Goal: Information Seeking & Learning: Compare options

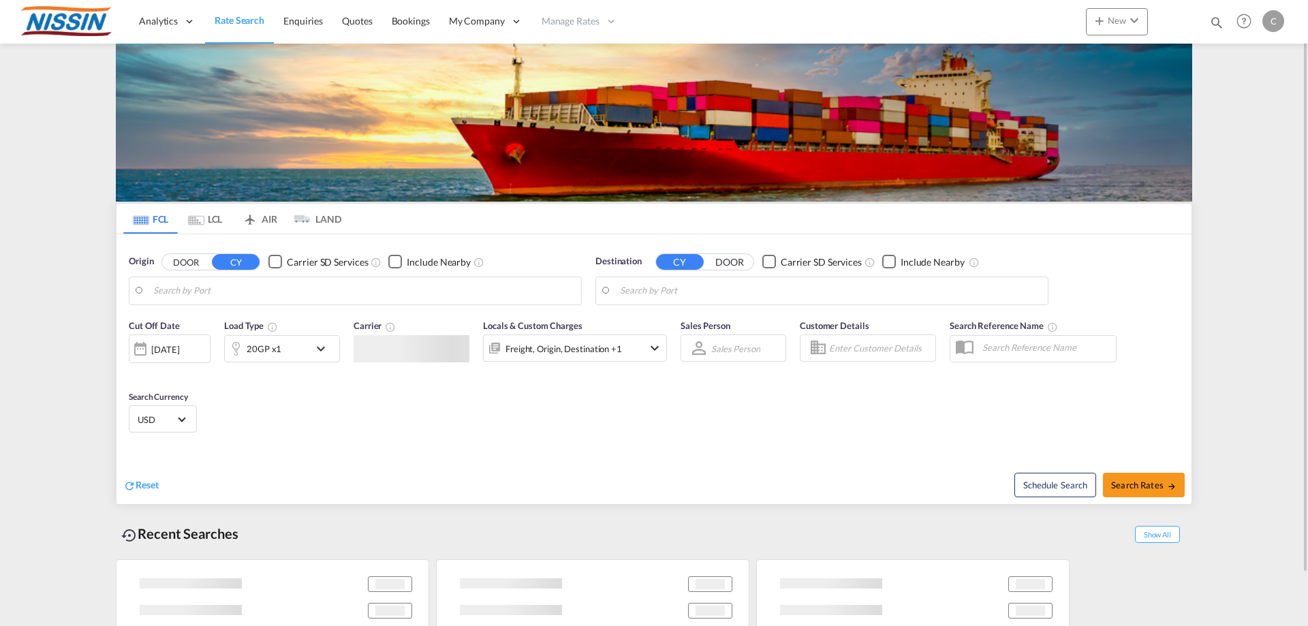
type input "[GEOGRAPHIC_DATA], [GEOGRAPHIC_DATA], USLGB"
type input "[GEOGRAPHIC_DATA], JPTYO"
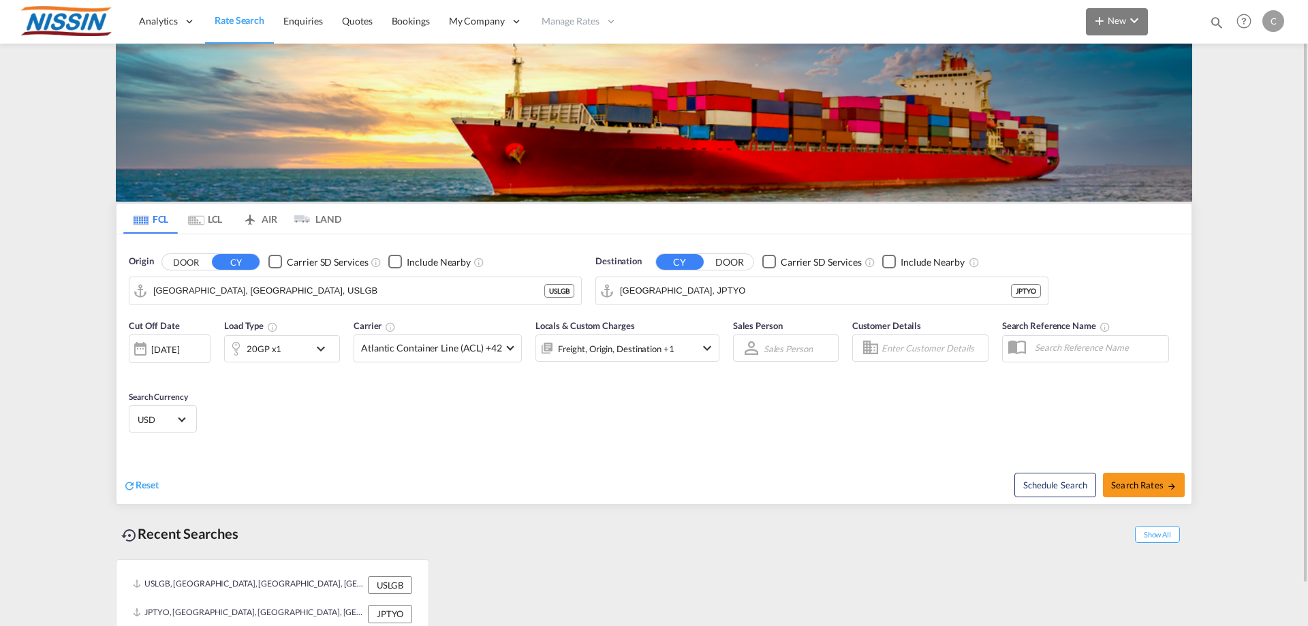
click at [1147, 20] on button "New" at bounding box center [1117, 21] width 62 height 27
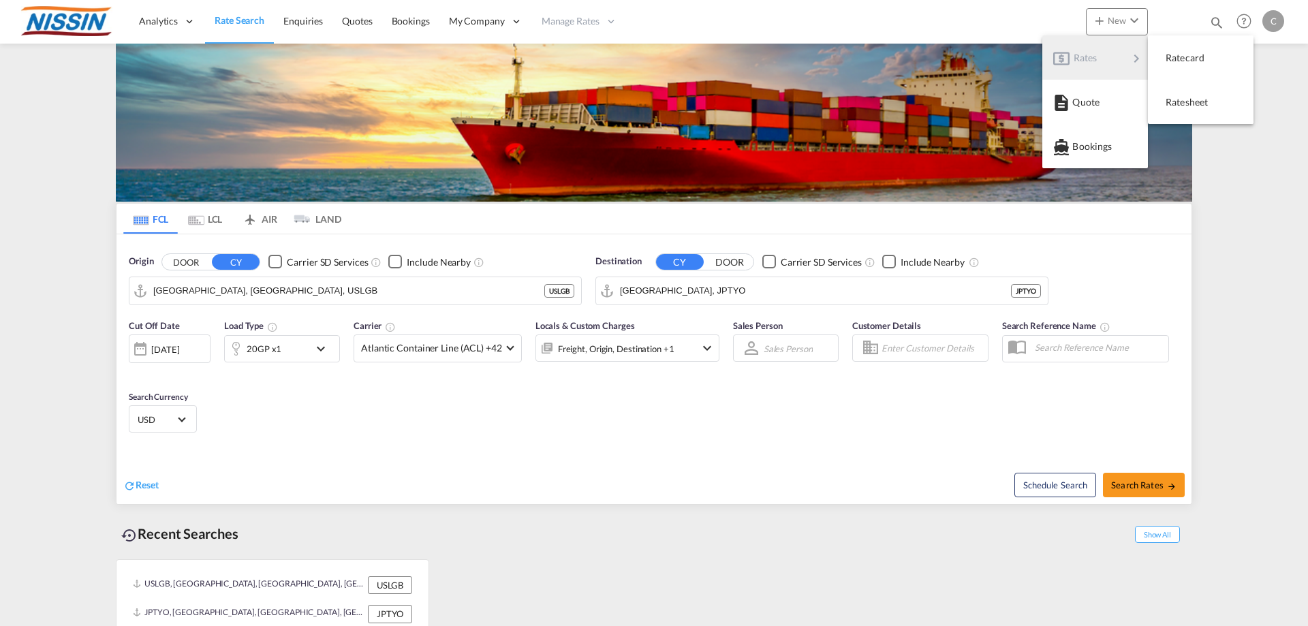
click at [611, 21] on md-backdrop at bounding box center [654, 313] width 1308 height 626
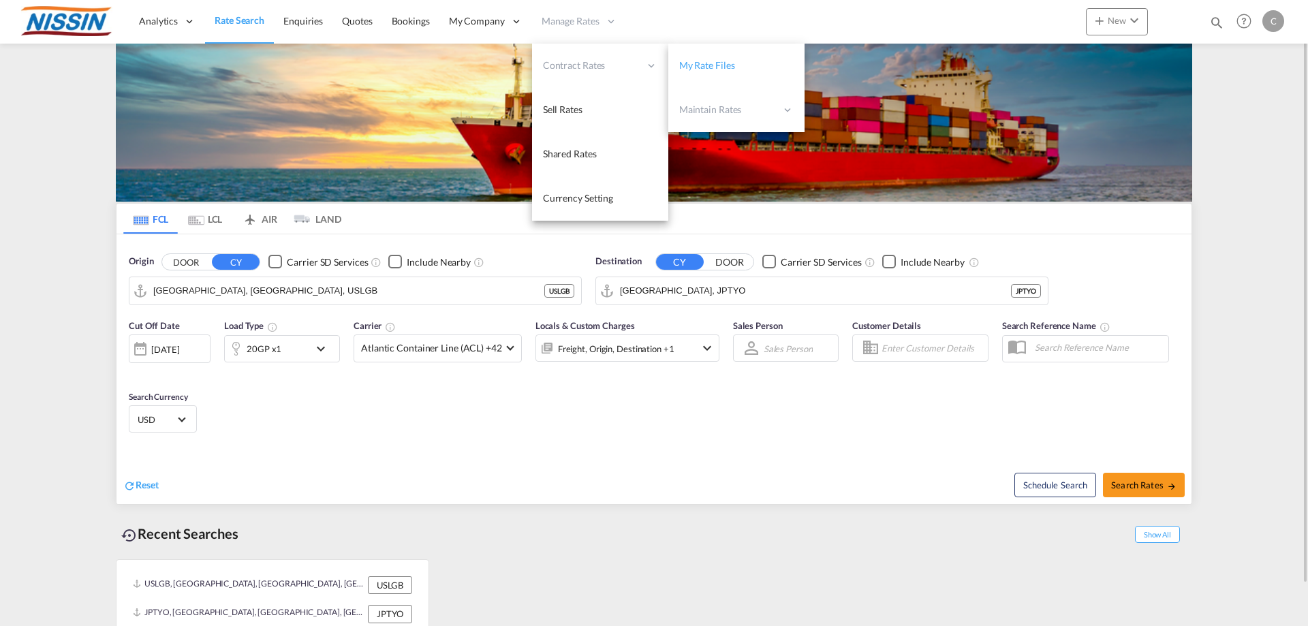
click at [699, 65] on span "My Rate Files" at bounding box center [707, 65] width 56 height 12
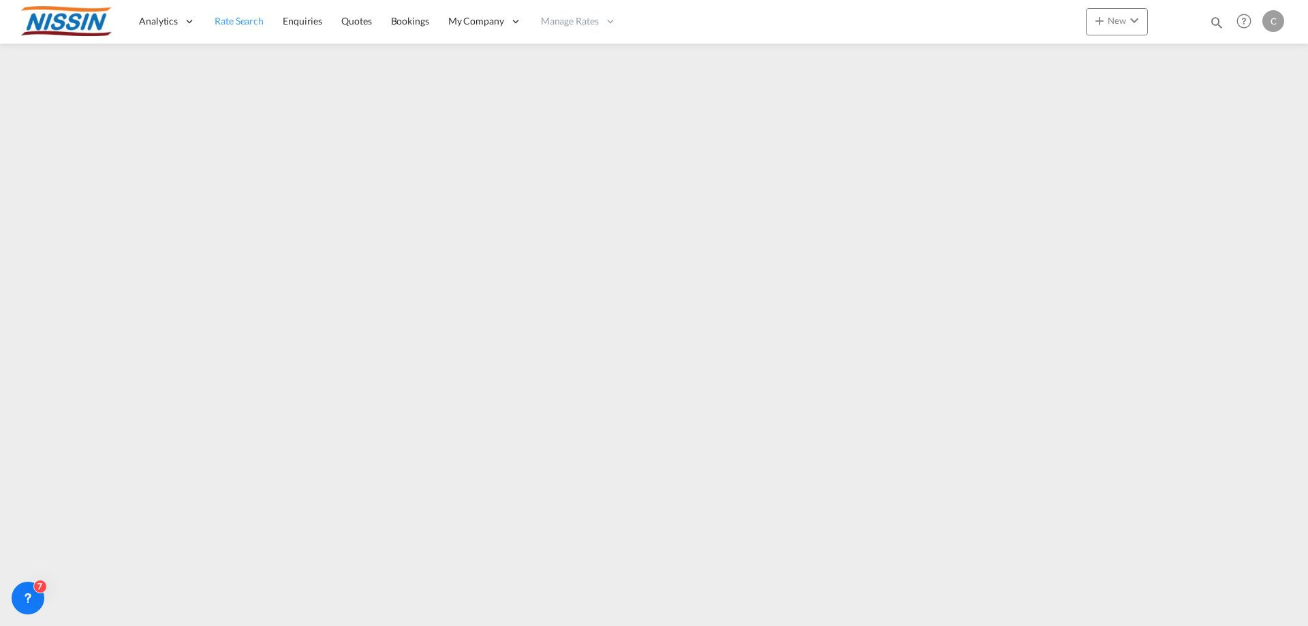
click at [257, 18] on span "Rate Search" at bounding box center [239, 21] width 49 height 12
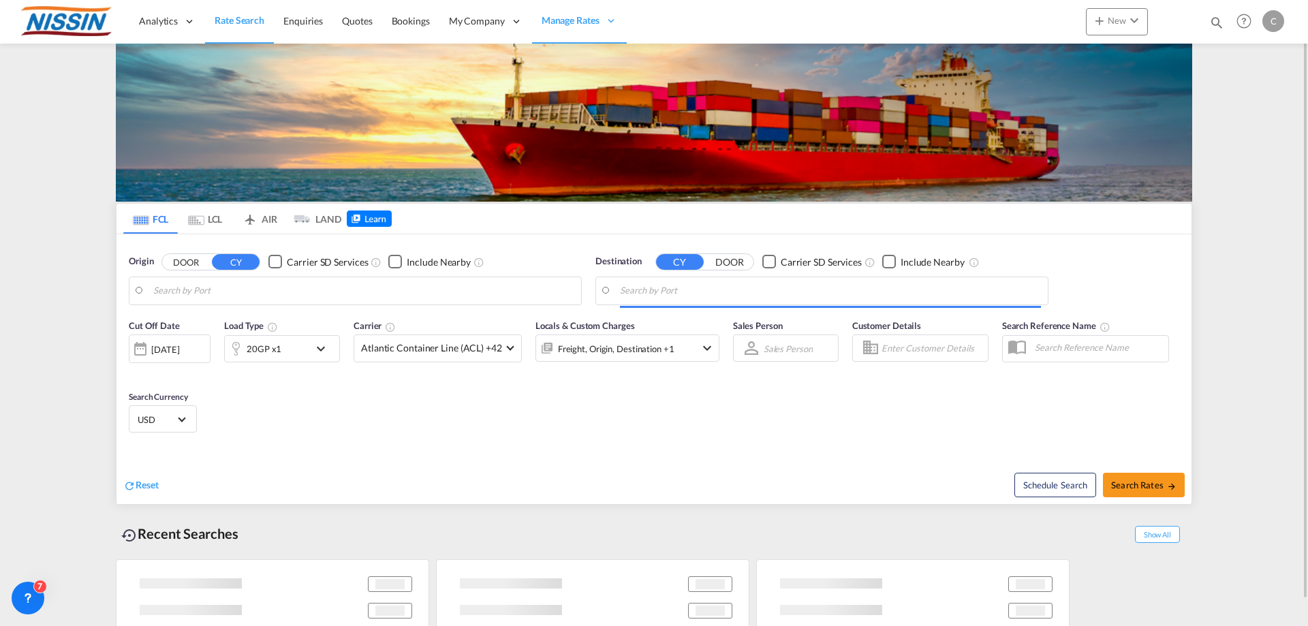
click at [371, 288] on body "Analytics Reports Dashboard Rate Search Enquiries Quotes Bookings" at bounding box center [654, 313] width 1308 height 626
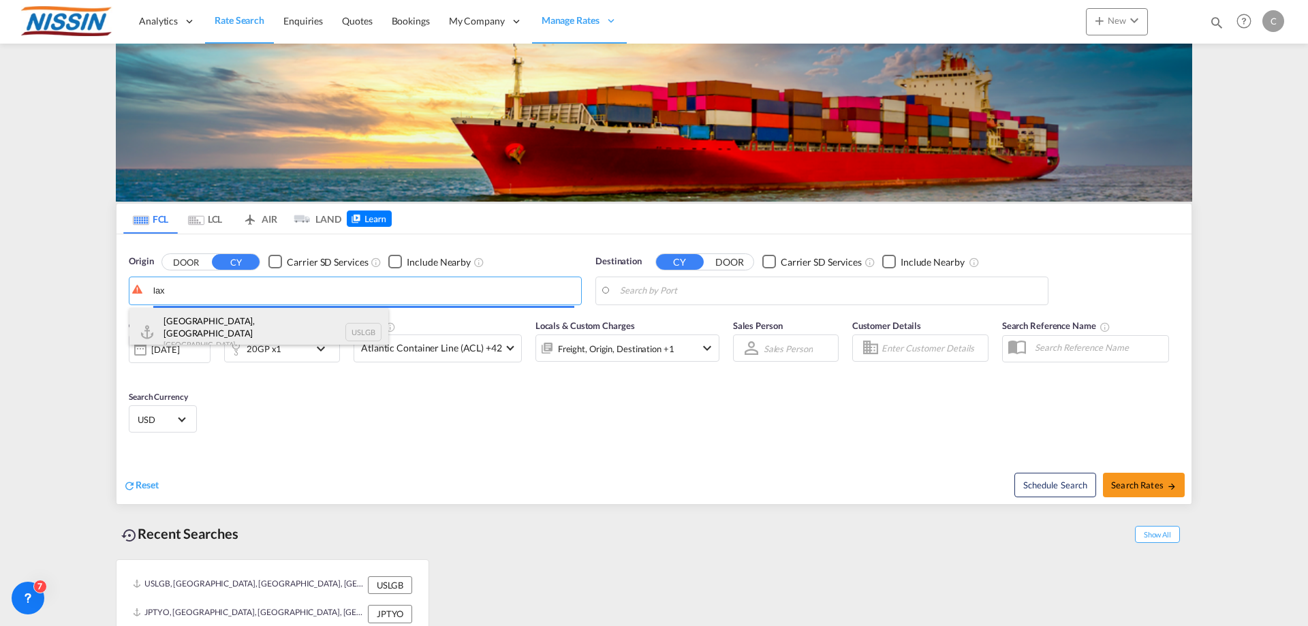
click at [274, 325] on div "[GEOGRAPHIC_DATA], [GEOGRAPHIC_DATA] [GEOGRAPHIC_DATA] USLGB" at bounding box center [258, 332] width 259 height 49
type input "[GEOGRAPHIC_DATA], [GEOGRAPHIC_DATA], USLGB"
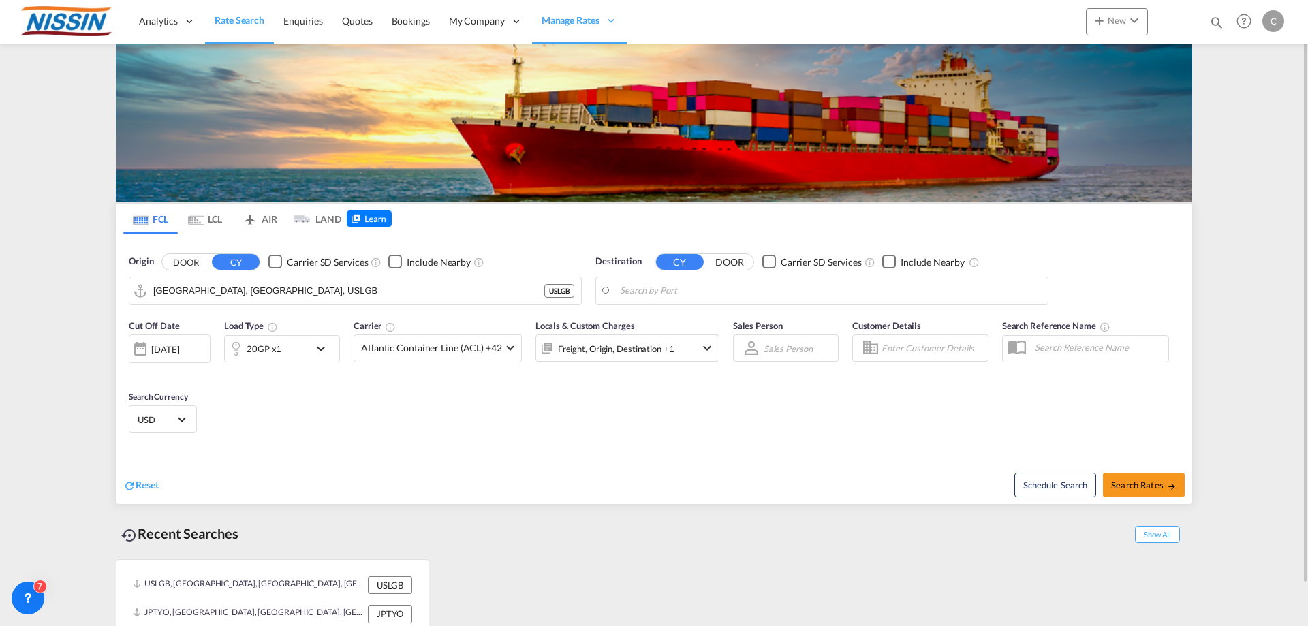
click at [271, 224] on md-tab-item "AIR" at bounding box center [259, 219] width 55 height 30
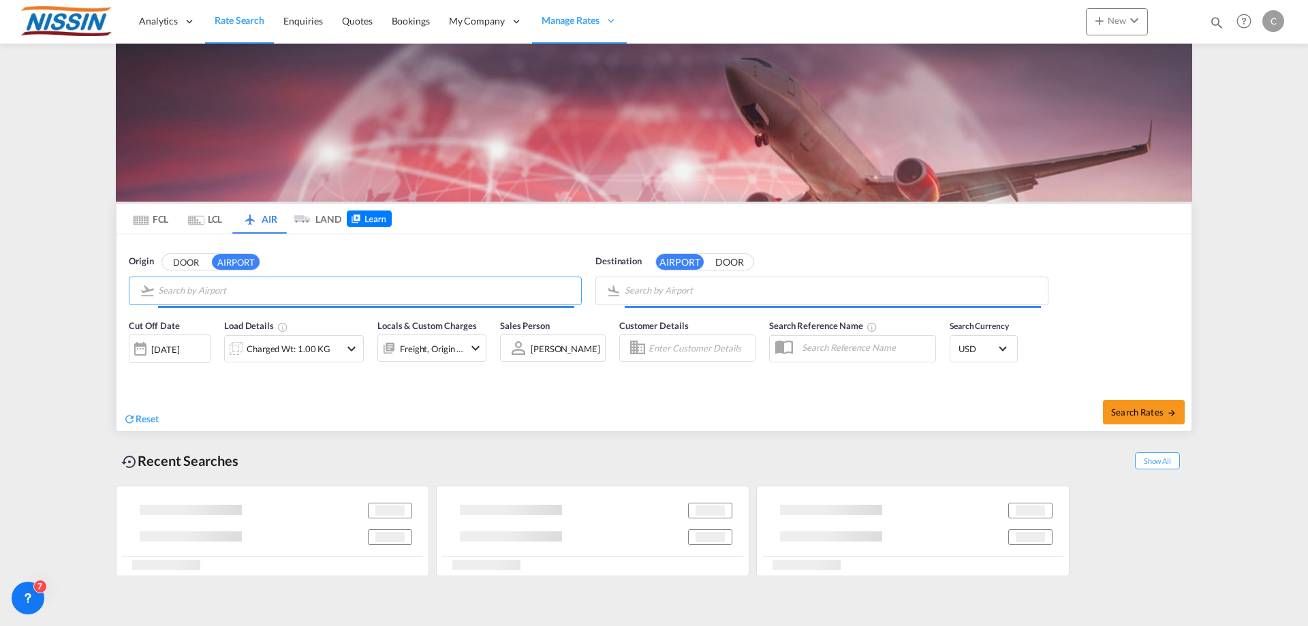
click at [258, 287] on input "Search by Airport" at bounding box center [366, 291] width 416 height 20
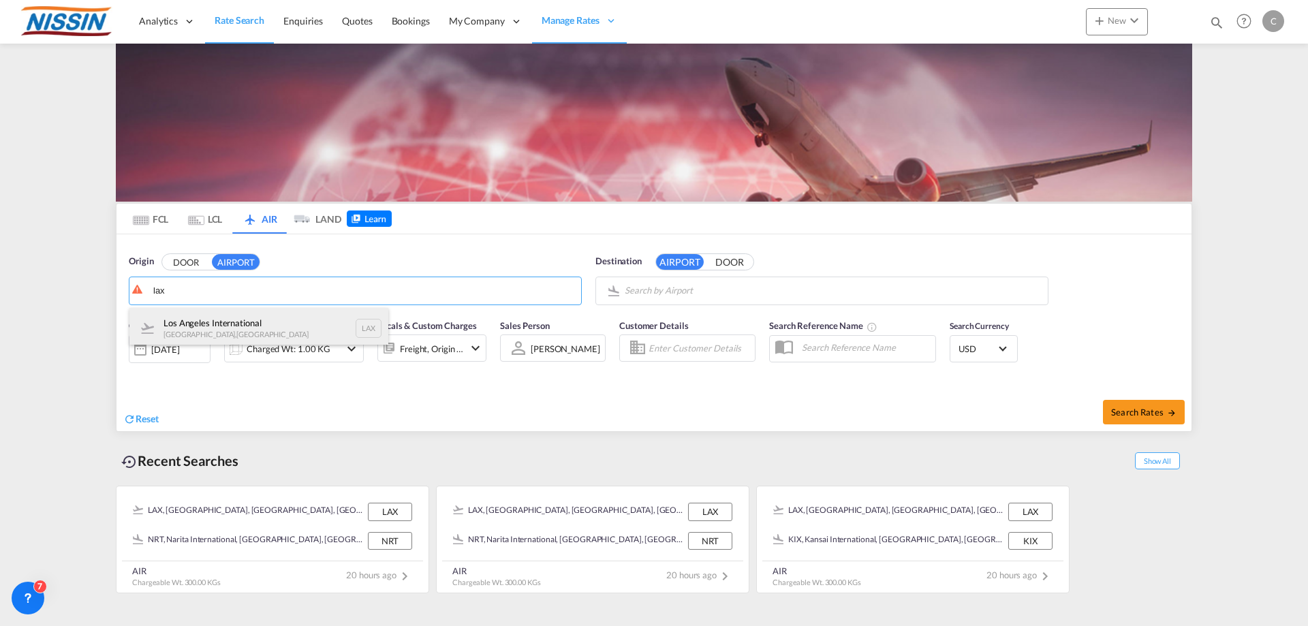
click at [245, 326] on div "Los Angeles International [GEOGRAPHIC_DATA] , [GEOGRAPHIC_DATA] LAX" at bounding box center [258, 328] width 259 height 41
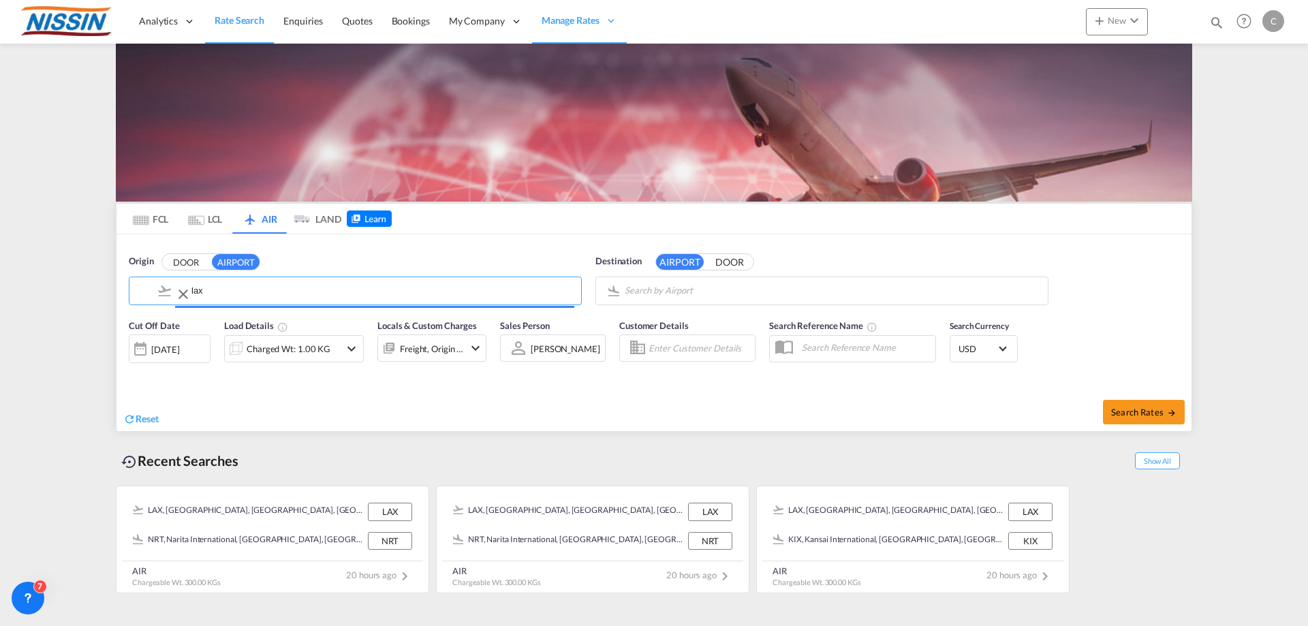
type input "Los Angeles International, [GEOGRAPHIC_DATA], [GEOGRAPHIC_DATA]"
click at [681, 292] on body "Analytics Reports Dashboard Rate Search Enquiries Quotes Bookings" at bounding box center [654, 313] width 1308 height 626
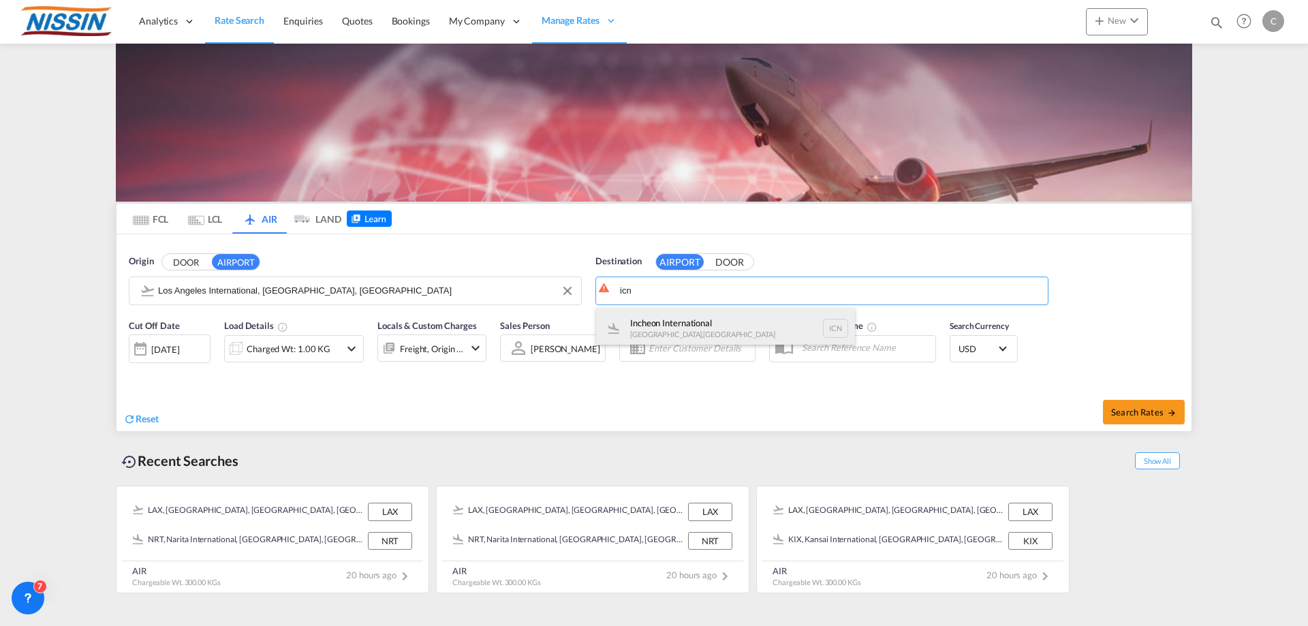
click at [673, 317] on div "Incheon International [GEOGRAPHIC_DATA] , [GEOGRAPHIC_DATA] ICN" at bounding box center [725, 328] width 259 height 41
type input "Incheon International, [GEOGRAPHIC_DATA], ICN"
click at [347, 346] on md-icon "icon-chevron-down" at bounding box center [351, 349] width 16 height 16
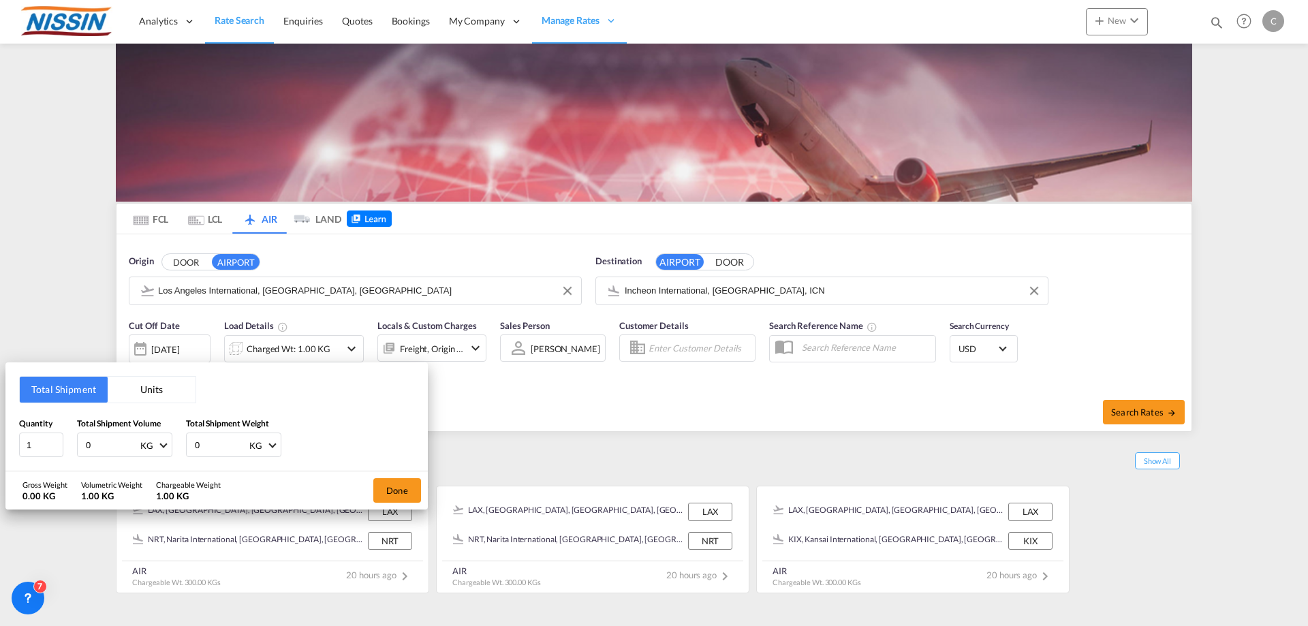
click at [151, 390] on button "Units" at bounding box center [152, 390] width 88 height 26
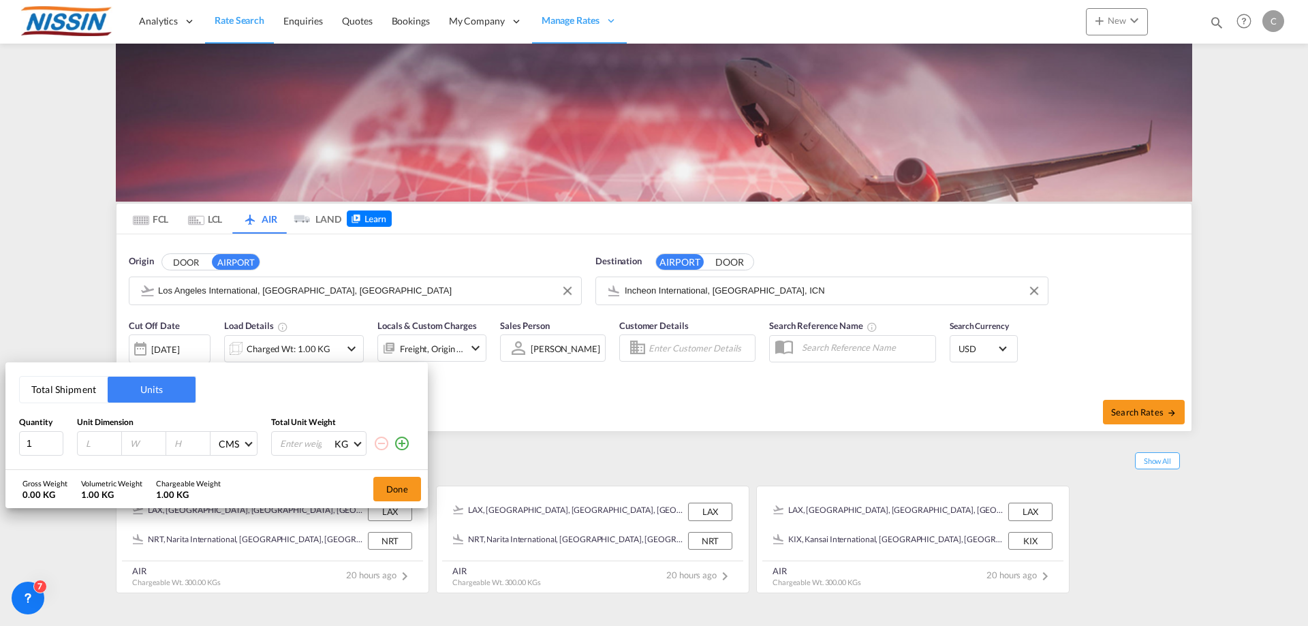
click at [106, 444] on input "number" at bounding box center [103, 444] width 37 height 12
click at [393, 492] on button "Done" at bounding box center [397, 489] width 48 height 25
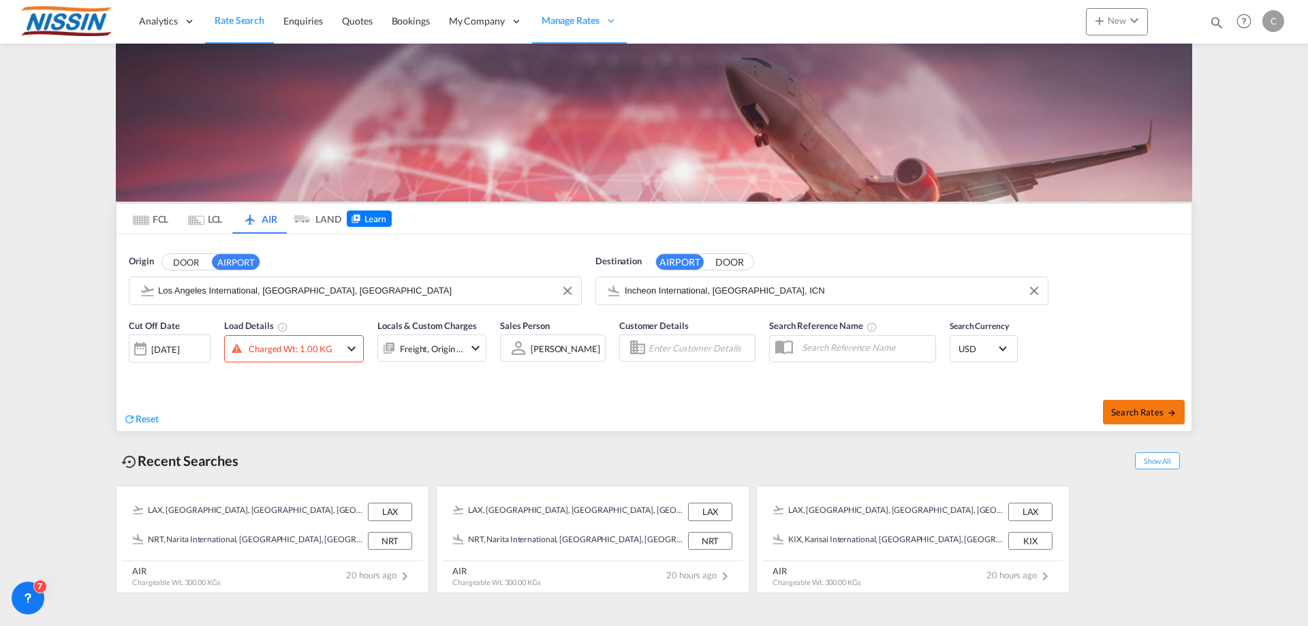
click at [1144, 410] on span "Search Rates" at bounding box center [1144, 412] width 65 height 11
click at [1159, 412] on span "Search Rates" at bounding box center [1144, 412] width 65 height 11
click at [348, 348] on md-icon "icon-chevron-down" at bounding box center [351, 349] width 16 height 16
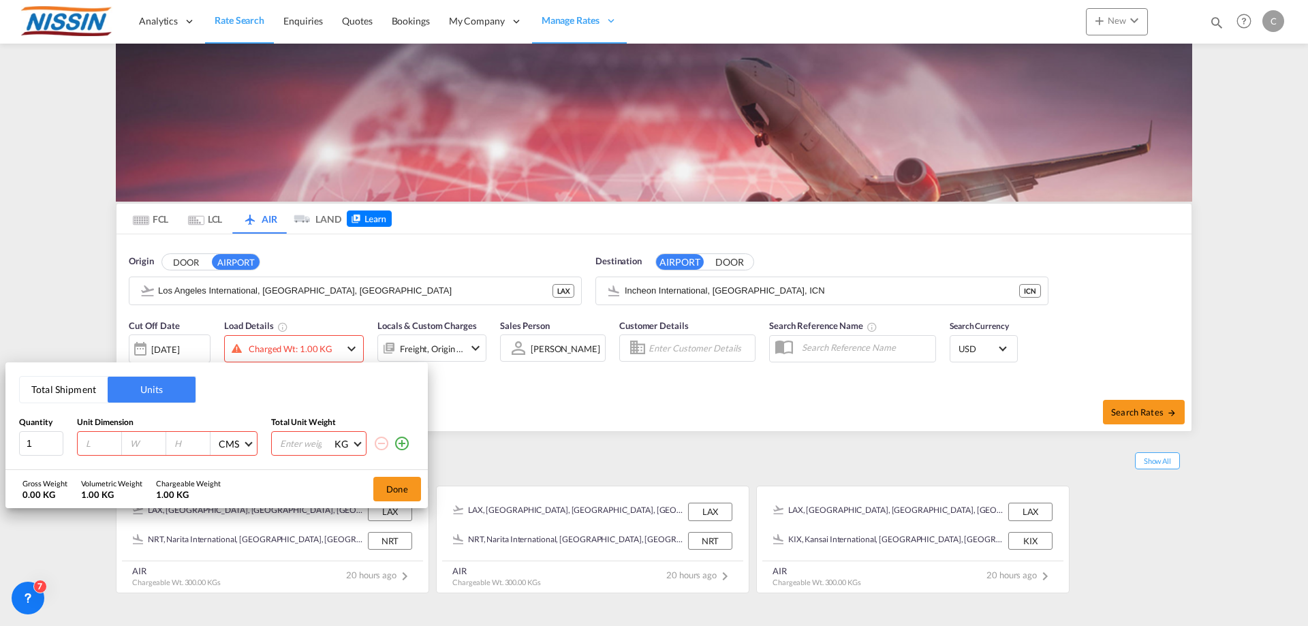
click at [92, 442] on input "number" at bounding box center [103, 444] width 37 height 12
type input "50"
click at [56, 439] on input "2" at bounding box center [41, 443] width 44 height 25
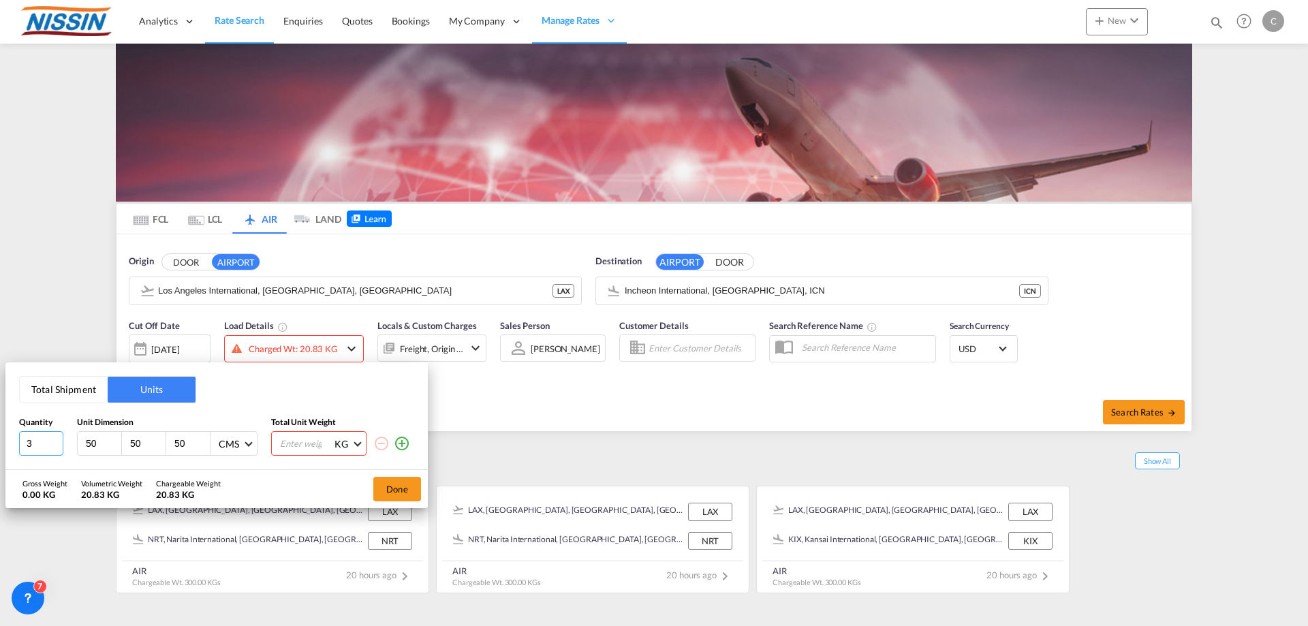
type input "3"
click at [56, 439] on input "3" at bounding box center [41, 443] width 44 height 25
click at [289, 440] on input "number" at bounding box center [306, 443] width 55 height 23
type input "50"
click at [397, 495] on button "Done" at bounding box center [397, 489] width 48 height 25
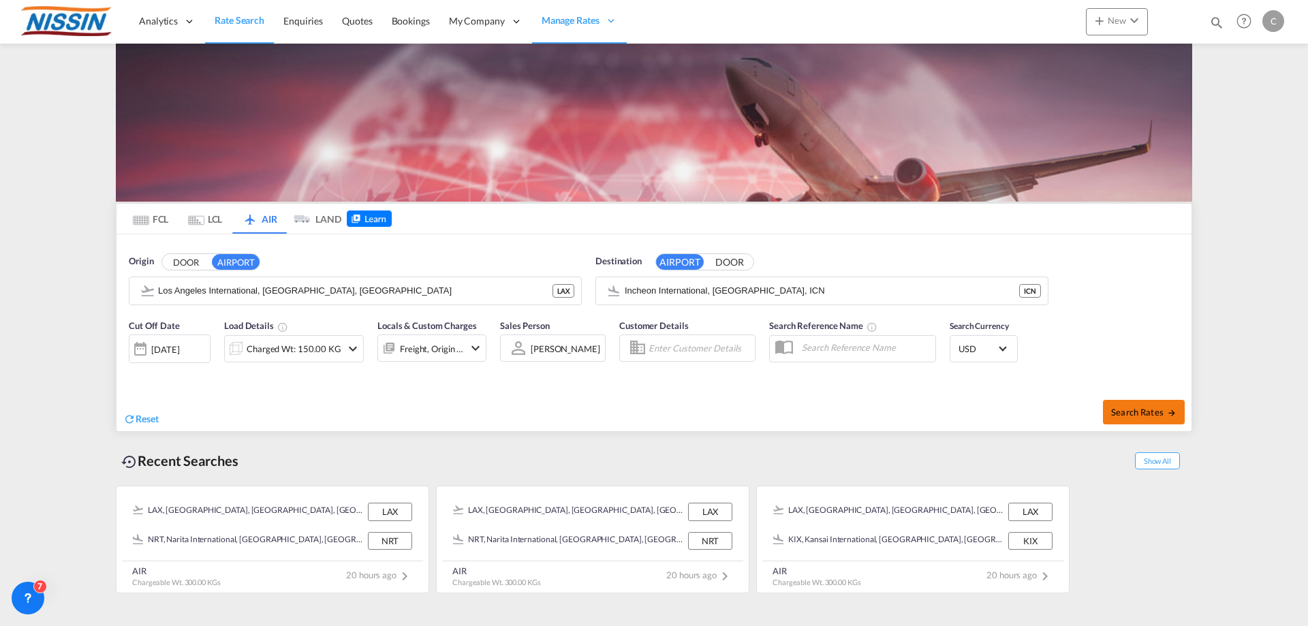
click at [1124, 408] on span "Search Rates" at bounding box center [1144, 412] width 65 height 11
type input "LAX to ICN / [DATE]"
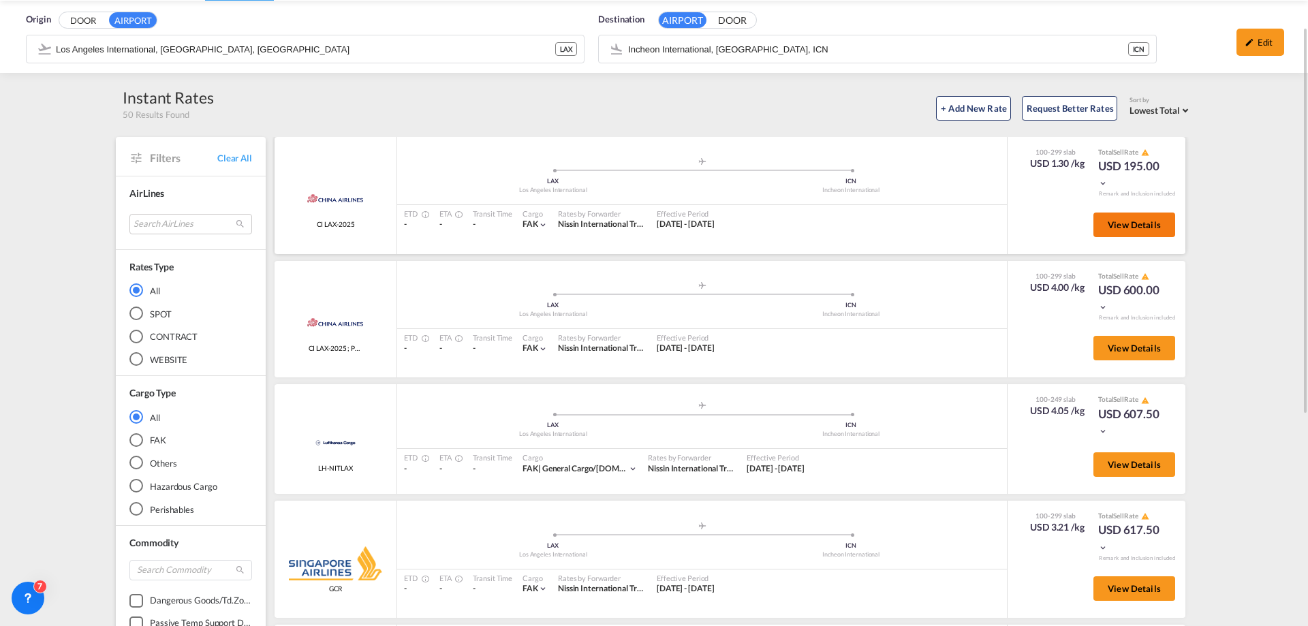
click at [1131, 221] on span "View Details" at bounding box center [1134, 224] width 53 height 11
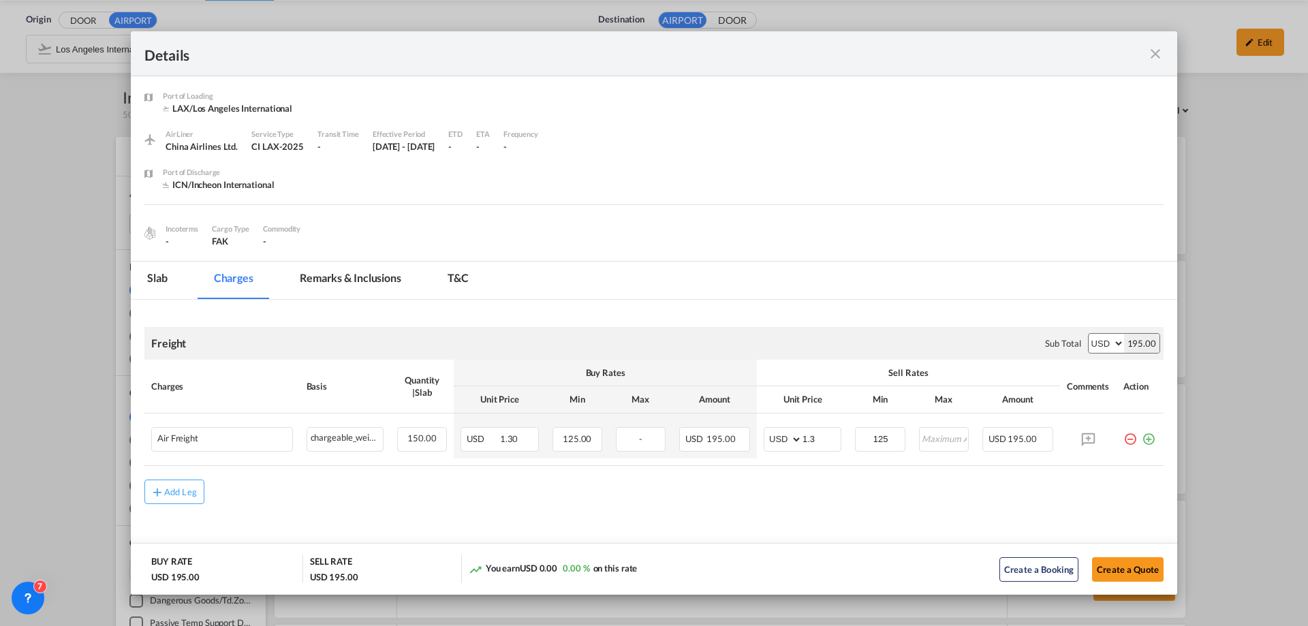
scroll to position [2, 0]
click at [1163, 52] on md-icon "icon-close fg-AAA8AD m-0 cursor" at bounding box center [1156, 54] width 16 height 16
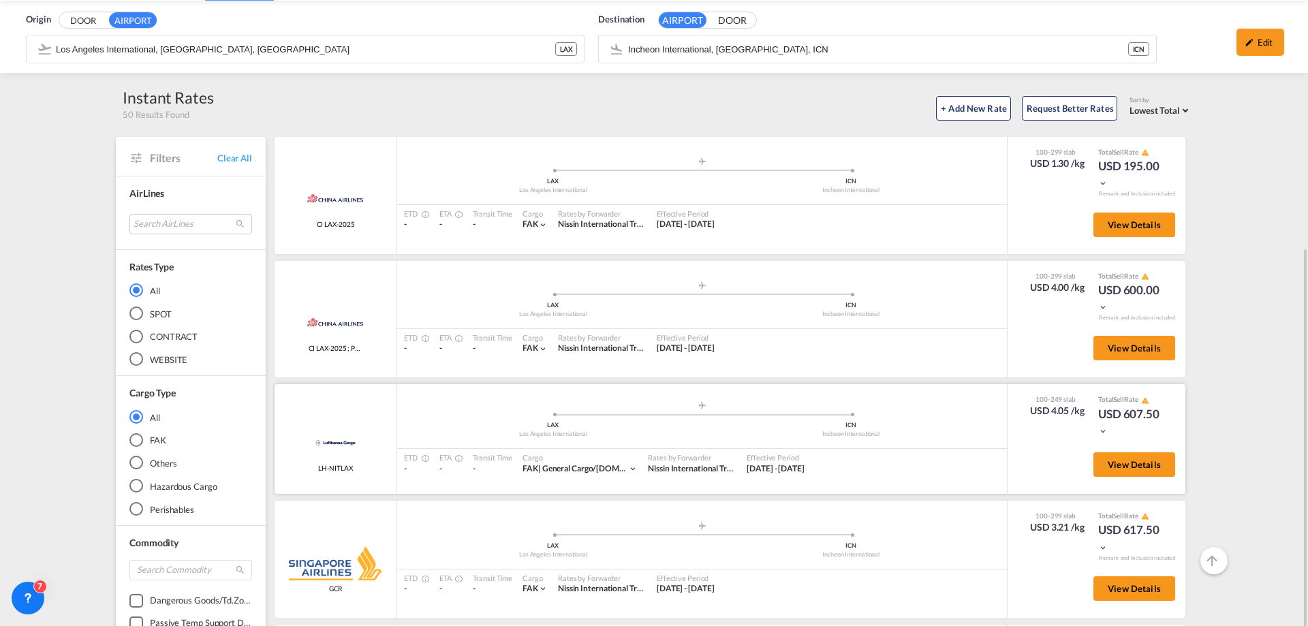
scroll to position [179, 0]
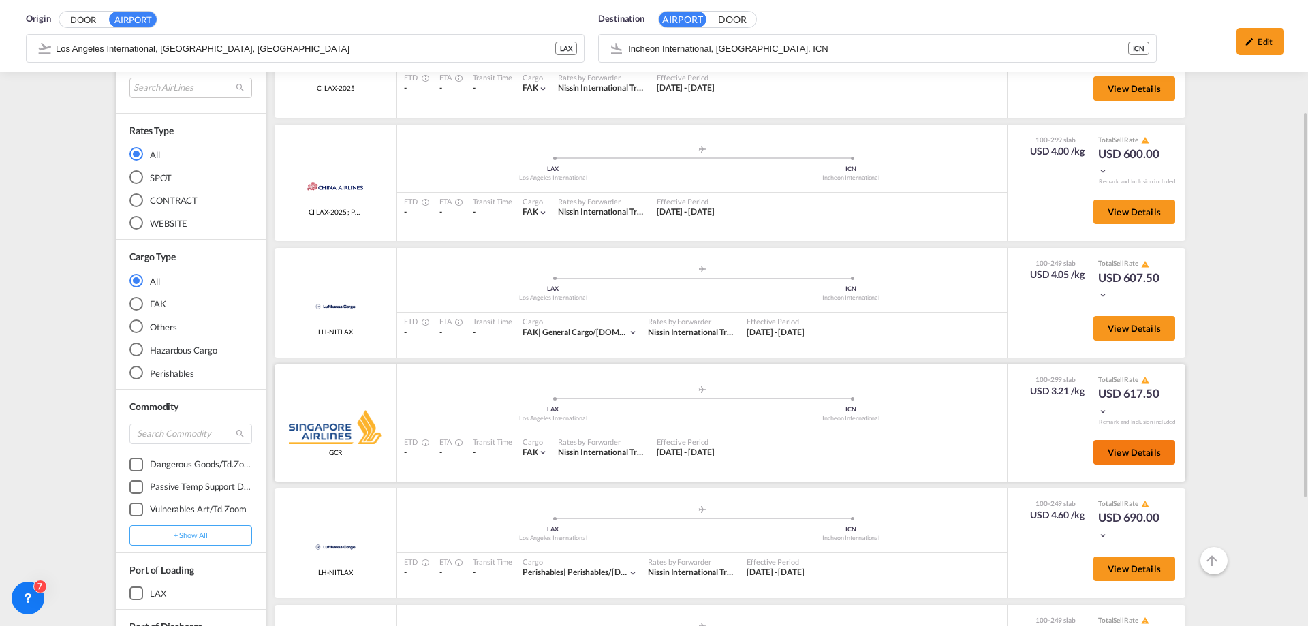
click at [1120, 457] on span "View Details" at bounding box center [1134, 452] width 53 height 11
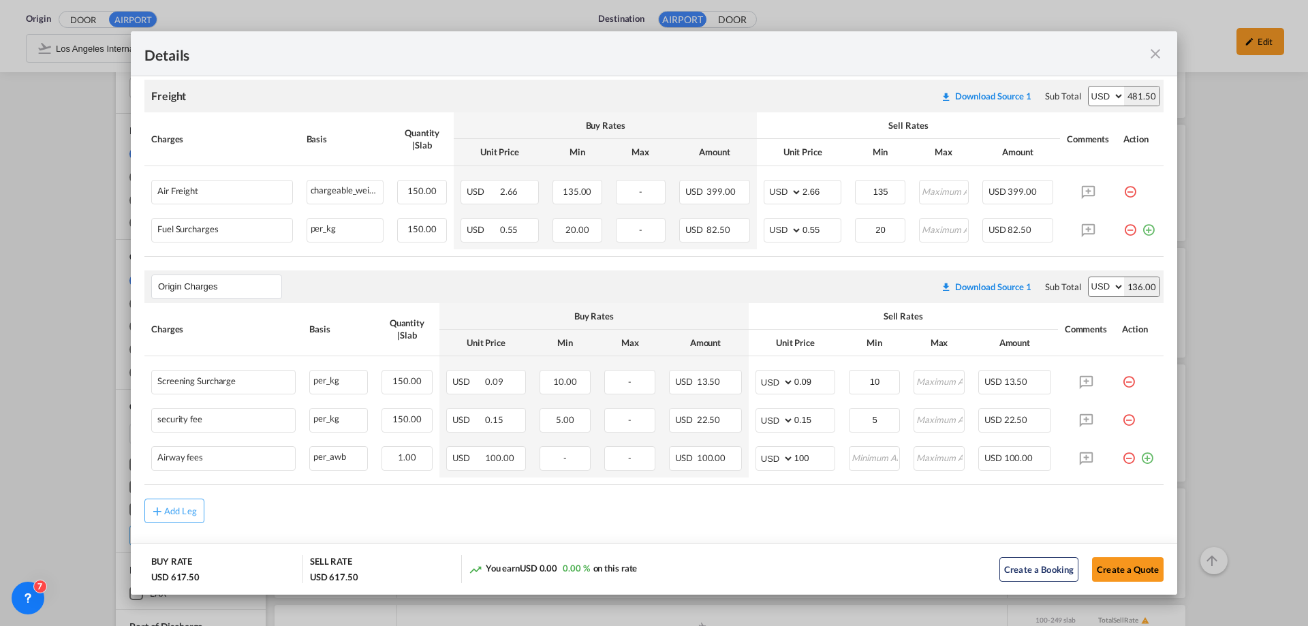
scroll to position [269, 0]
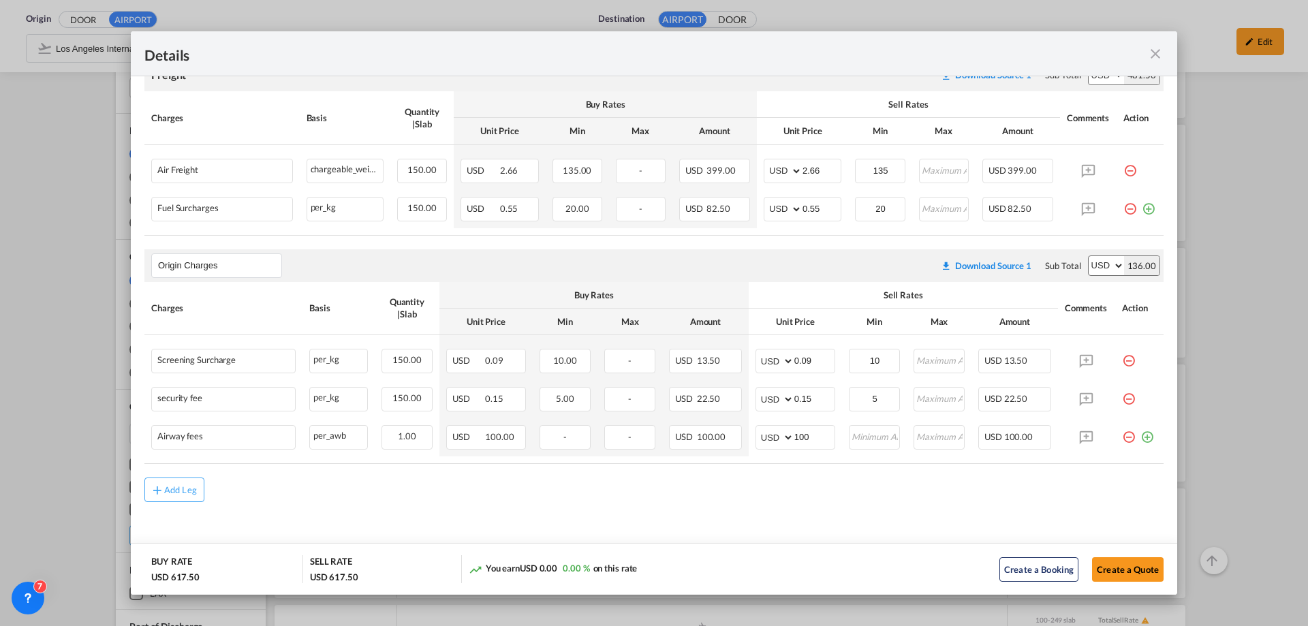
click at [1153, 52] on md-icon "icon-close fg-AAA8AD m-0 cursor" at bounding box center [1156, 54] width 16 height 16
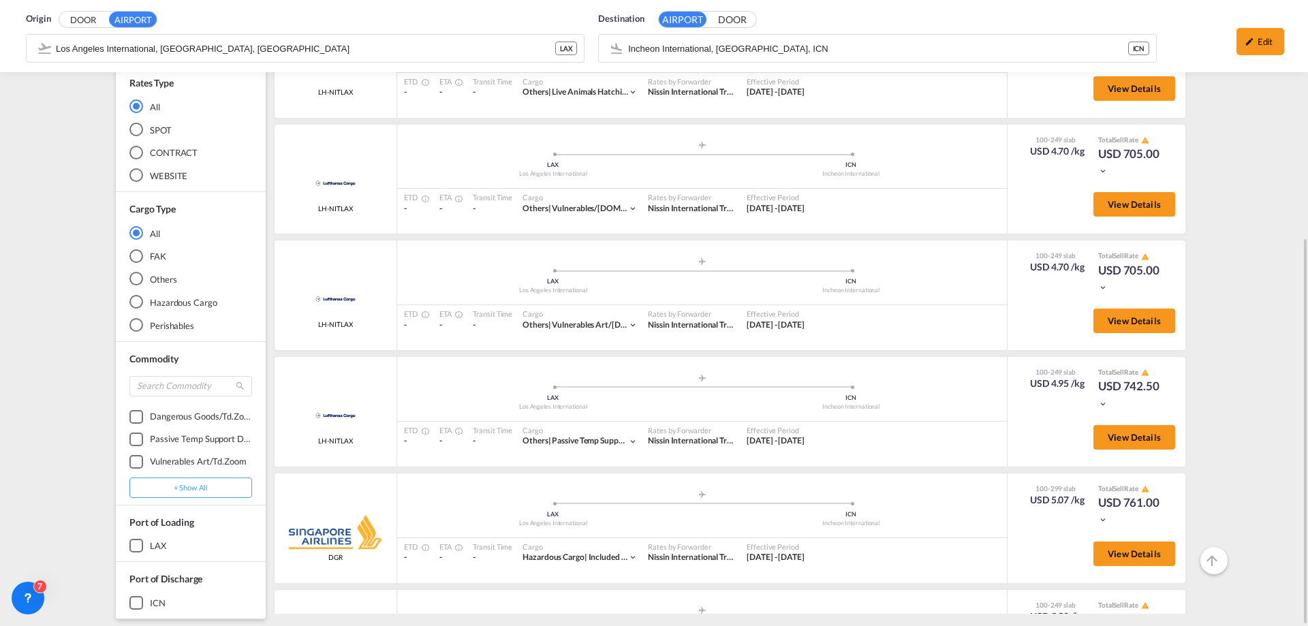
scroll to position [545, 0]
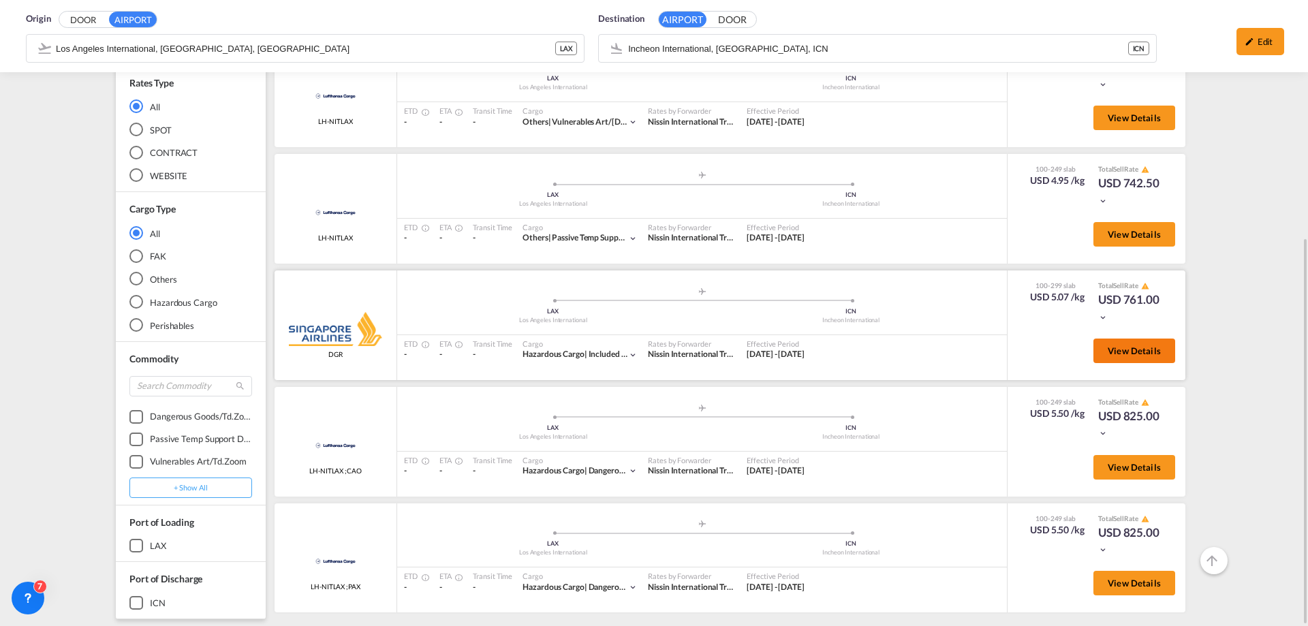
click at [1138, 351] on span "View Details" at bounding box center [1134, 351] width 53 height 11
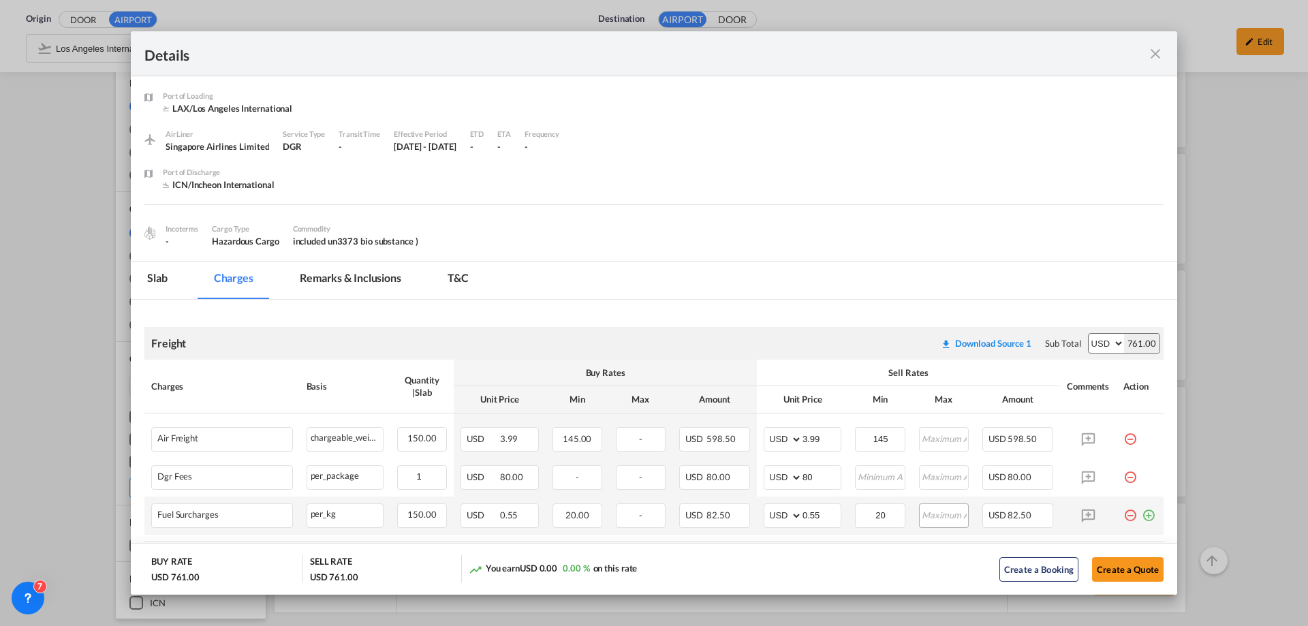
scroll to position [78, 0]
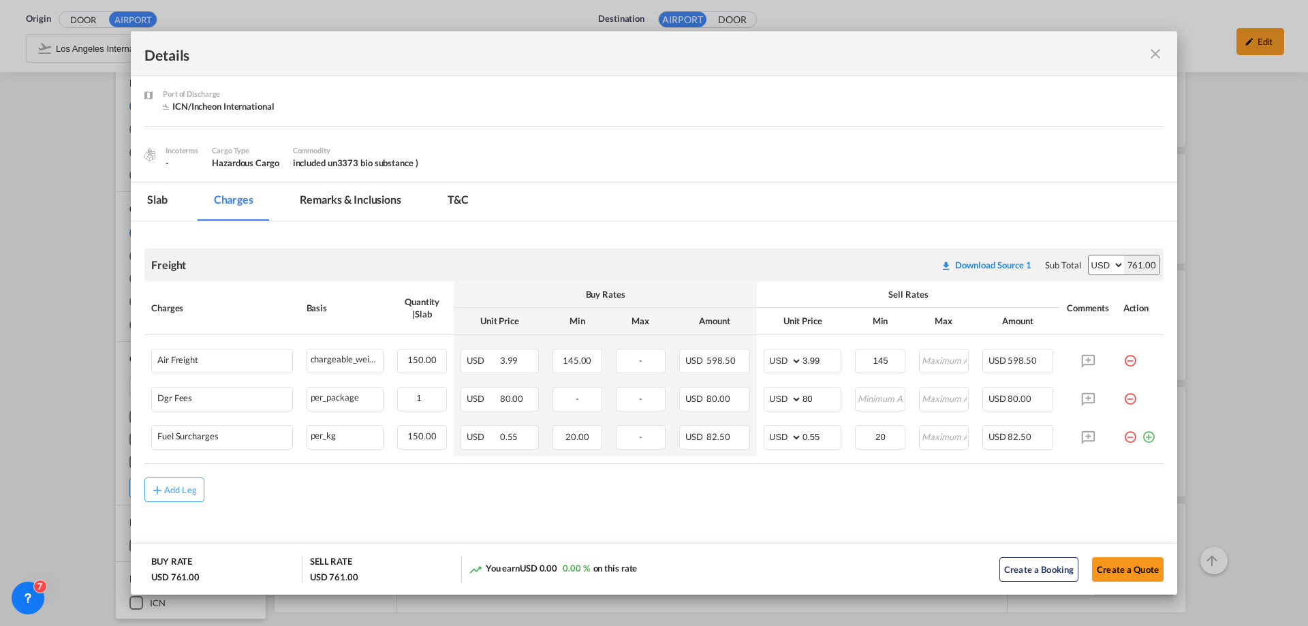
click at [1163, 55] on md-icon "icon-close fg-AAA8AD m-0 cursor" at bounding box center [1156, 54] width 16 height 16
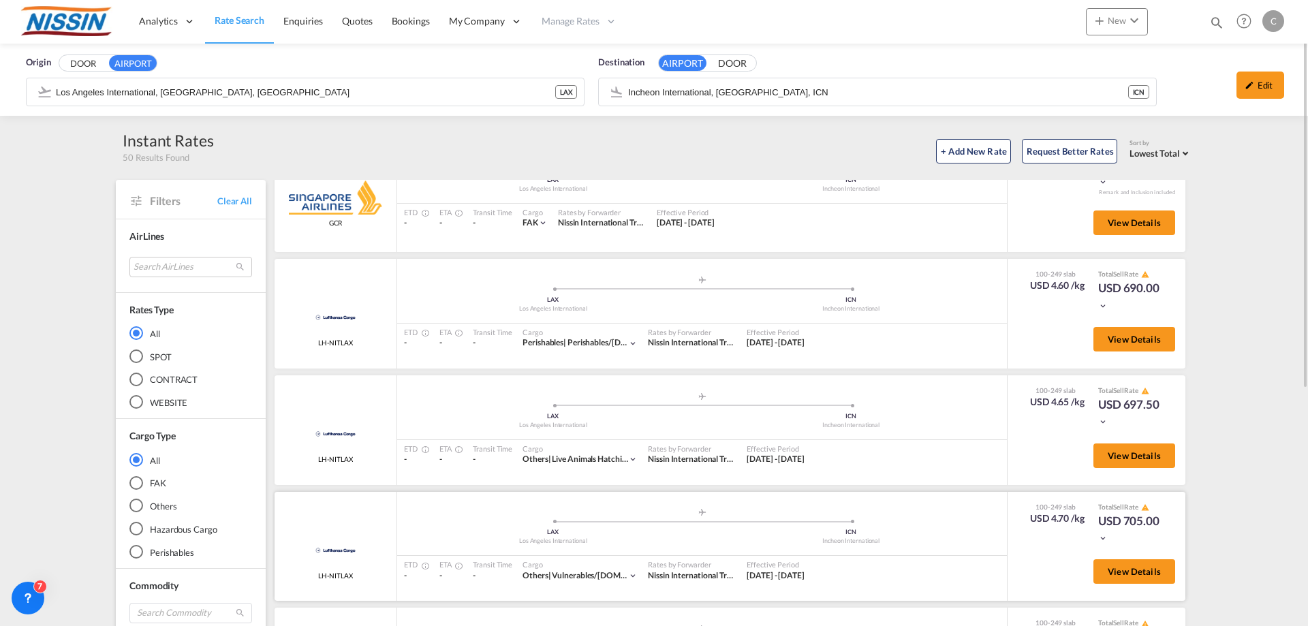
scroll to position [341, 0]
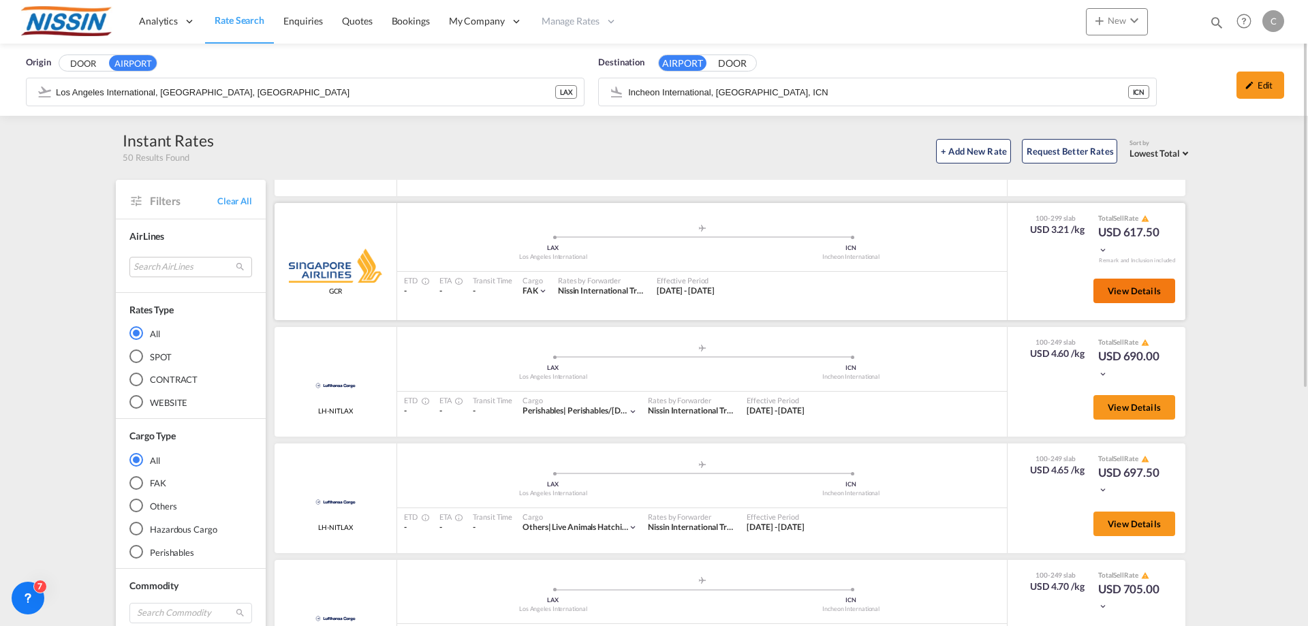
click at [1117, 291] on span "View Details" at bounding box center [1134, 291] width 53 height 11
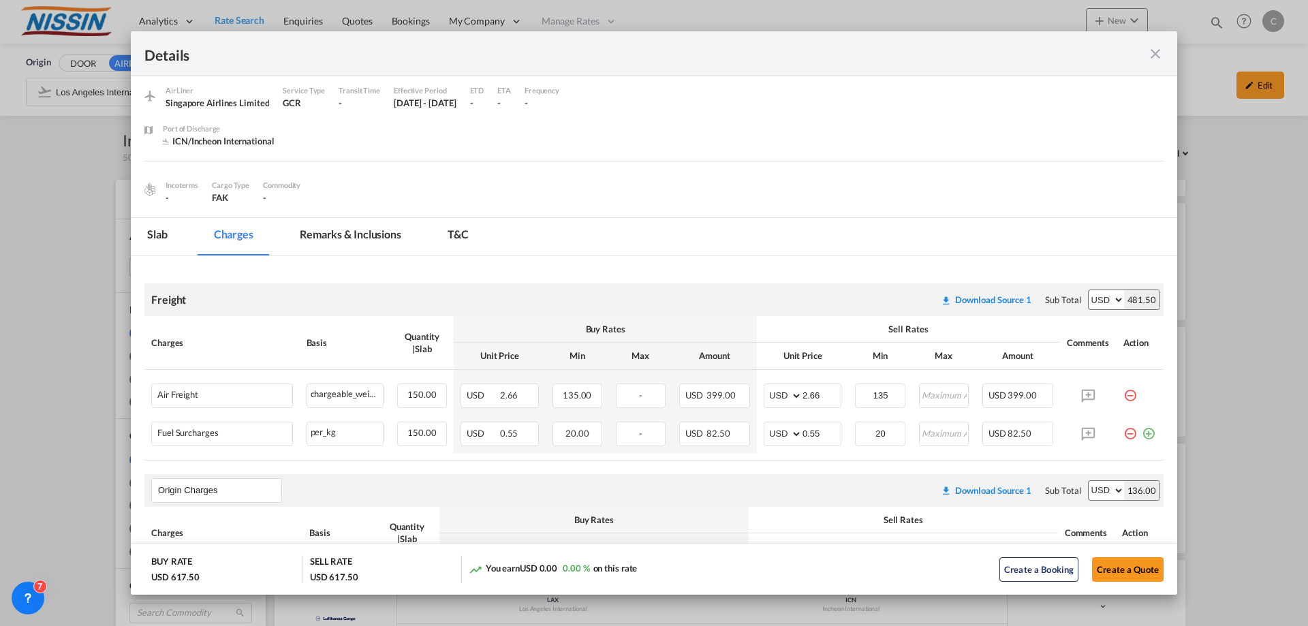
scroll to position [0, 0]
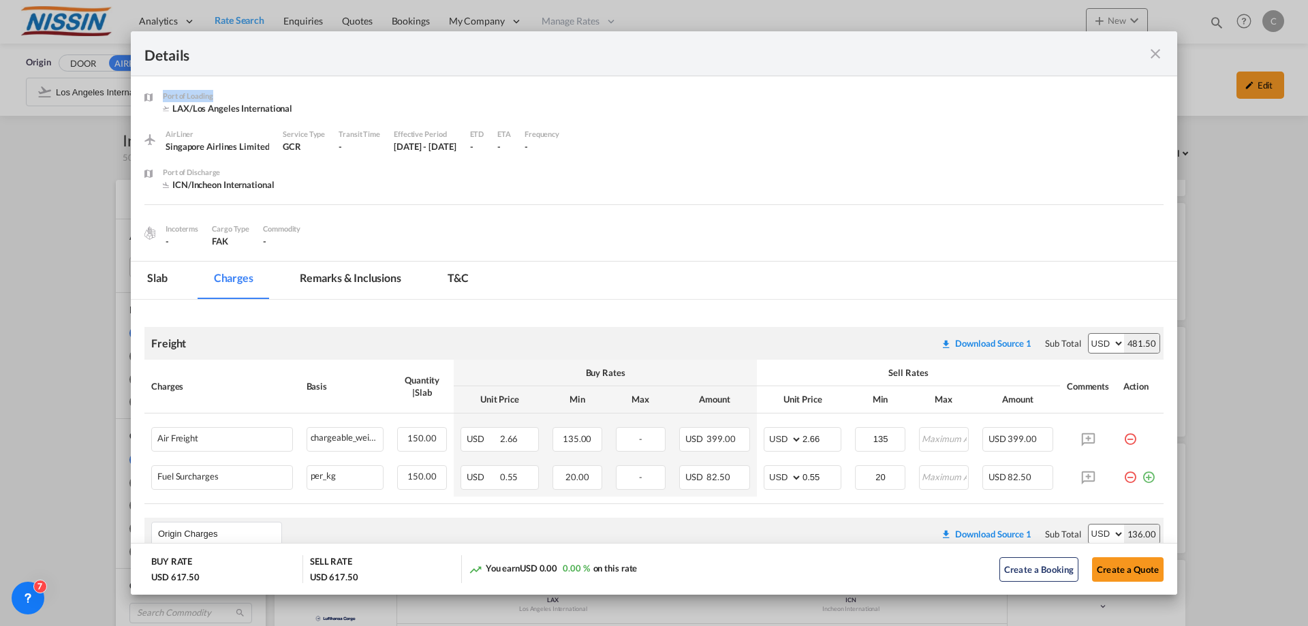
drag, startPoint x: 587, startPoint y: 42, endPoint x: 1155, endPoint y: 157, distance: 579.9
click at [1272, 76] on div "Details Port of [GEOGRAPHIC_DATA] LAX/Los Angeles International .a{fill:#aaa8ad…" at bounding box center [654, 313] width 1308 height 626
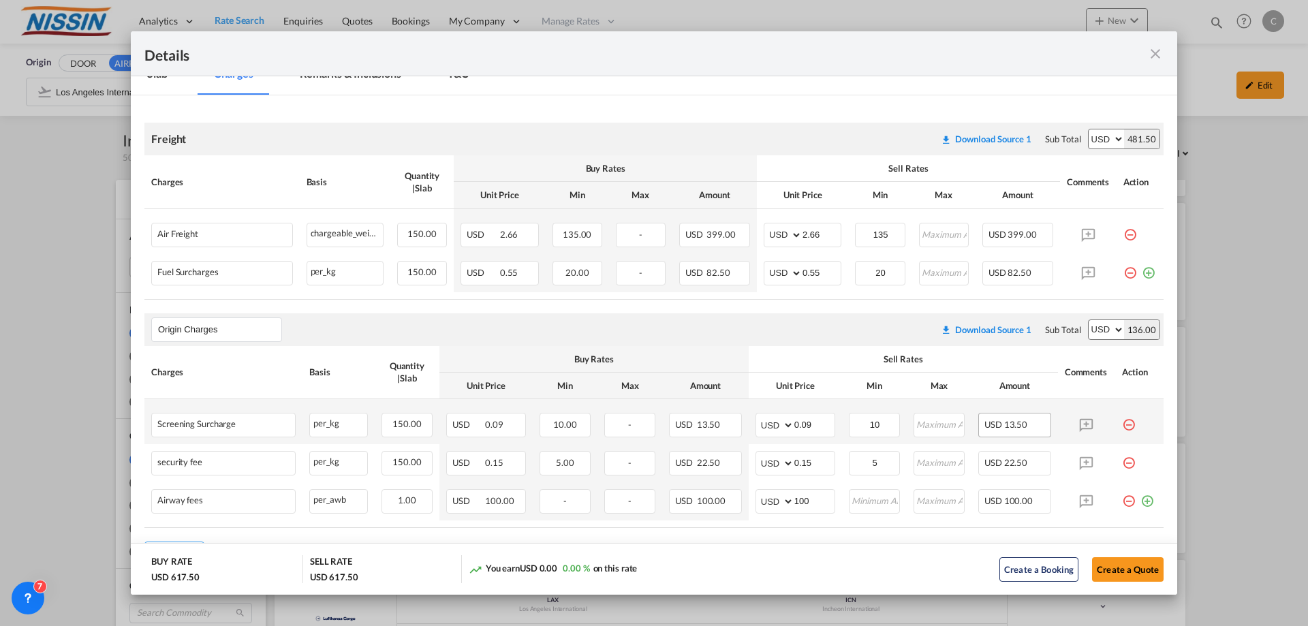
scroll to position [269, 0]
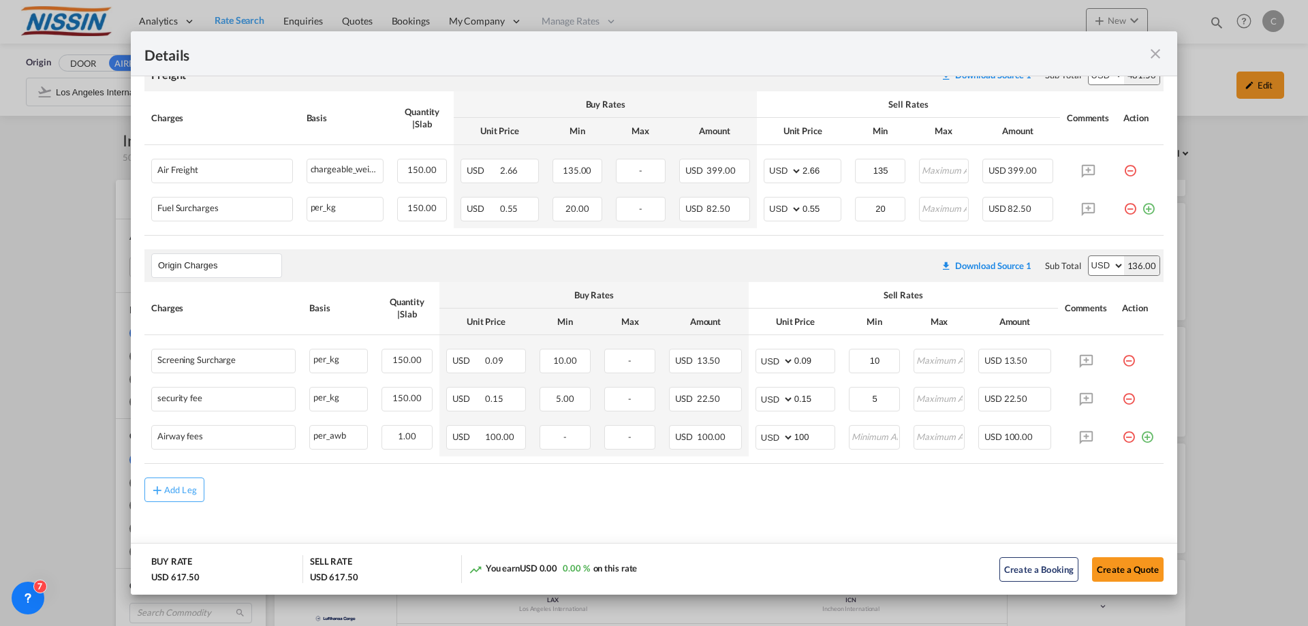
click at [1155, 54] on md-icon "icon-close fg-AAA8AD m-0 cursor" at bounding box center [1156, 54] width 16 height 16
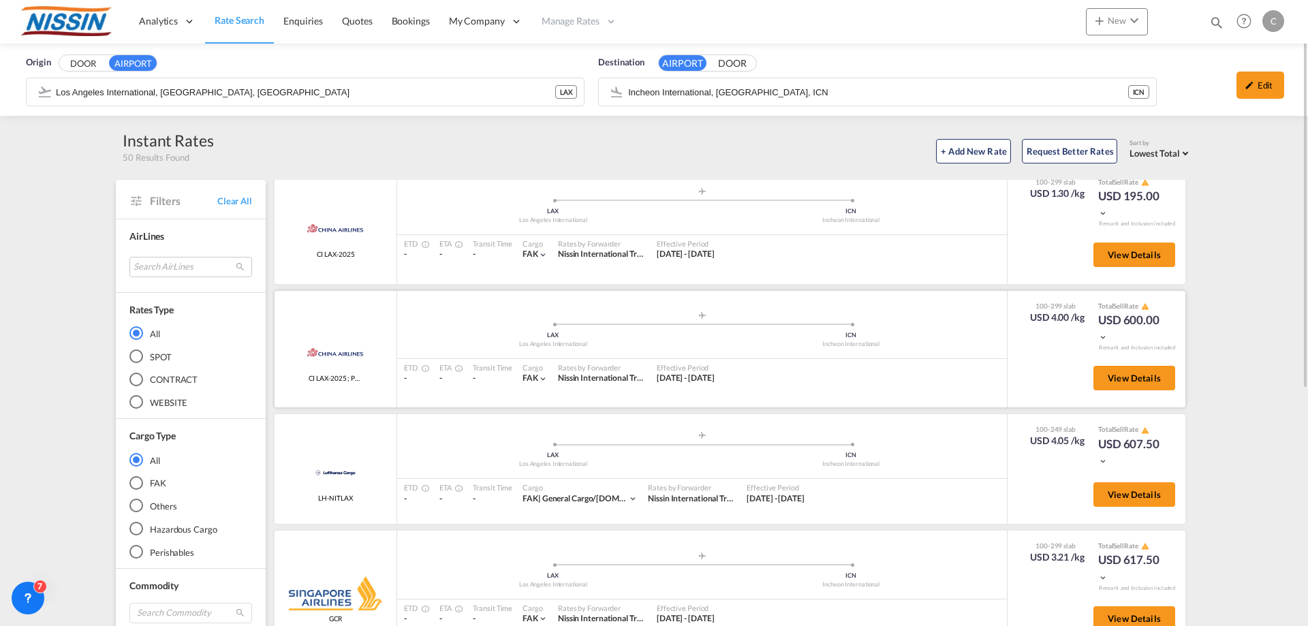
scroll to position [0, 0]
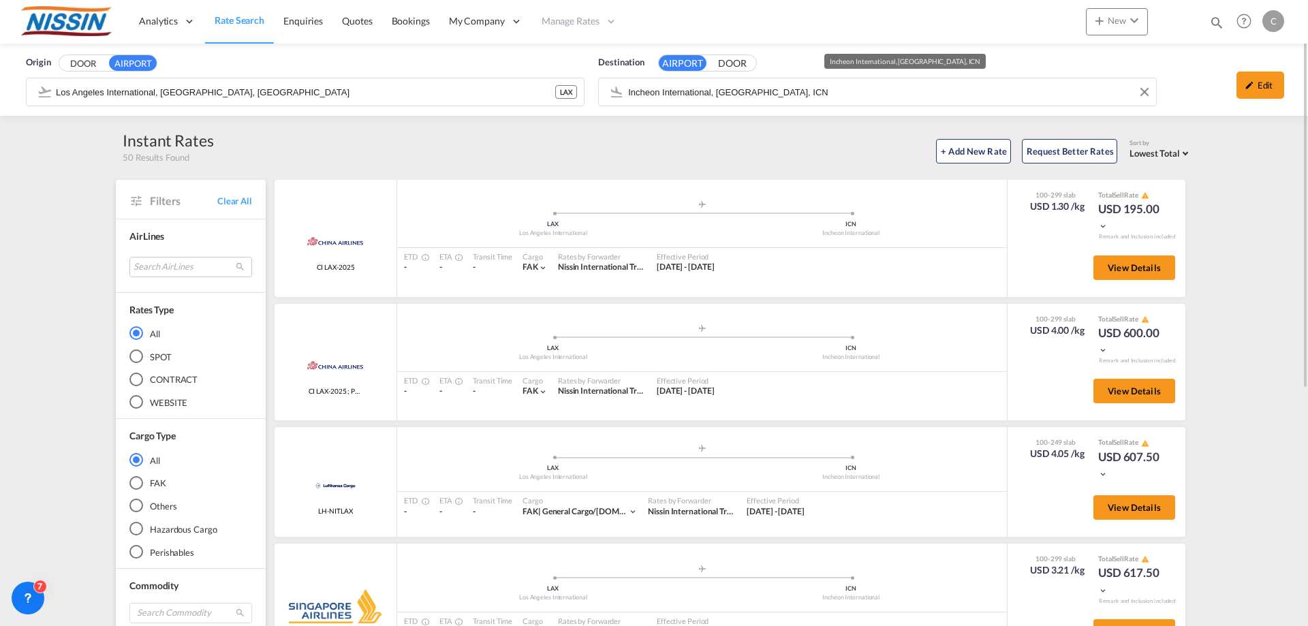
click at [782, 97] on div "Origin DOOR AIRPORT [GEOGRAPHIC_DATA], [GEOGRAPHIC_DATA], LAX LAX Destination A…" at bounding box center [654, 80] width 1308 height 72
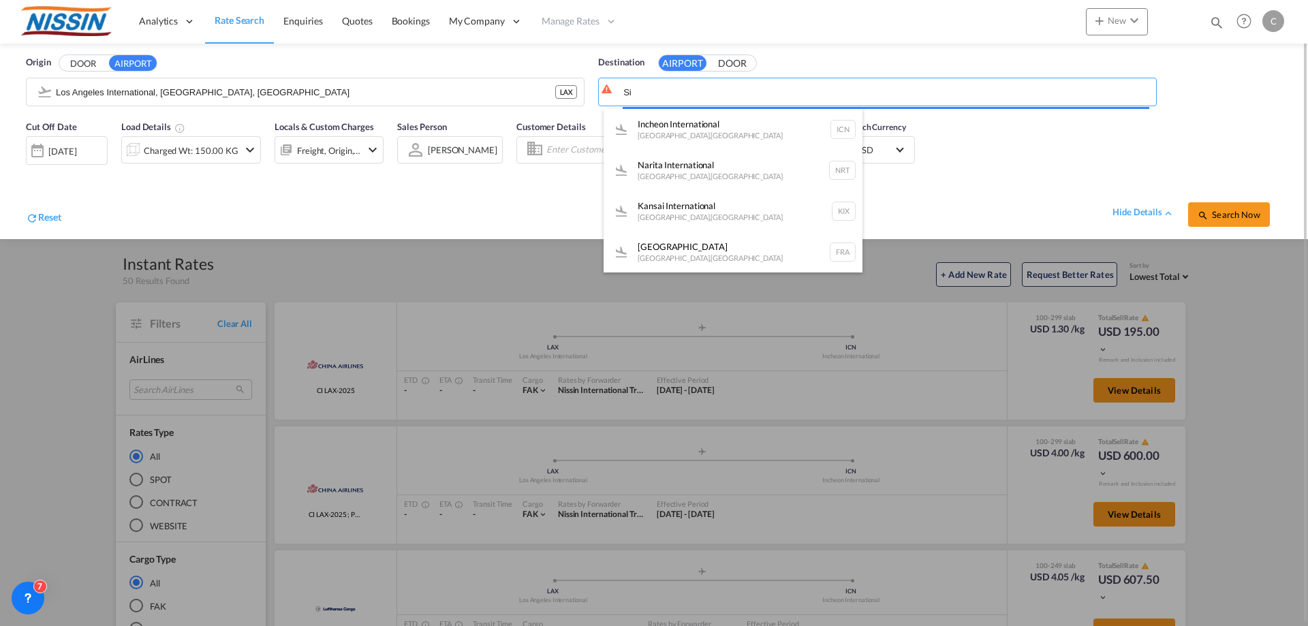
type input "S"
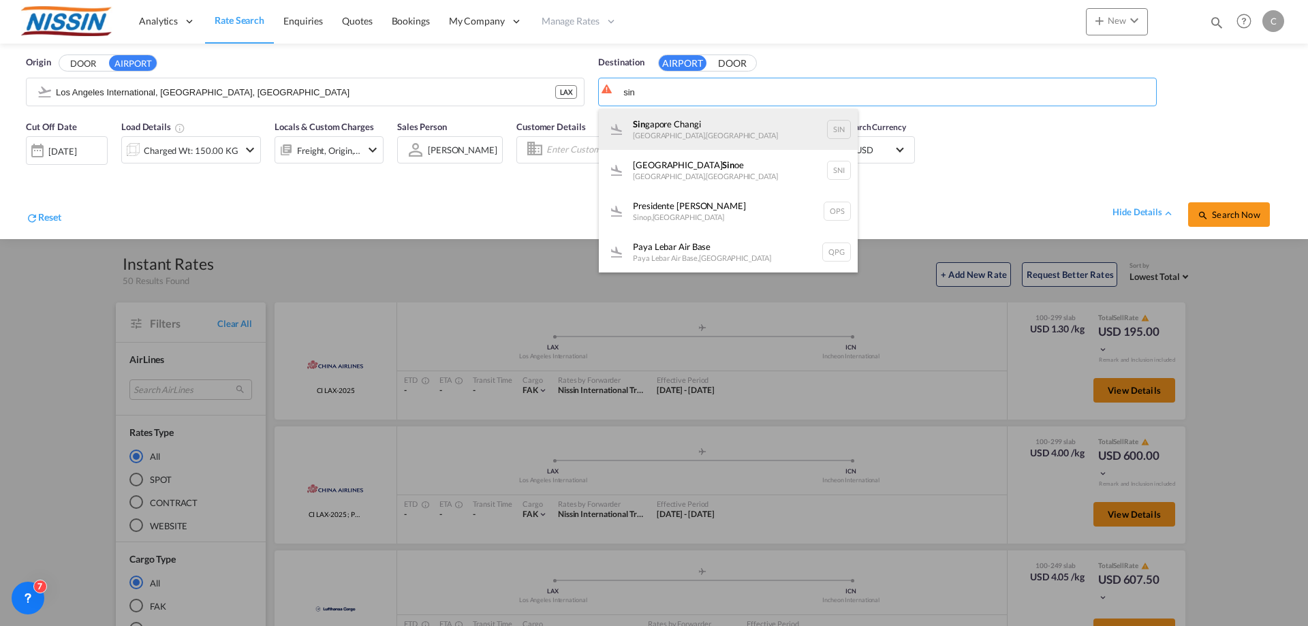
click at [711, 135] on div "Sin gapore Changi [GEOGRAPHIC_DATA] , [GEOGRAPHIC_DATA] SIN" at bounding box center [728, 129] width 259 height 41
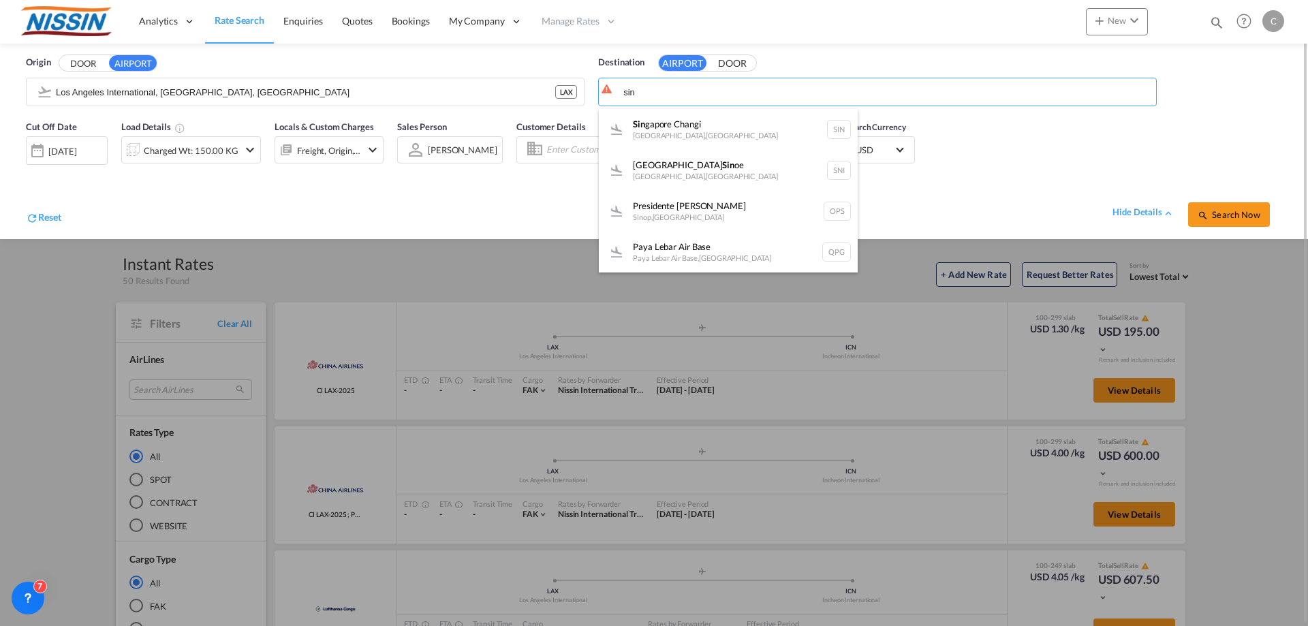
type input "Singapore Changi, [GEOGRAPHIC_DATA], SIN"
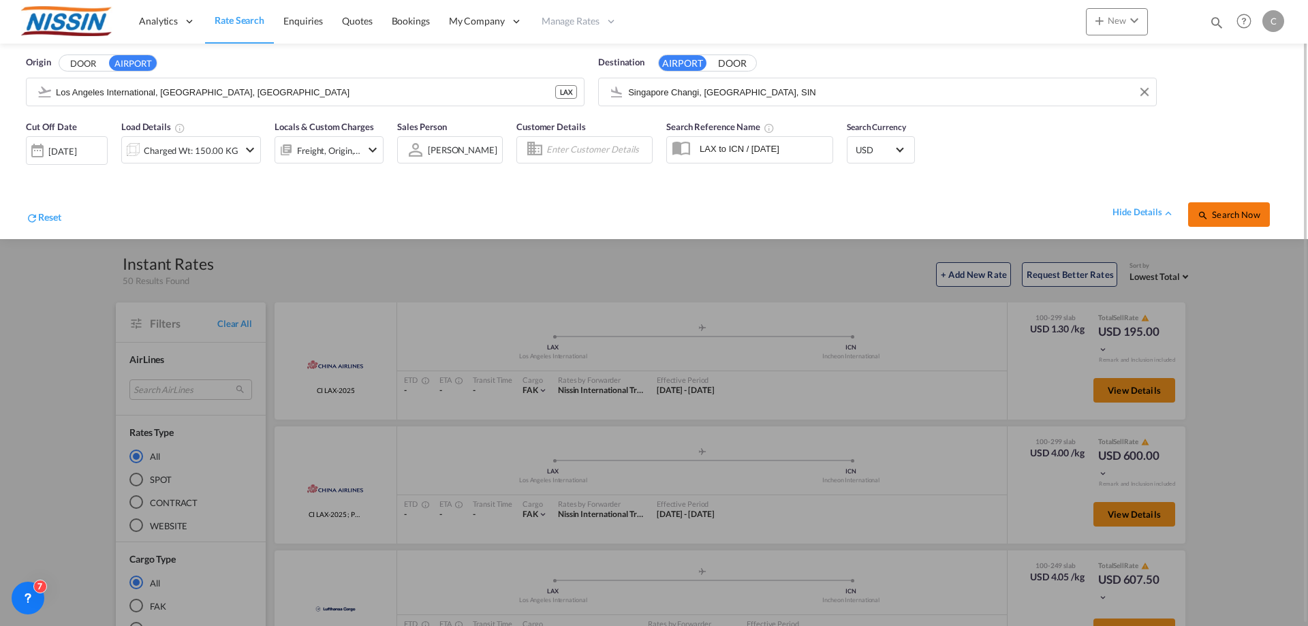
click at [1222, 216] on span "Search Now" at bounding box center [1229, 214] width 62 height 11
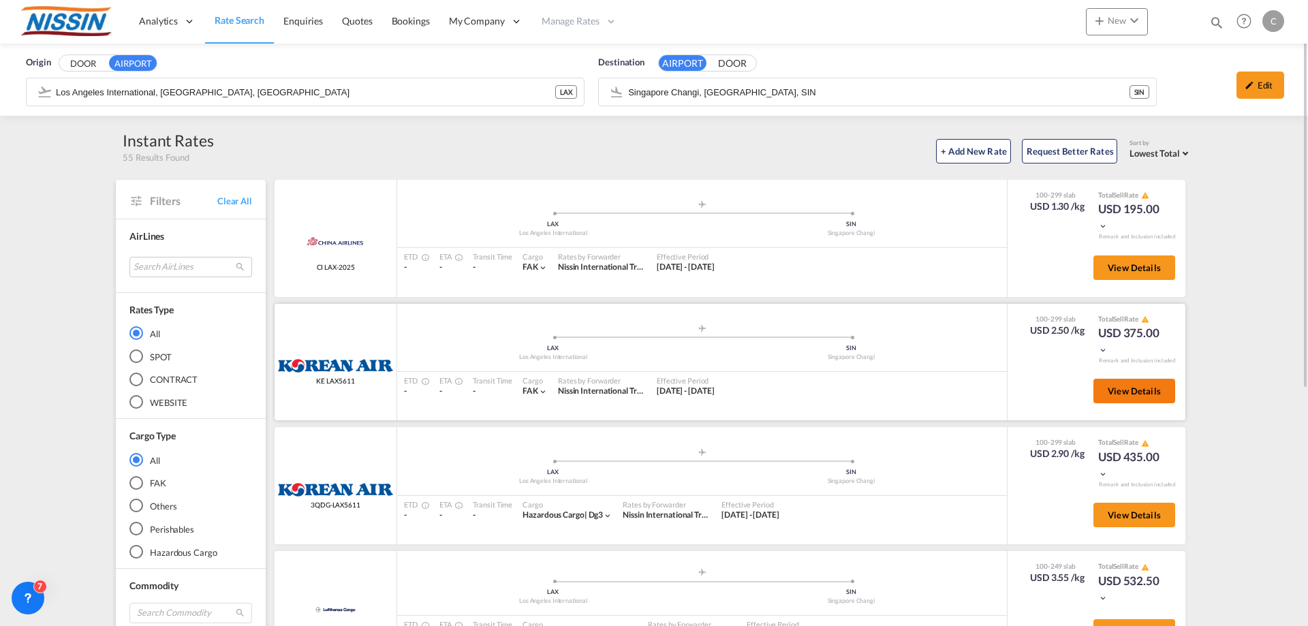
click at [1122, 384] on button "View Details" at bounding box center [1135, 391] width 82 height 25
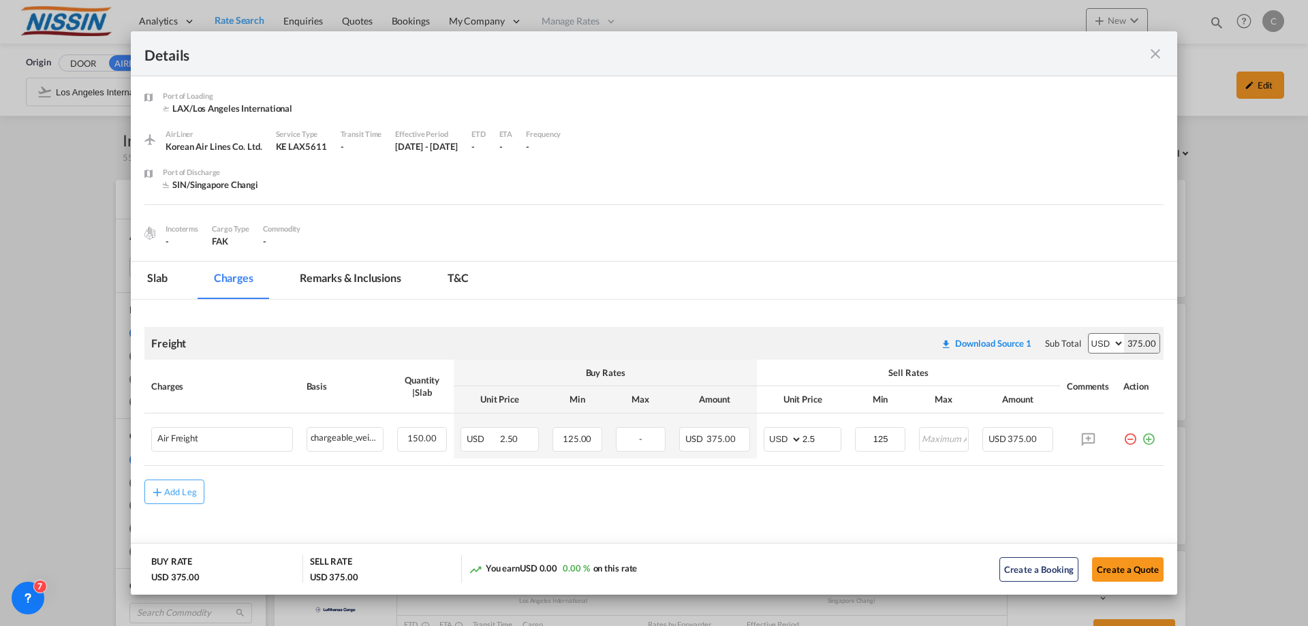
click at [1161, 50] on md-icon "icon-close fg-AAA8AD m-0 cursor" at bounding box center [1156, 54] width 16 height 16
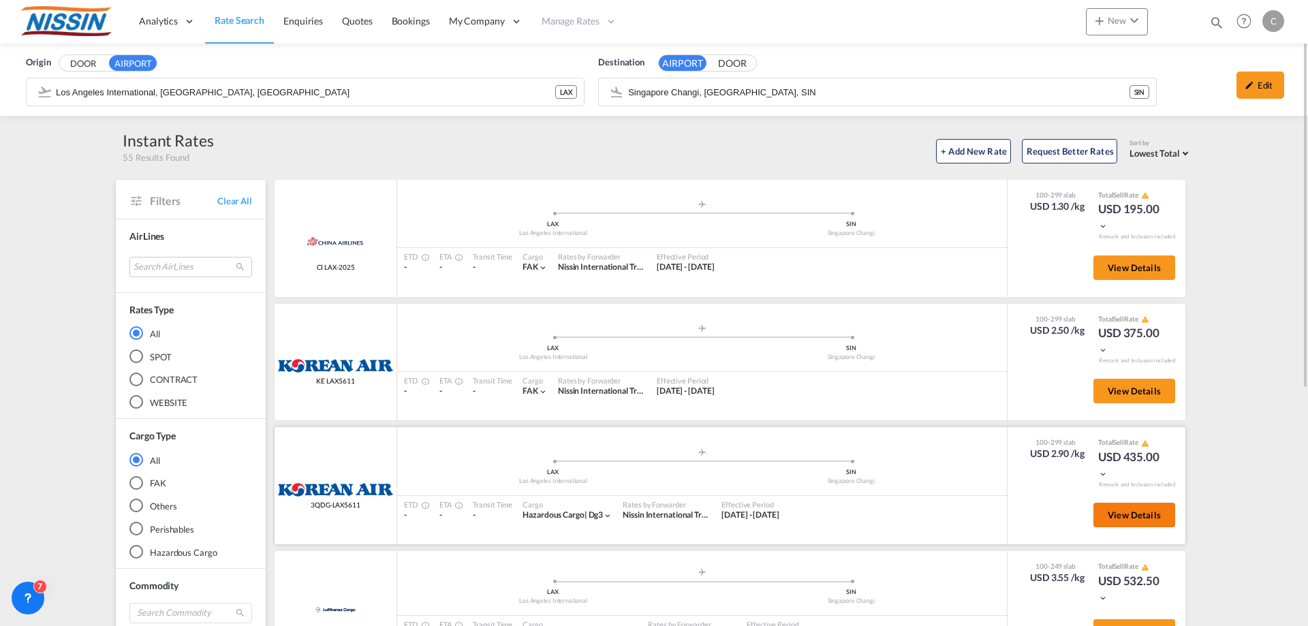
click at [1133, 518] on span "View Details" at bounding box center [1134, 515] width 53 height 11
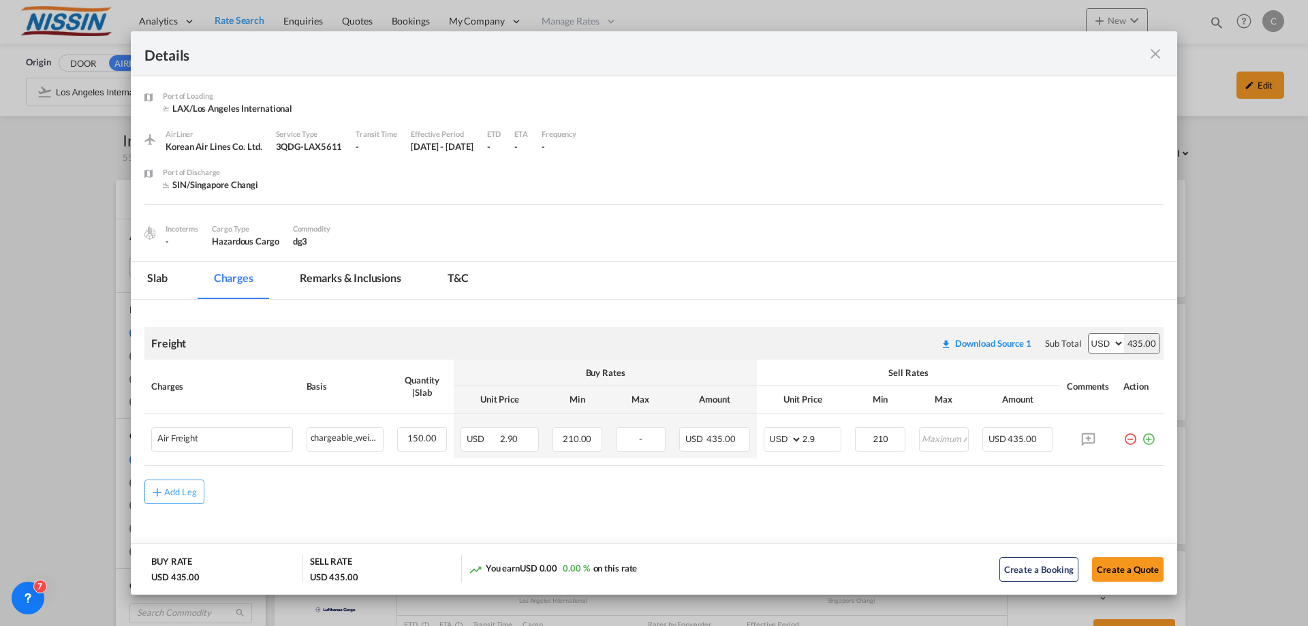
click at [1156, 49] on md-icon "icon-close fg-AAA8AD m-0 cursor" at bounding box center [1156, 54] width 16 height 16
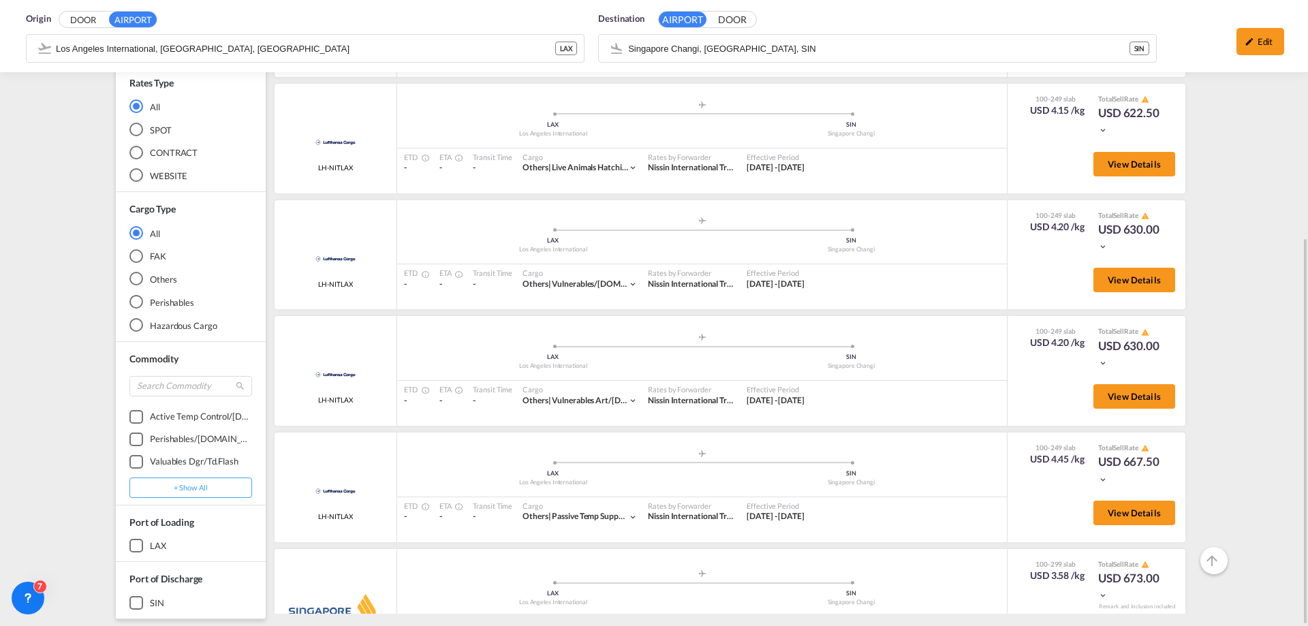
scroll to position [818, 0]
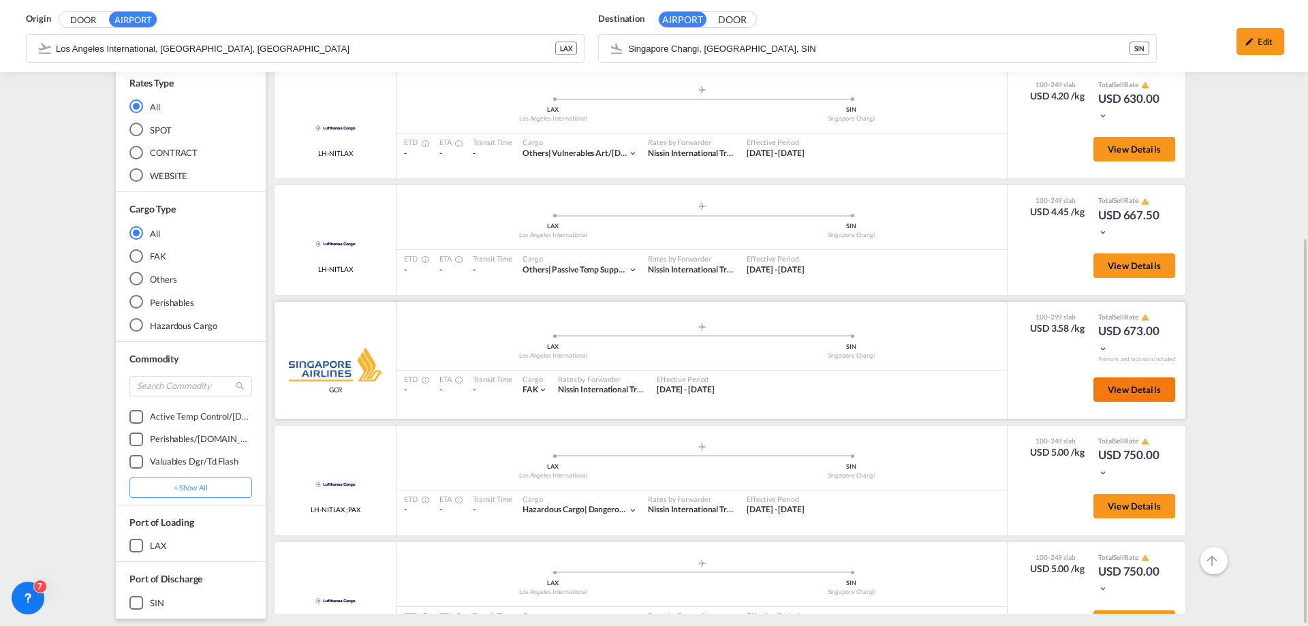
click at [1108, 392] on span "View Details" at bounding box center [1134, 389] width 53 height 11
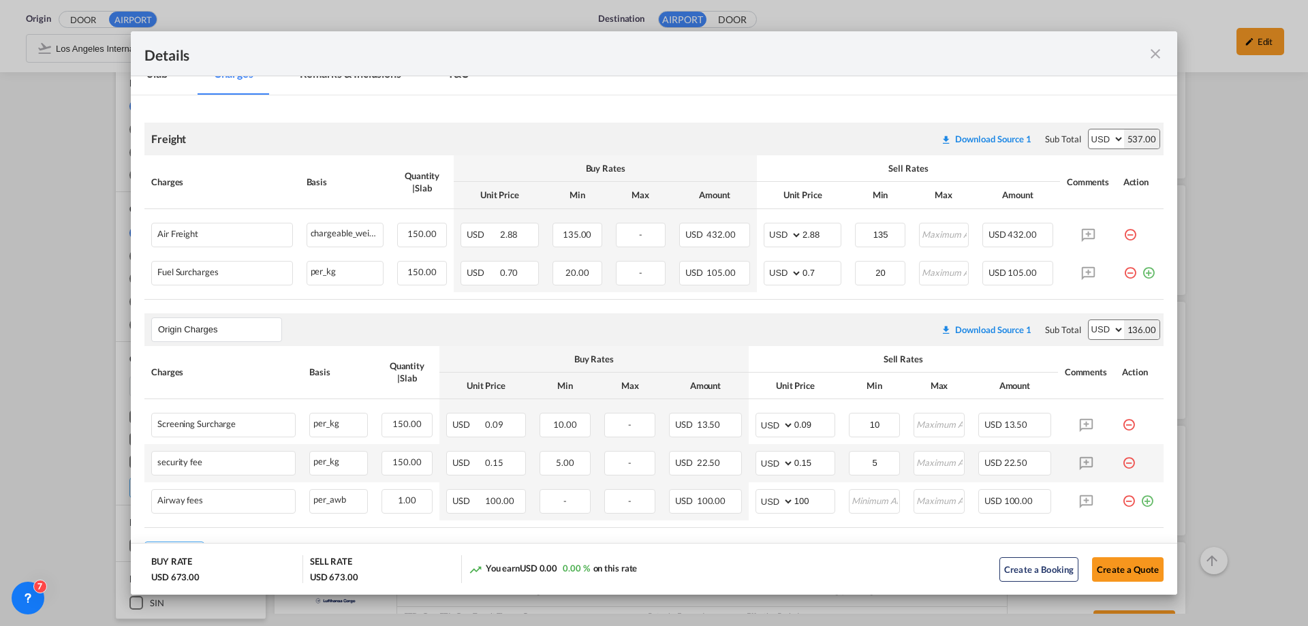
scroll to position [269, 0]
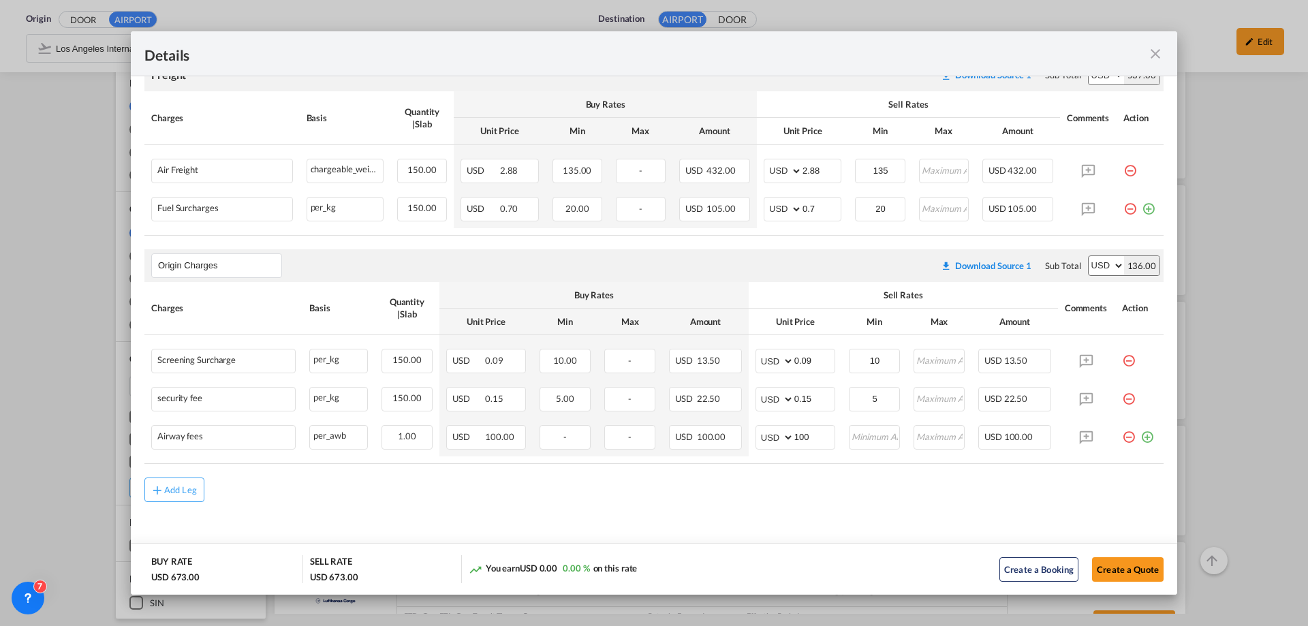
click at [1152, 48] on md-icon "icon-close fg-AAA8AD m-0 cursor" at bounding box center [1156, 54] width 16 height 16
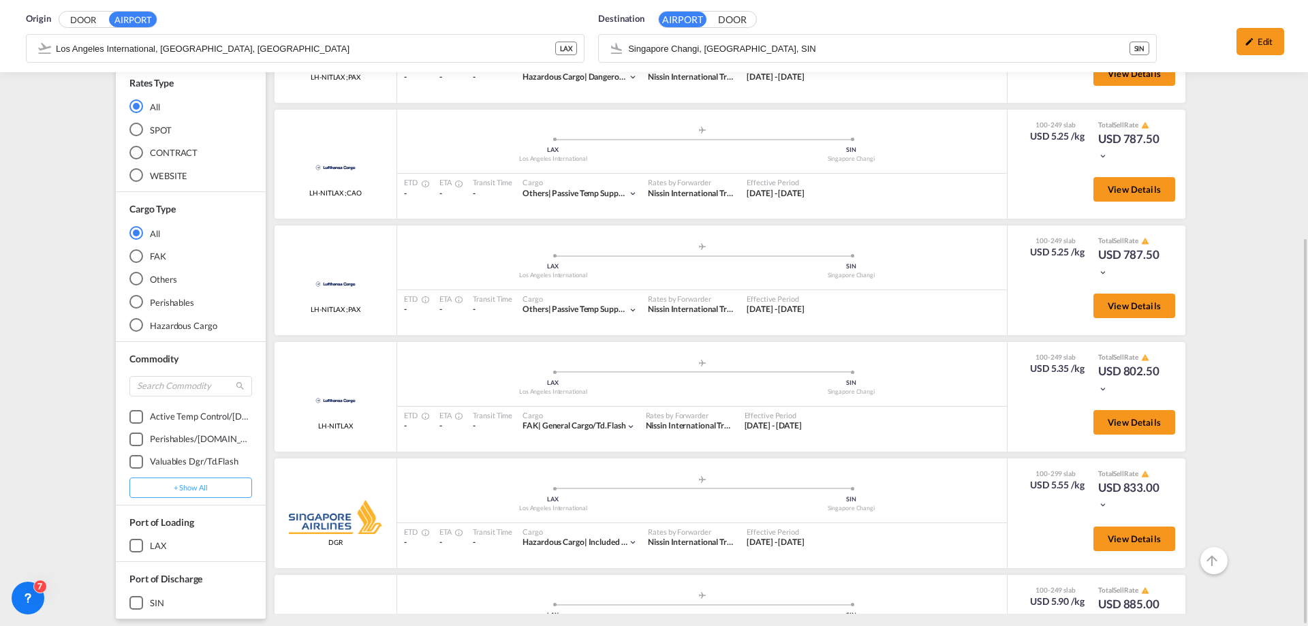
scroll to position [1499, 0]
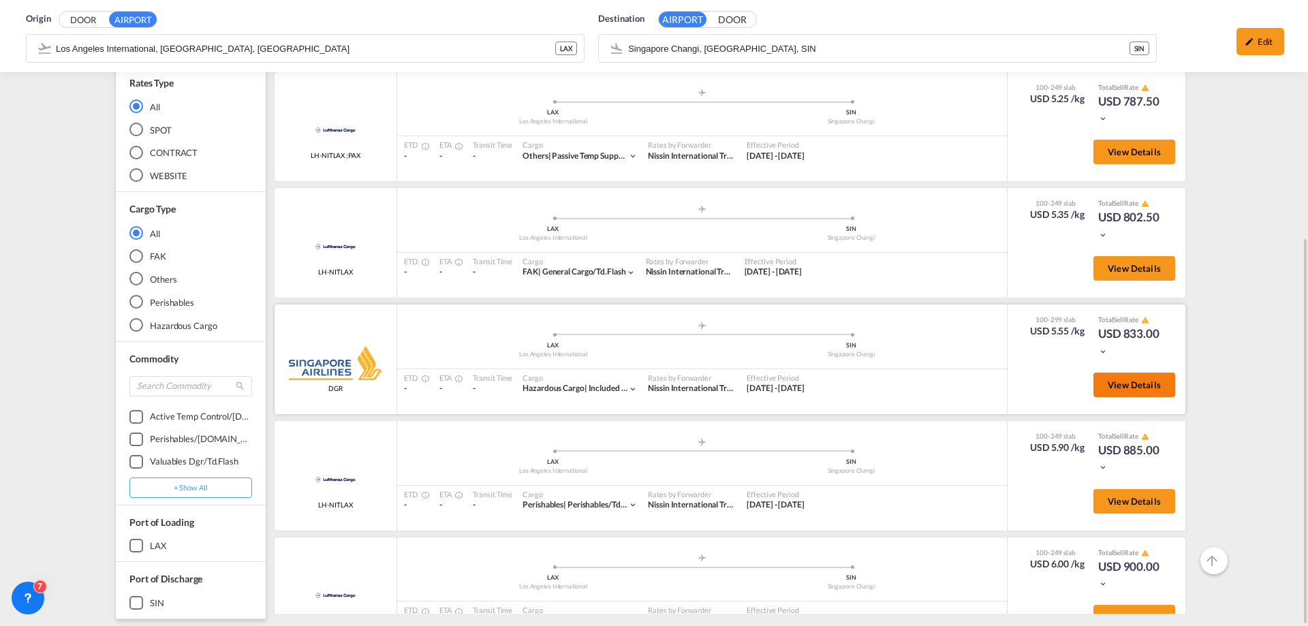
click at [1128, 384] on span "View Details" at bounding box center [1134, 385] width 53 height 11
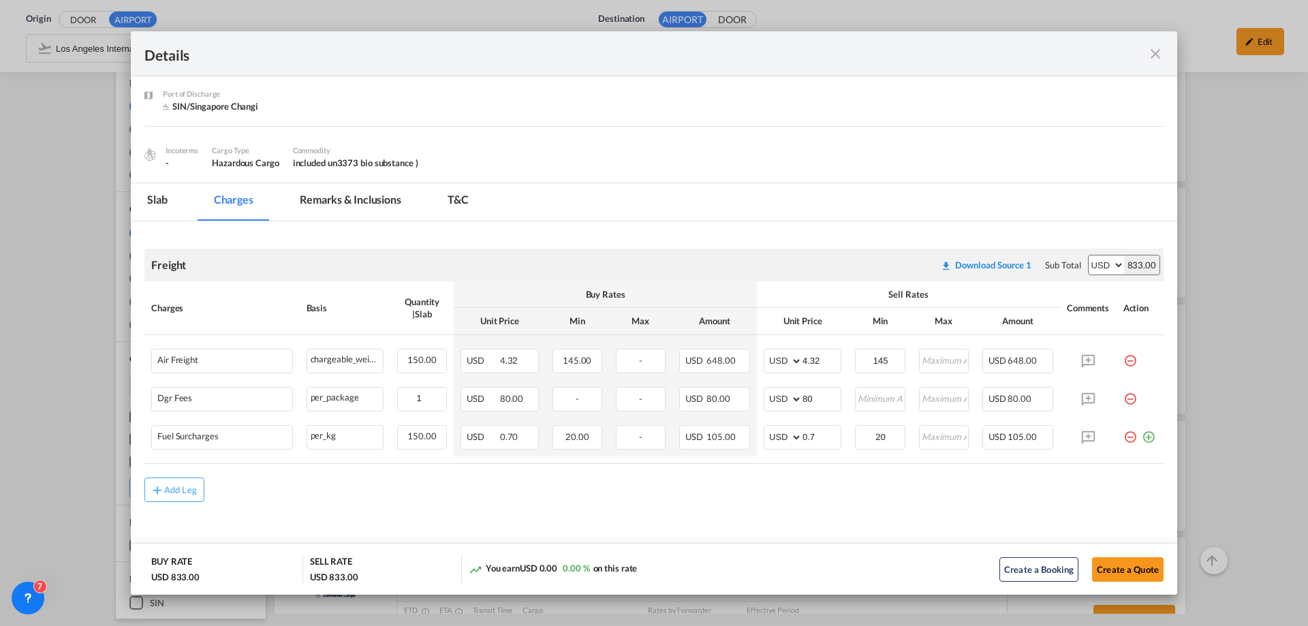
scroll to position [59, 0]
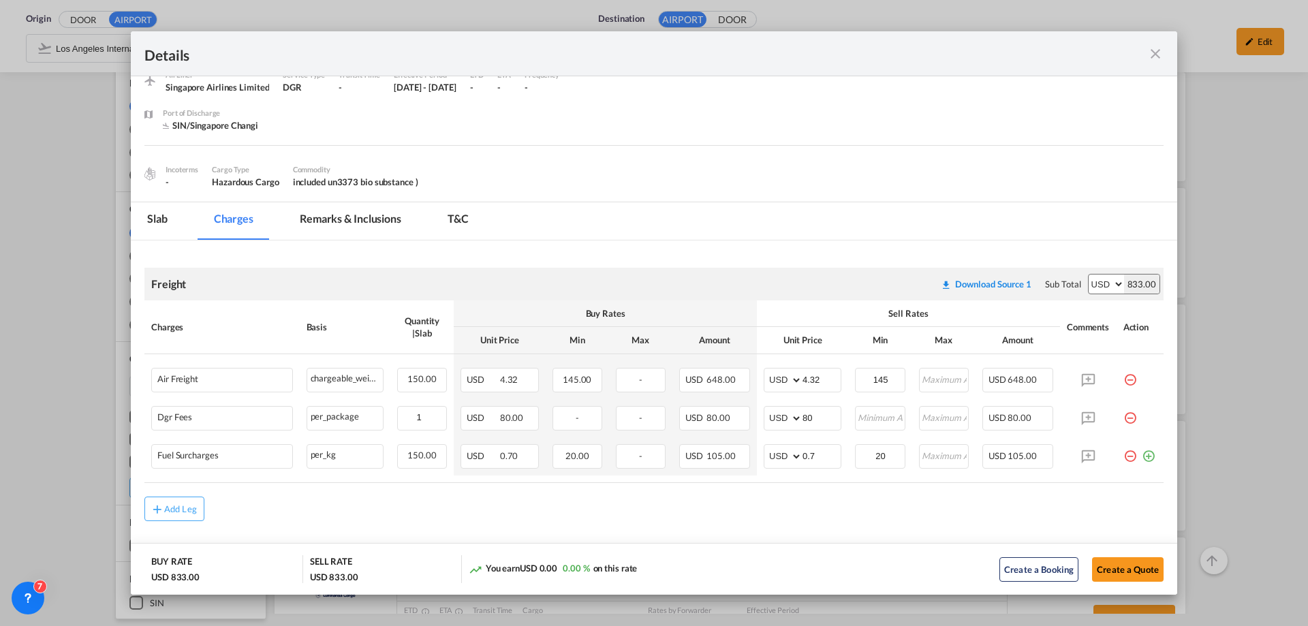
drag, startPoint x: 694, startPoint y: 47, endPoint x: 716, endPoint y: 143, distance: 98.7
click at [716, 143] on md-dialog "Details Port of [GEOGRAPHIC_DATA] LAX/Los Angeles International .a{fill:#aaa8ad…" at bounding box center [654, 313] width 1047 height 564
click at [793, 135] on div "Port of Discharge SIN/Singapore Changi" at bounding box center [663, 126] width 1001 height 38
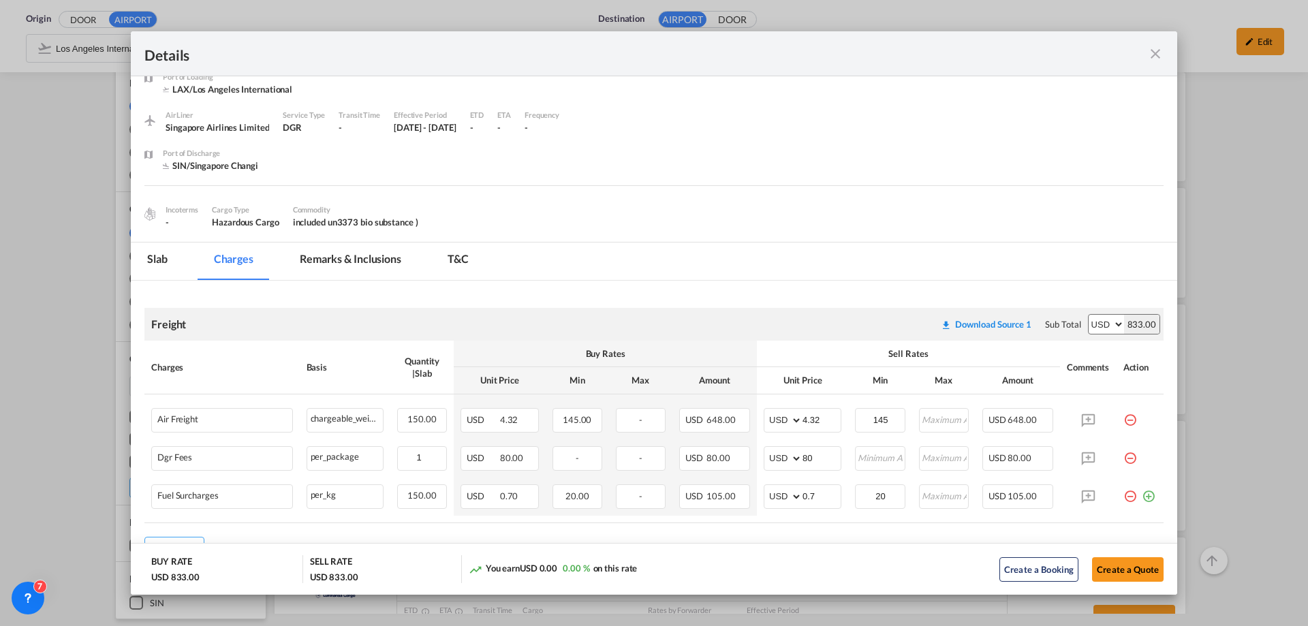
scroll to position [0, 0]
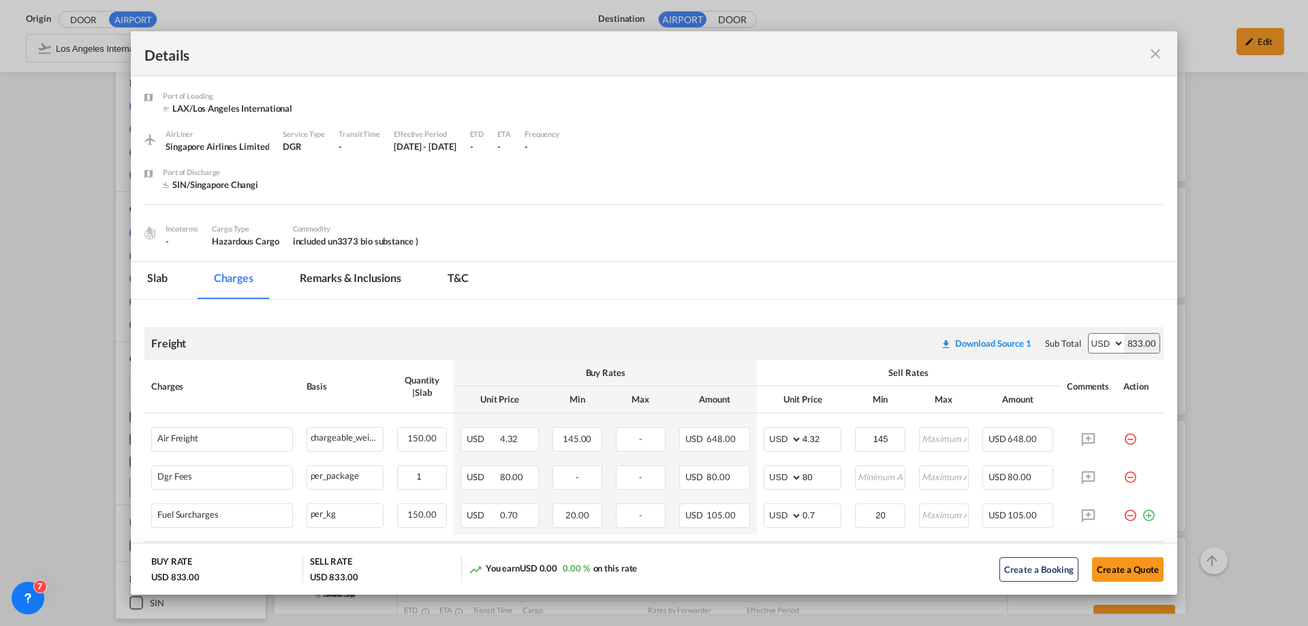
click at [878, 271] on md-tabs-canvas "Slab Charges Remarks & Inclusions T&C Slab Charges Remarks & Inclusions T&C" at bounding box center [654, 280] width 1047 height 37
click at [675, 254] on div "Port of Loading LAX/Los Angeles International .a{fill:#aaa8ad;} AirLiner Singap…" at bounding box center [654, 168] width 1047 height 185
click at [1163, 57] on md-icon "icon-close fg-AAA8AD m-0 cursor" at bounding box center [1156, 54] width 16 height 16
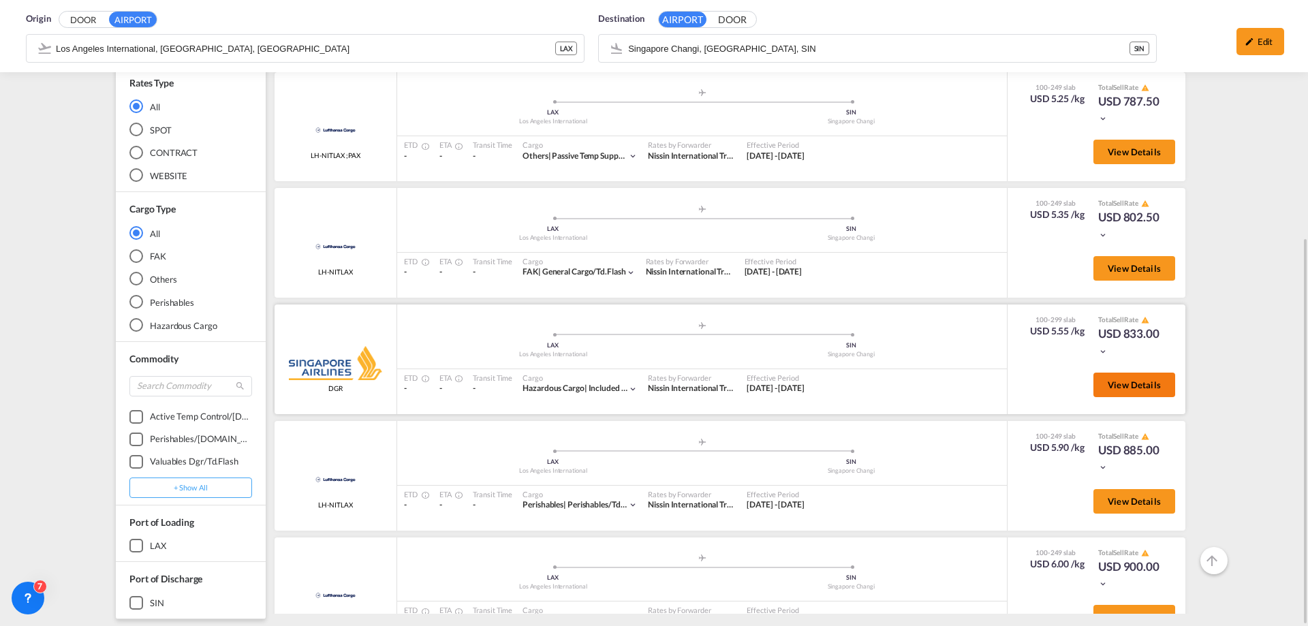
click at [1121, 388] on span "View Details" at bounding box center [1134, 385] width 53 height 11
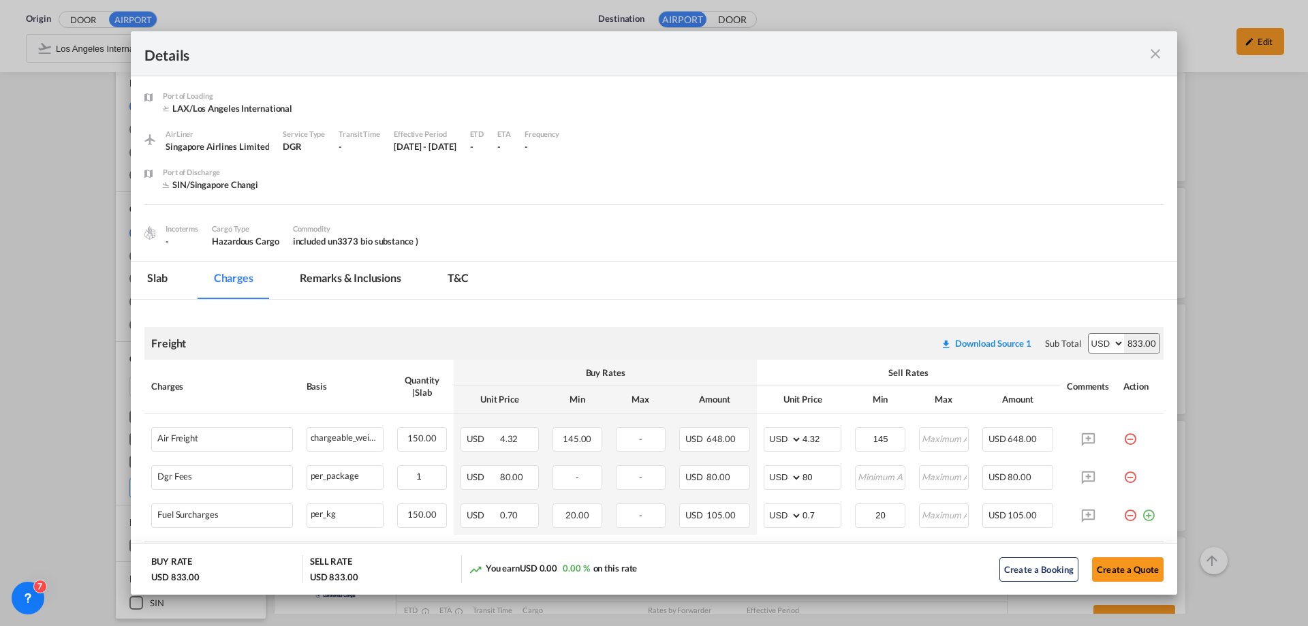
click at [1153, 53] on md-icon "icon-close fg-AAA8AD m-0 cursor" at bounding box center [1156, 54] width 16 height 16
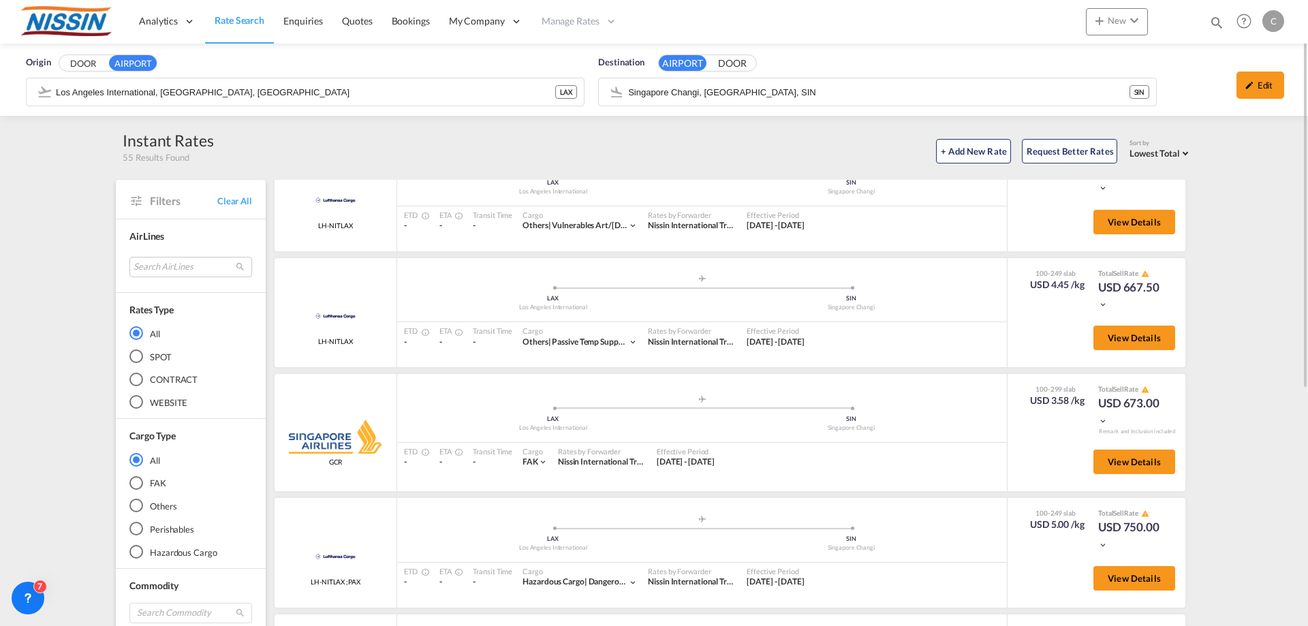
scroll to position [1022, 0]
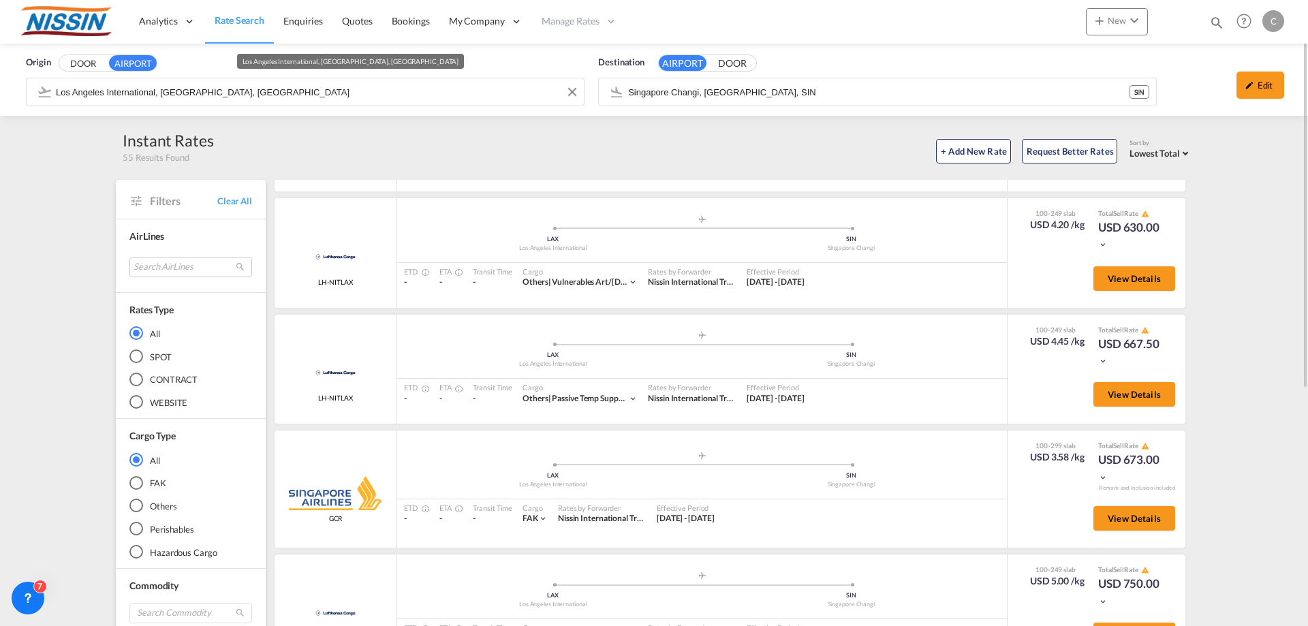
click at [365, 97] on input "Los Angeles International, [GEOGRAPHIC_DATA], [GEOGRAPHIC_DATA]" at bounding box center [316, 92] width 521 height 20
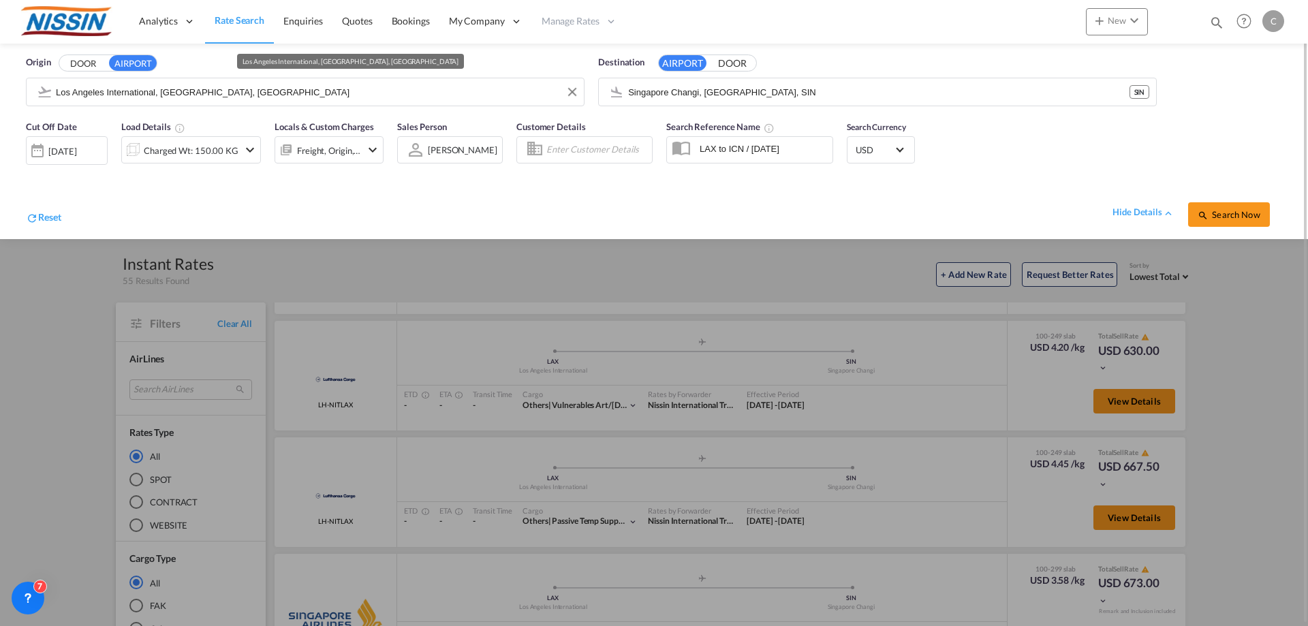
click at [438, 93] on input "Los Angeles International, [GEOGRAPHIC_DATA], [GEOGRAPHIC_DATA]" at bounding box center [316, 92] width 521 height 20
click at [803, 83] on input "Singapore Changi, [GEOGRAPHIC_DATA], SIN" at bounding box center [888, 92] width 521 height 20
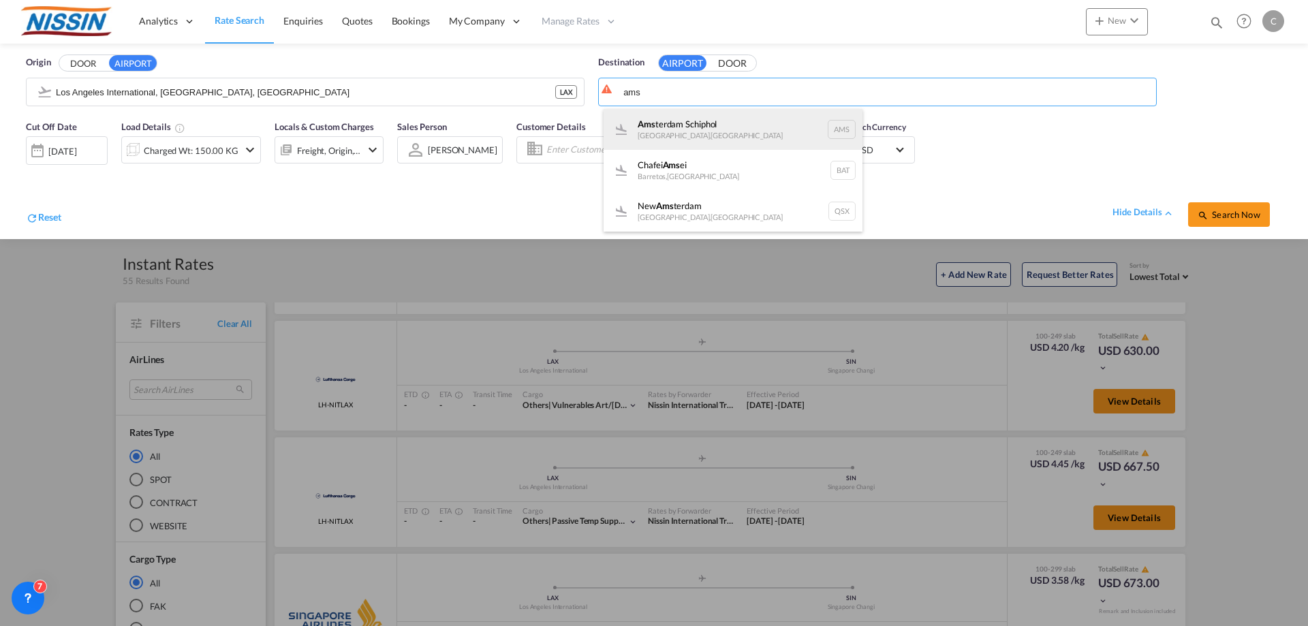
click at [701, 125] on div "Ams terdam Schiphol [GEOGRAPHIC_DATA] , [GEOGRAPHIC_DATA] AMS" at bounding box center [733, 129] width 259 height 41
type input "Amsterdam Schiphol, [GEOGRAPHIC_DATA], AMS"
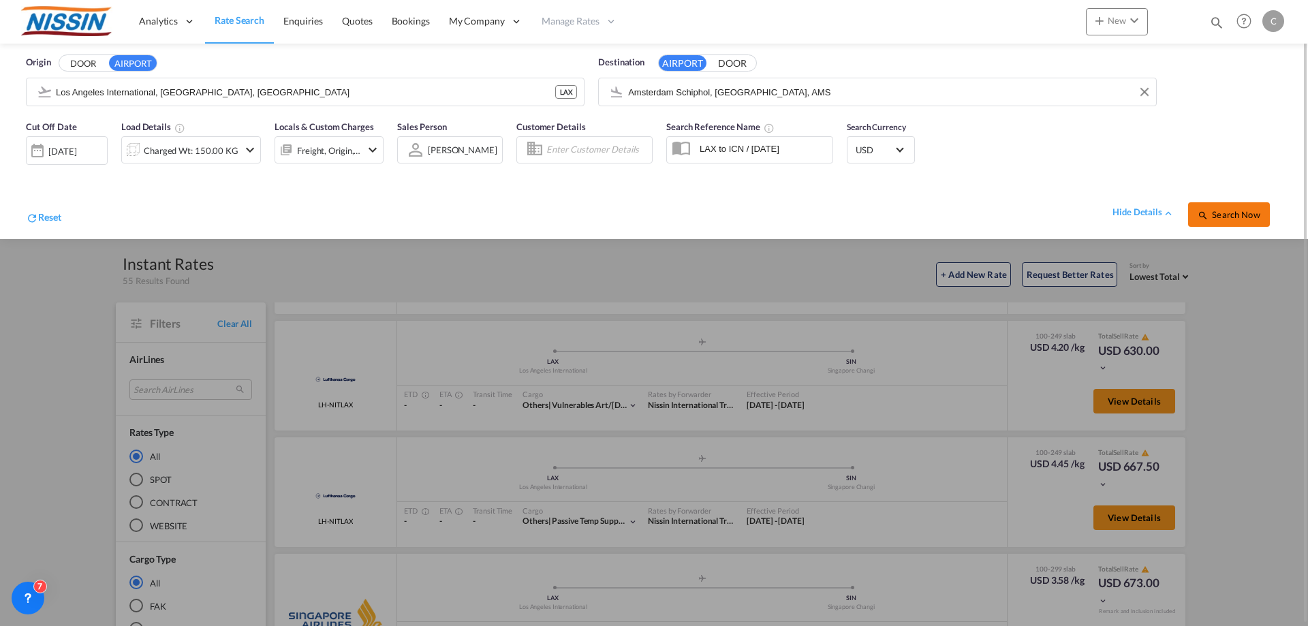
click at [1238, 216] on span "Search Now" at bounding box center [1229, 214] width 62 height 11
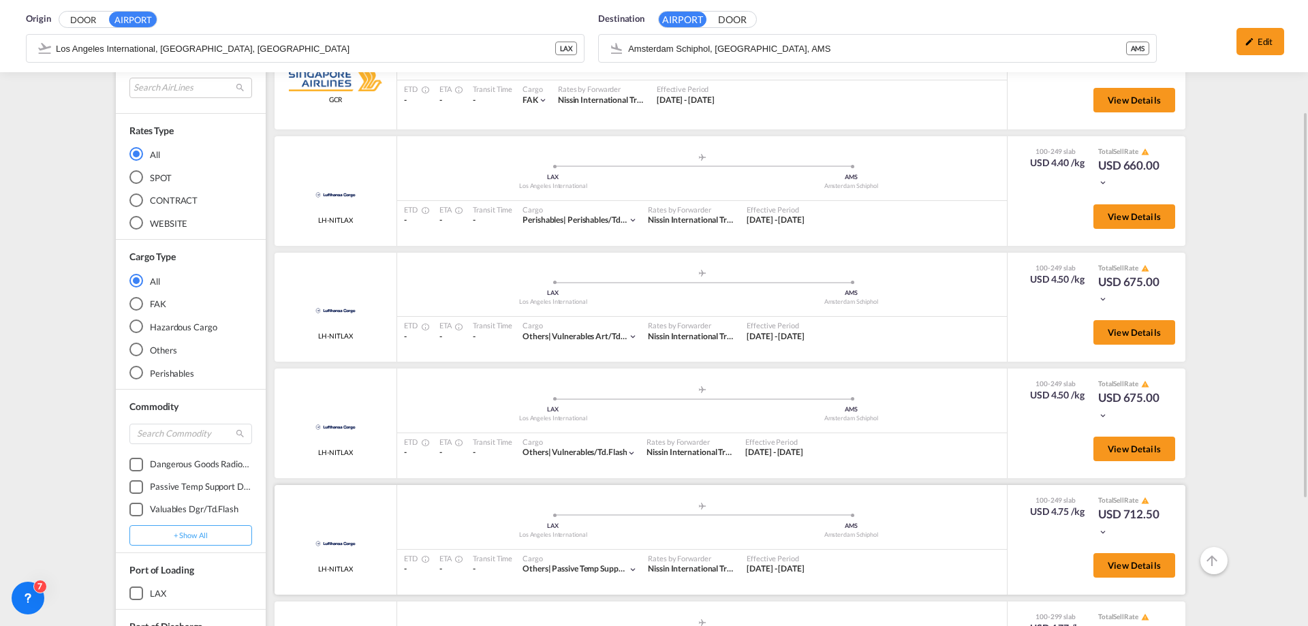
scroll to position [43, 0]
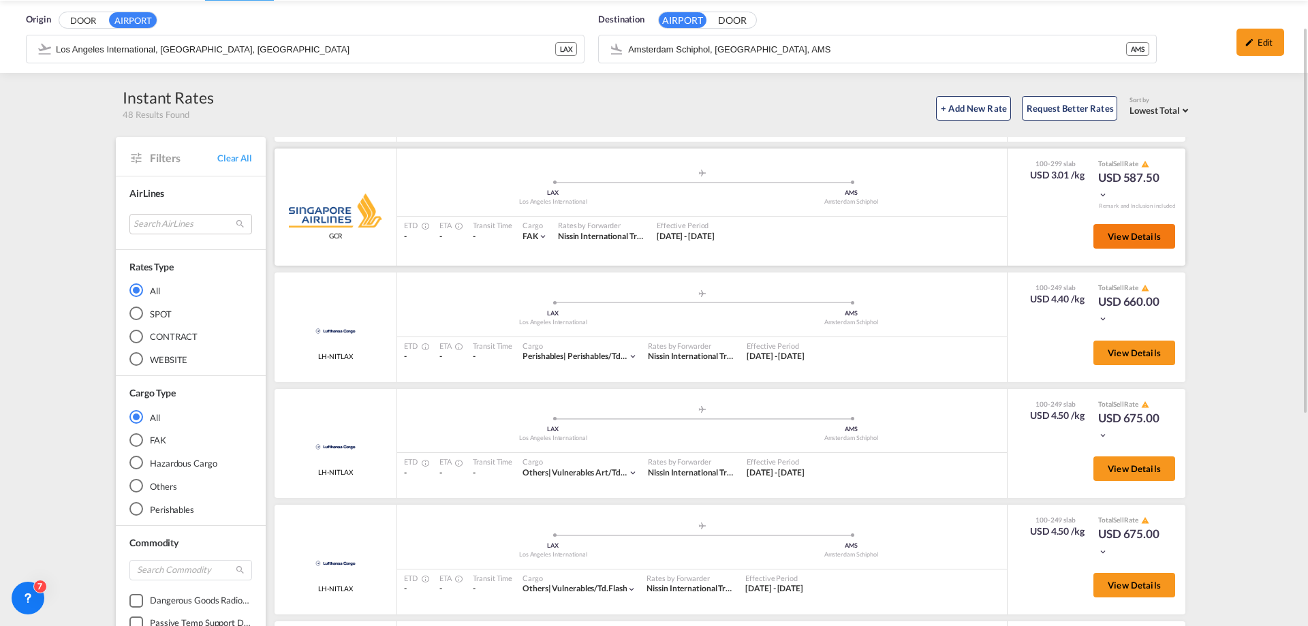
click at [1126, 245] on button "View Details" at bounding box center [1135, 236] width 82 height 25
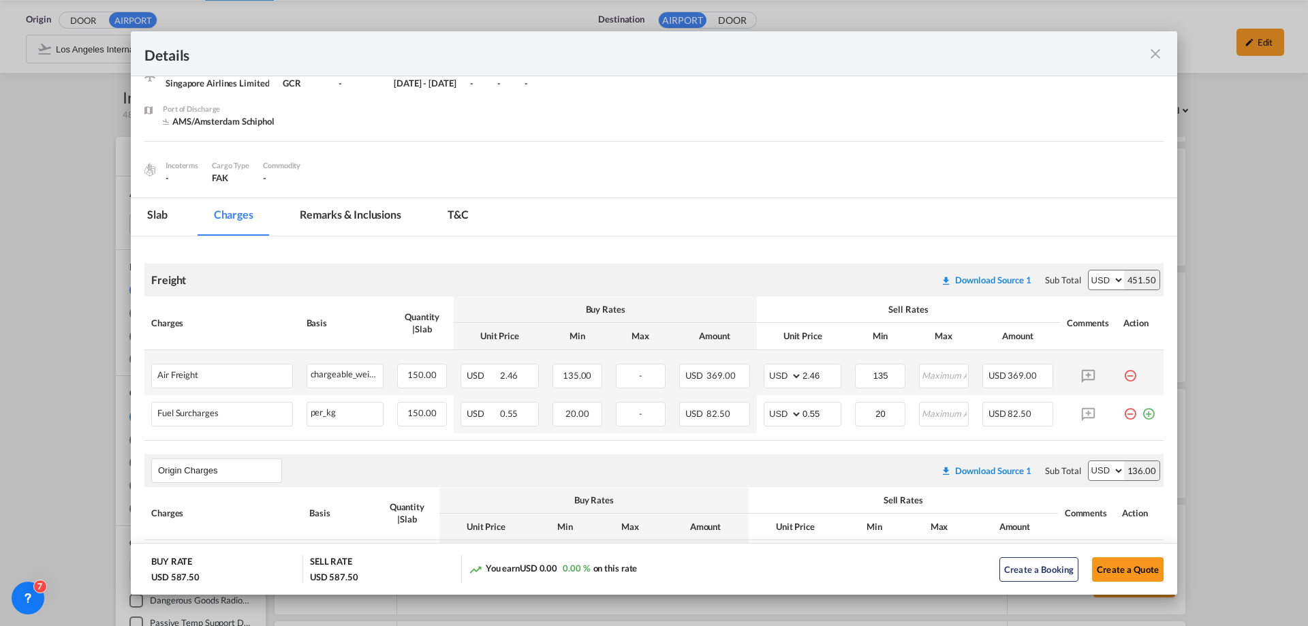
scroll to position [136, 0]
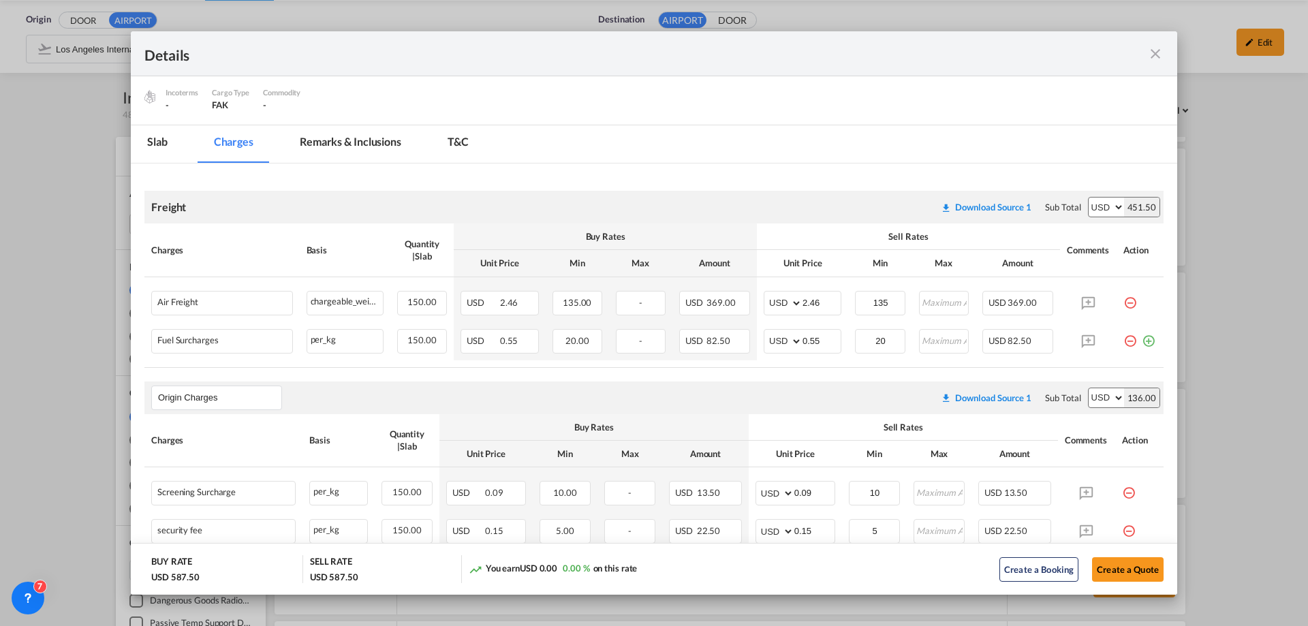
click at [1159, 50] on md-icon "icon-close fg-AAA8AD m-0 cursor" at bounding box center [1156, 54] width 16 height 16
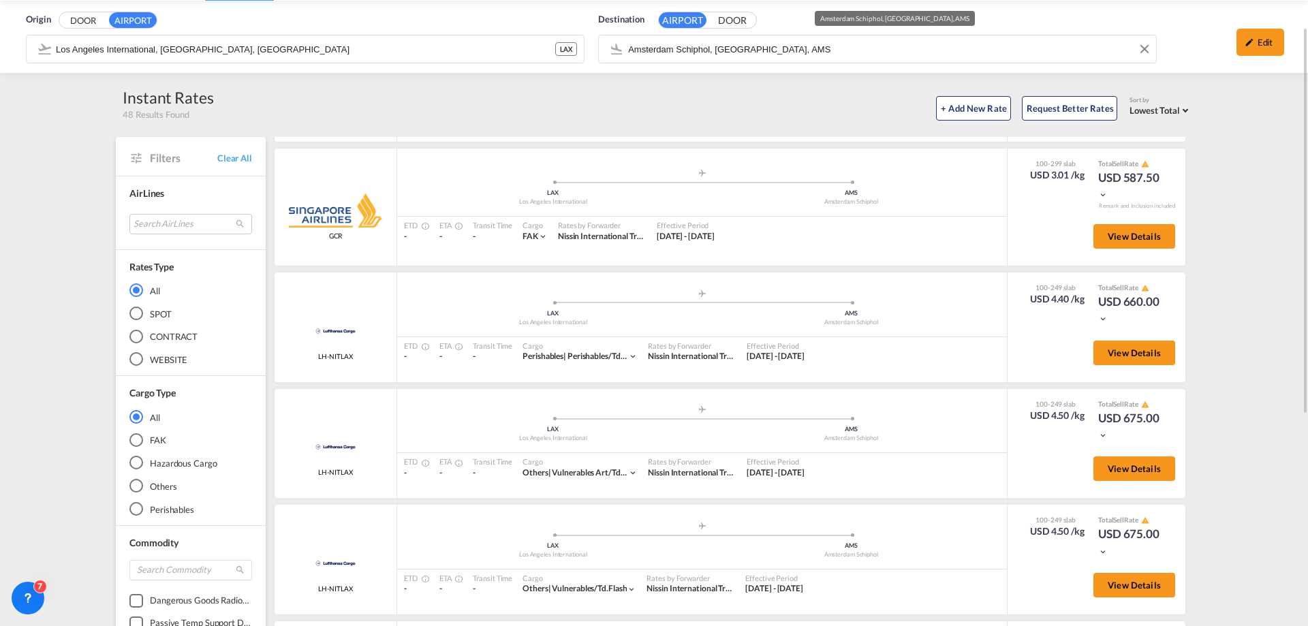
click at [794, 50] on div "Destination AIRPORT DOOR Amsterdam Schiphol, [GEOGRAPHIC_DATA], AMS" at bounding box center [878, 39] width 572 height 67
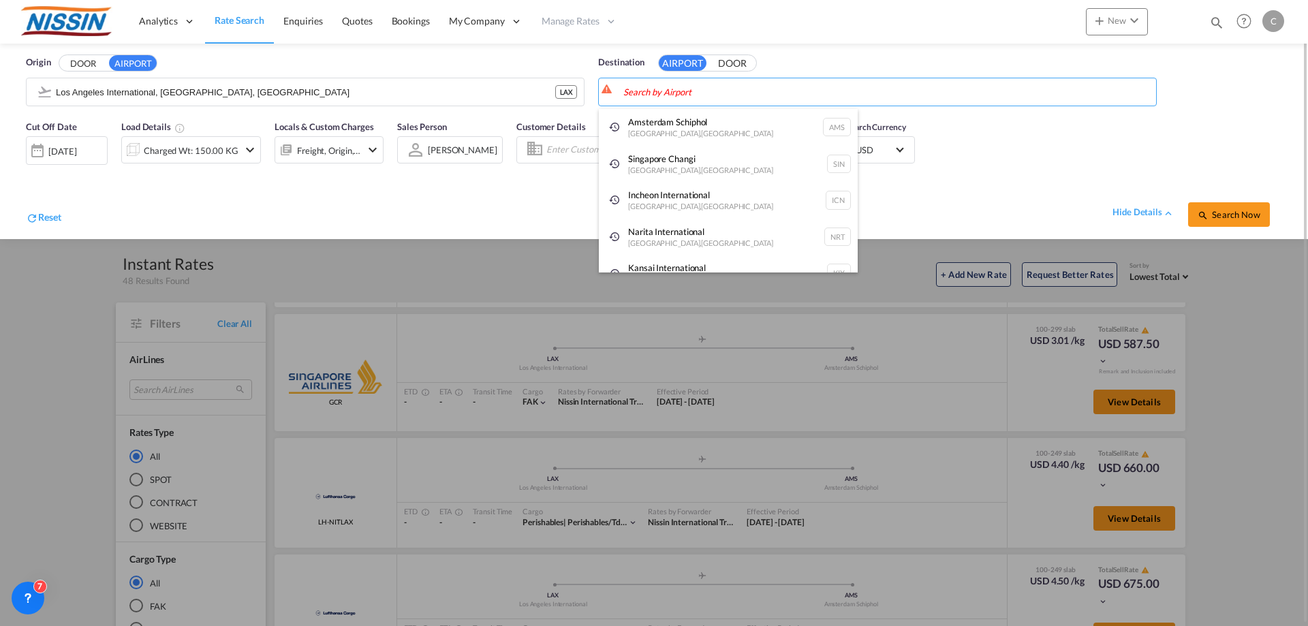
type input "p"
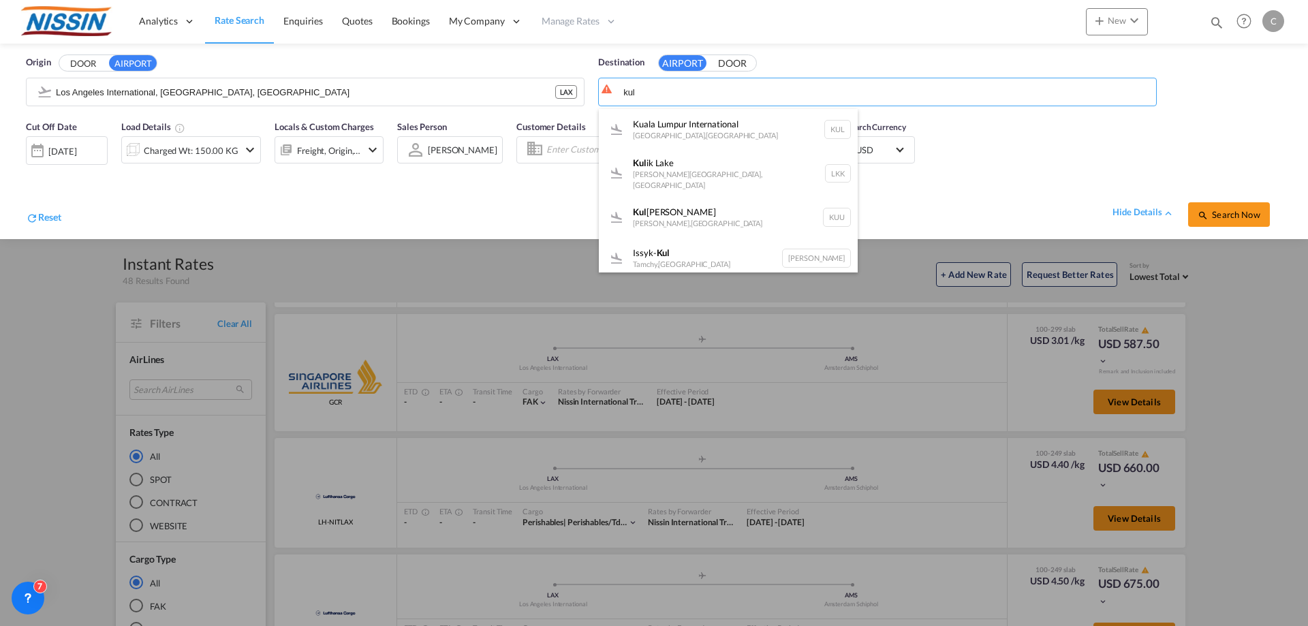
type input "kul"
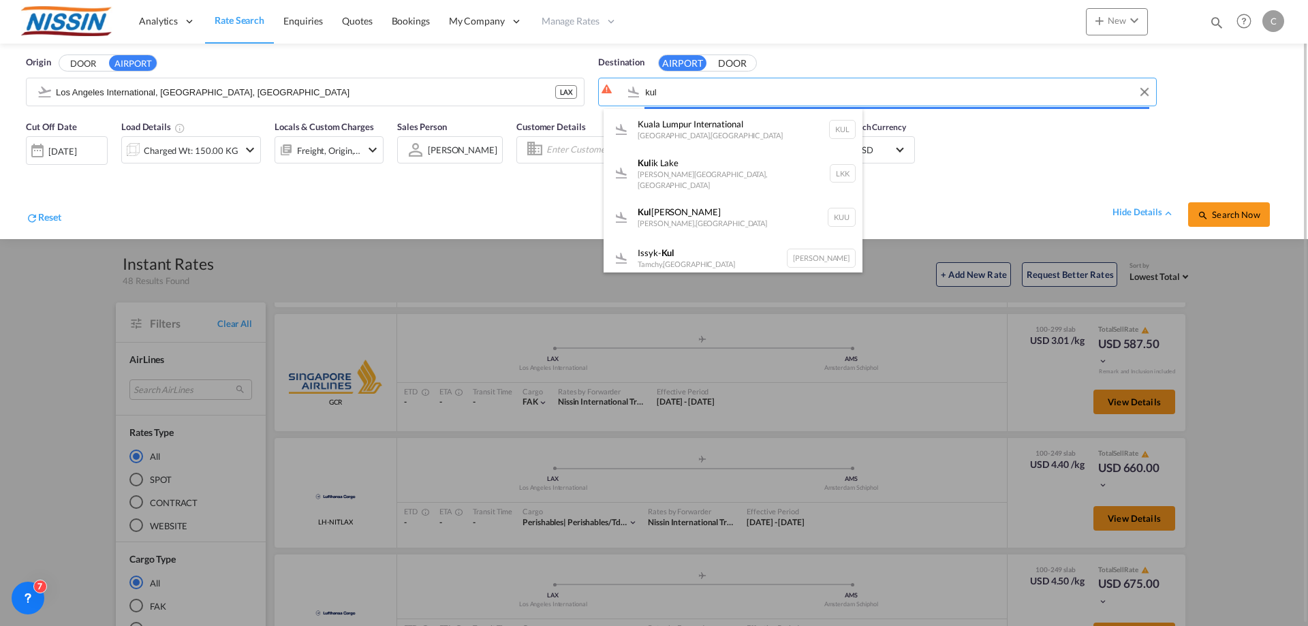
click at [712, 91] on body "Analytics Reports Dashboard Rate Search Enquiries Quotes Bookings" at bounding box center [654, 313] width 1308 height 626
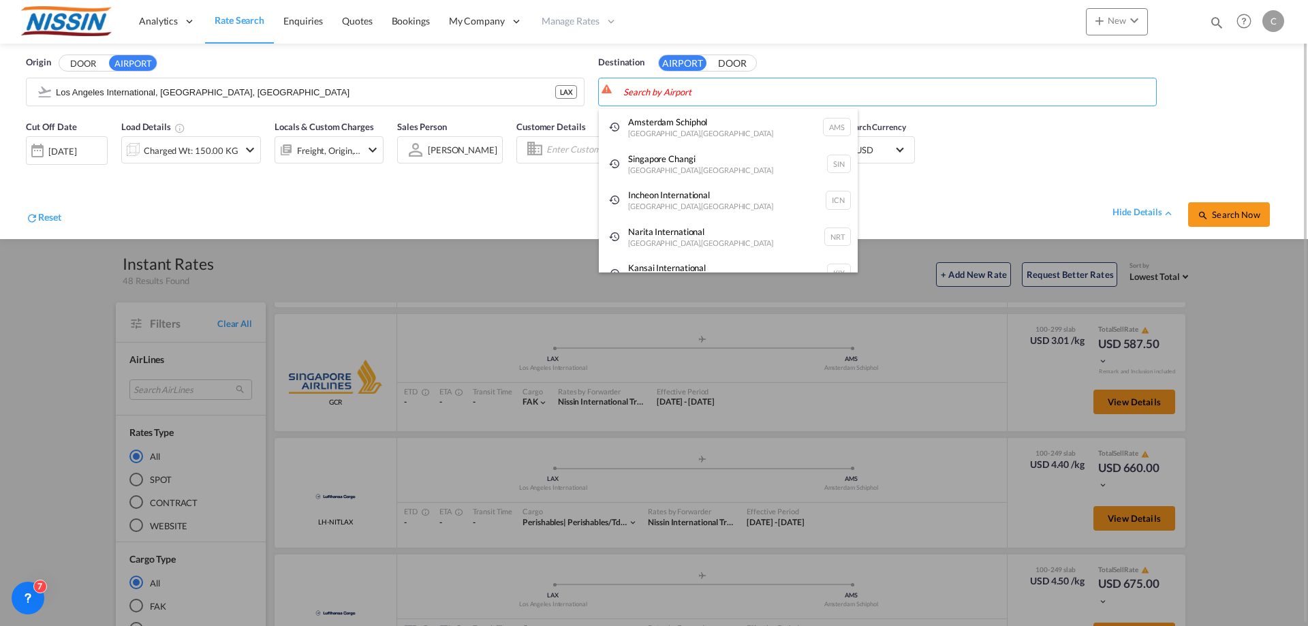
type input "k"
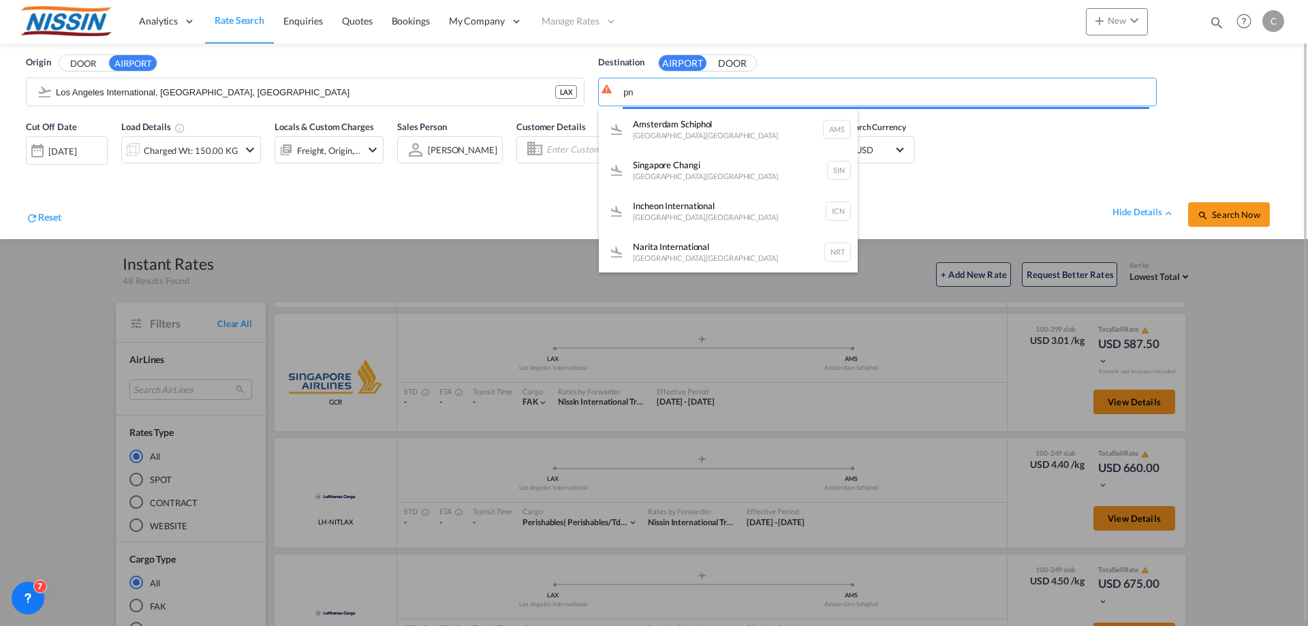
type input "p"
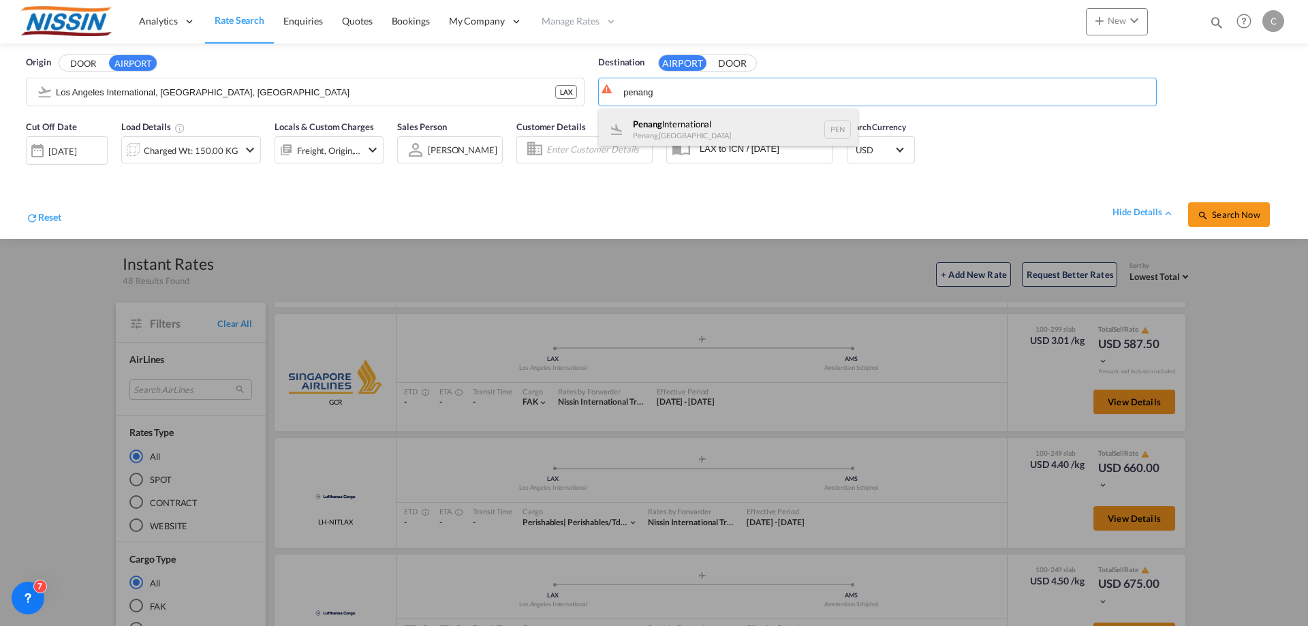
click at [696, 123] on div "Penang International Penang , [GEOGRAPHIC_DATA] PEN" at bounding box center [728, 129] width 259 height 41
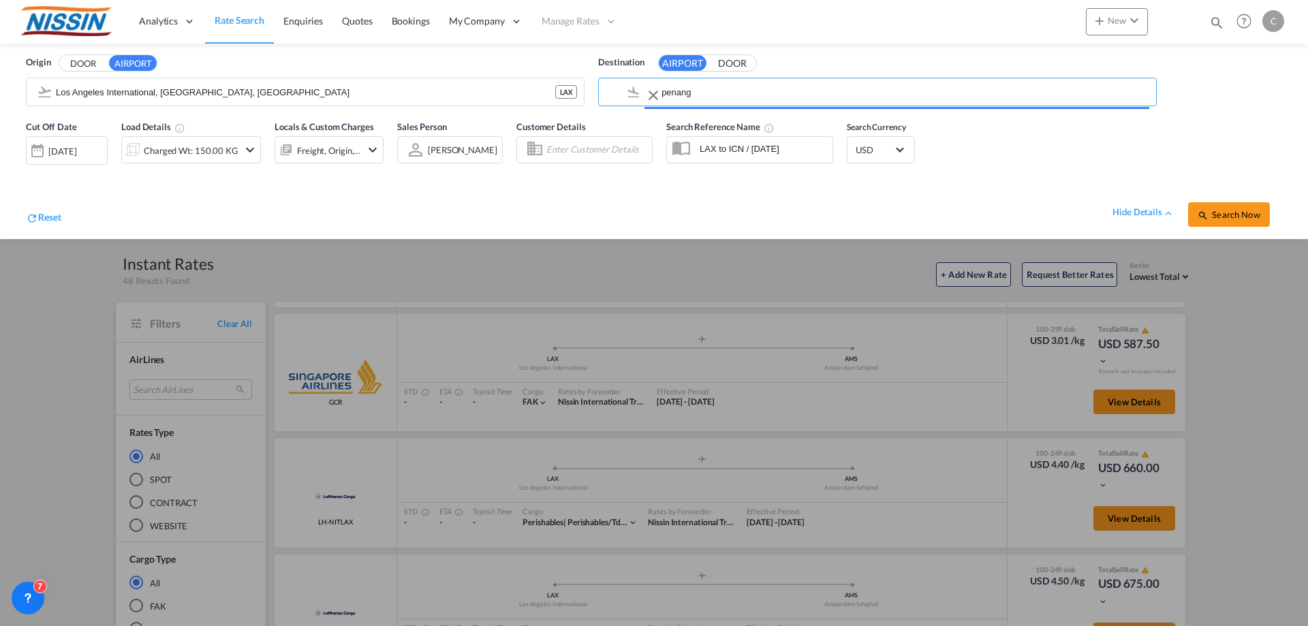
type input "Penang International, Penang, PEN"
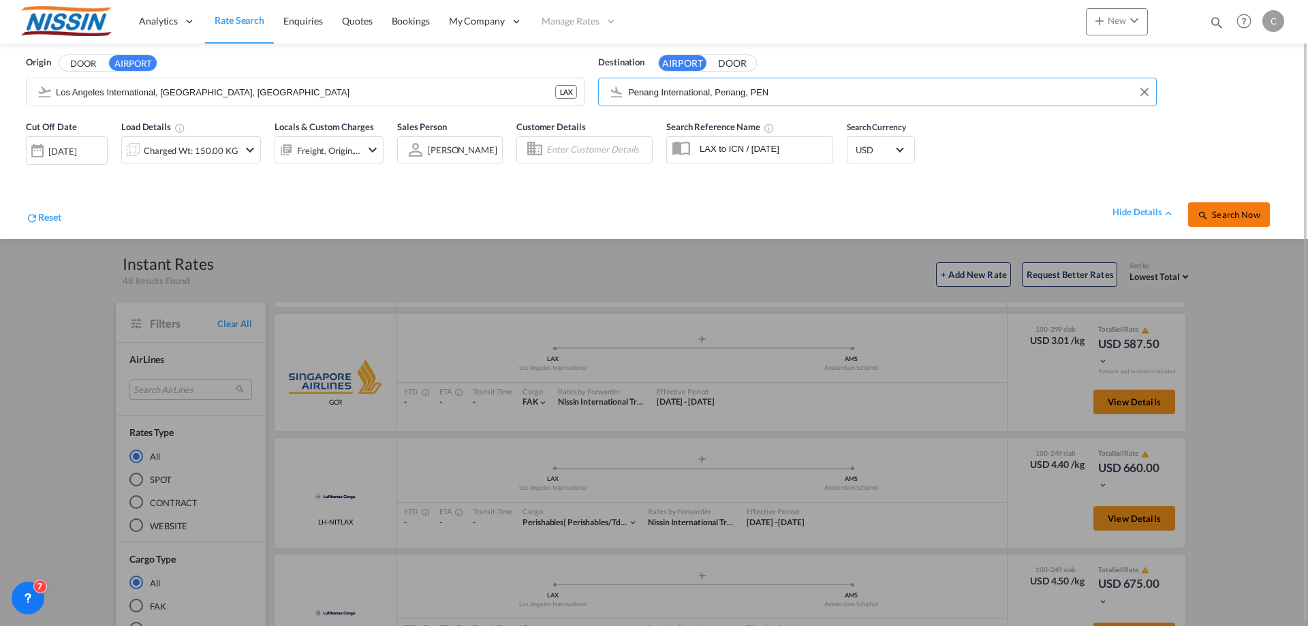
click at [1247, 208] on button "Search Now" at bounding box center [1230, 214] width 82 height 25
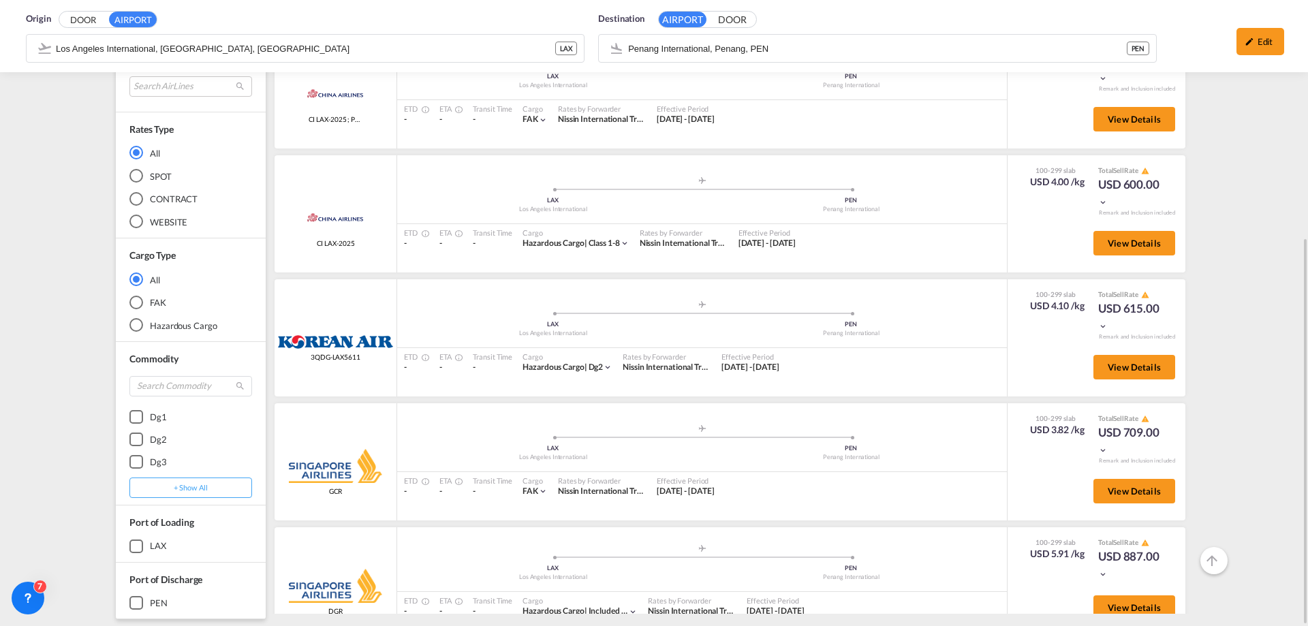
scroll to position [273, 0]
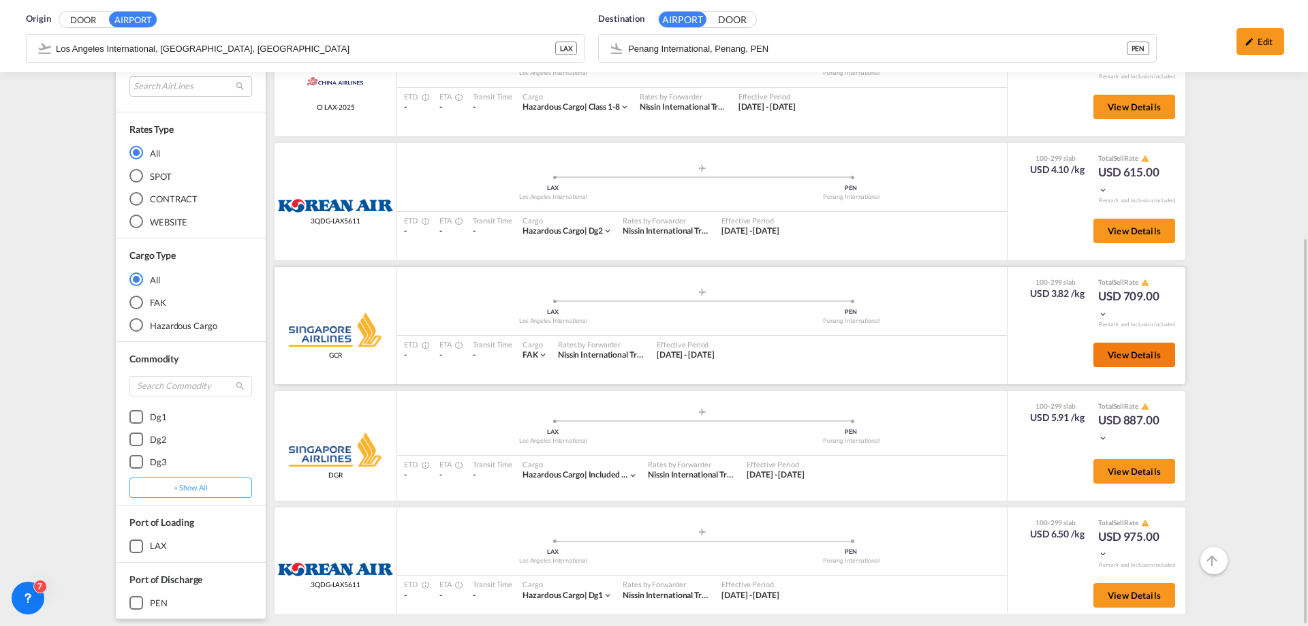
click at [1113, 354] on span "View Details" at bounding box center [1134, 355] width 53 height 11
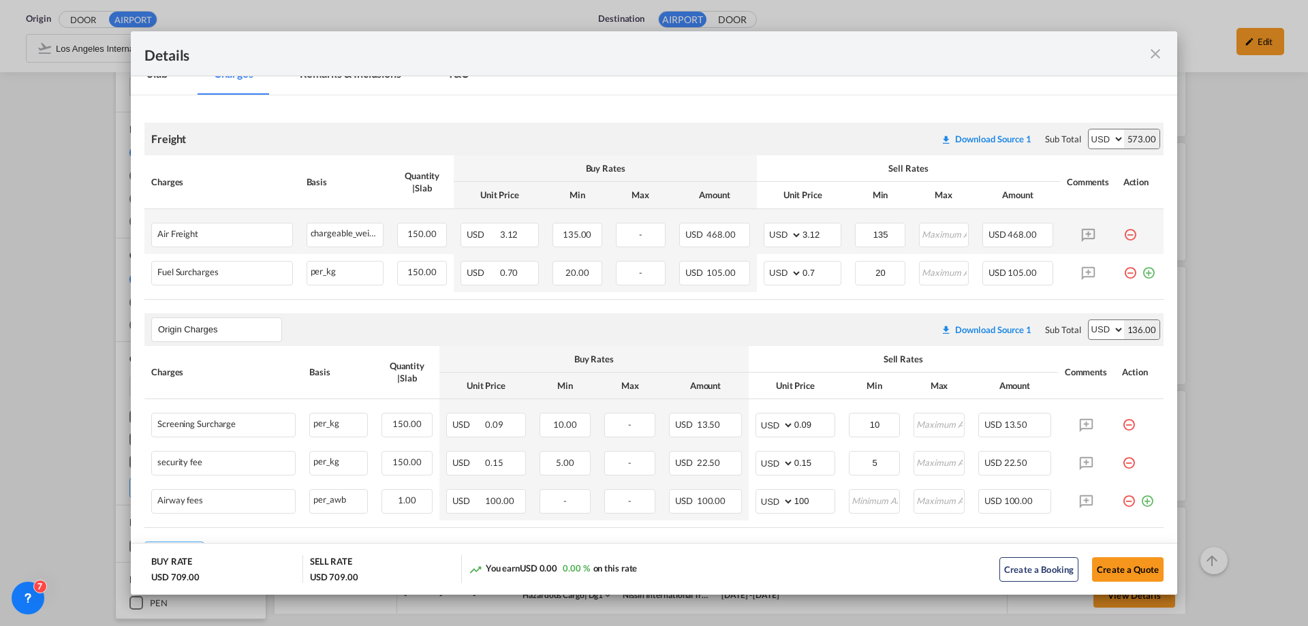
scroll to position [269, 0]
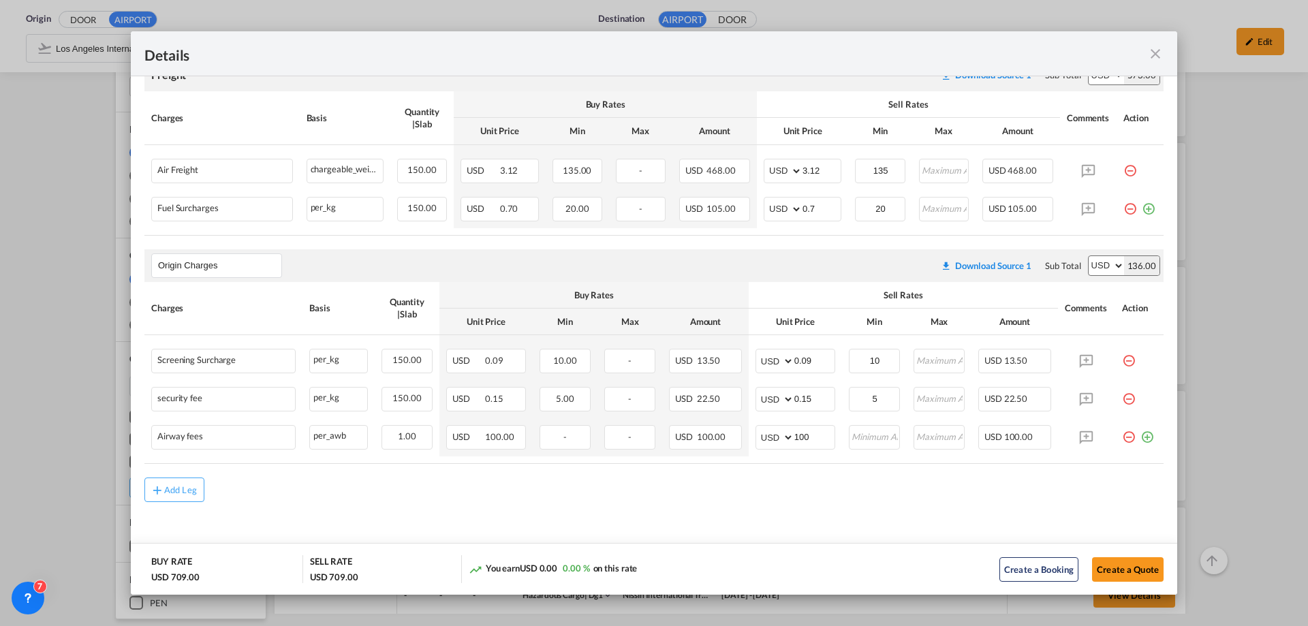
click at [1159, 52] on md-icon "icon-close fg-AAA8AD m-0 cursor" at bounding box center [1156, 54] width 16 height 16
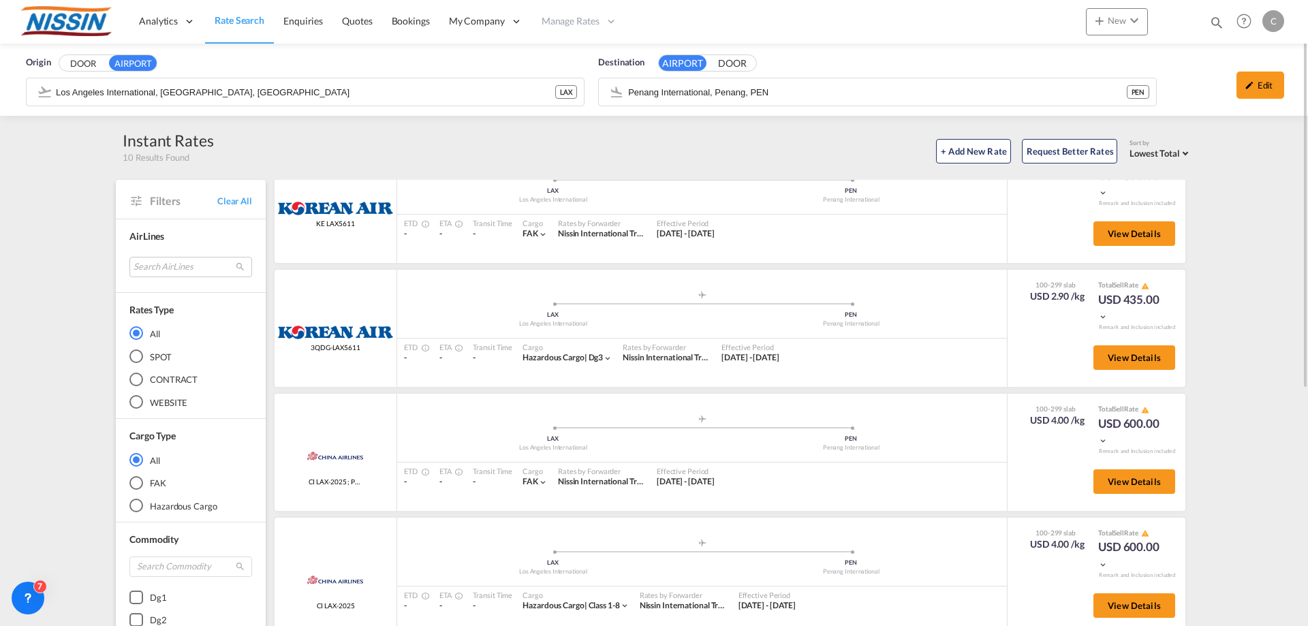
scroll to position [68, 0]
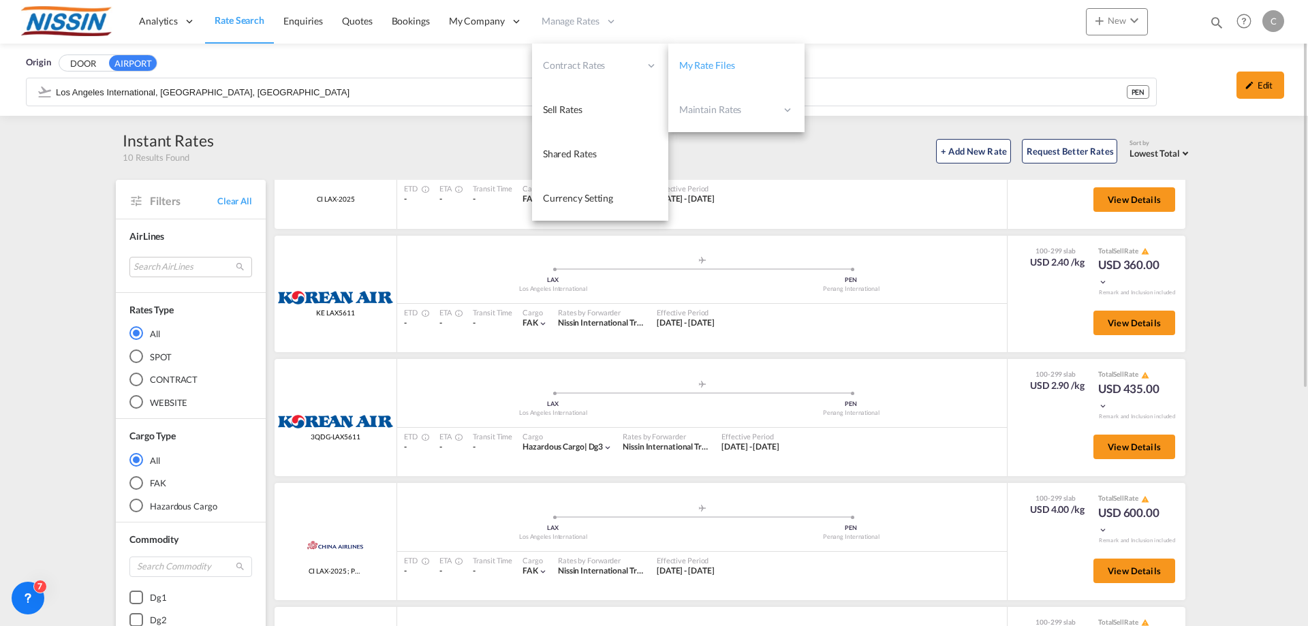
click at [744, 60] on link "My Rate Files" at bounding box center [737, 66] width 136 height 44
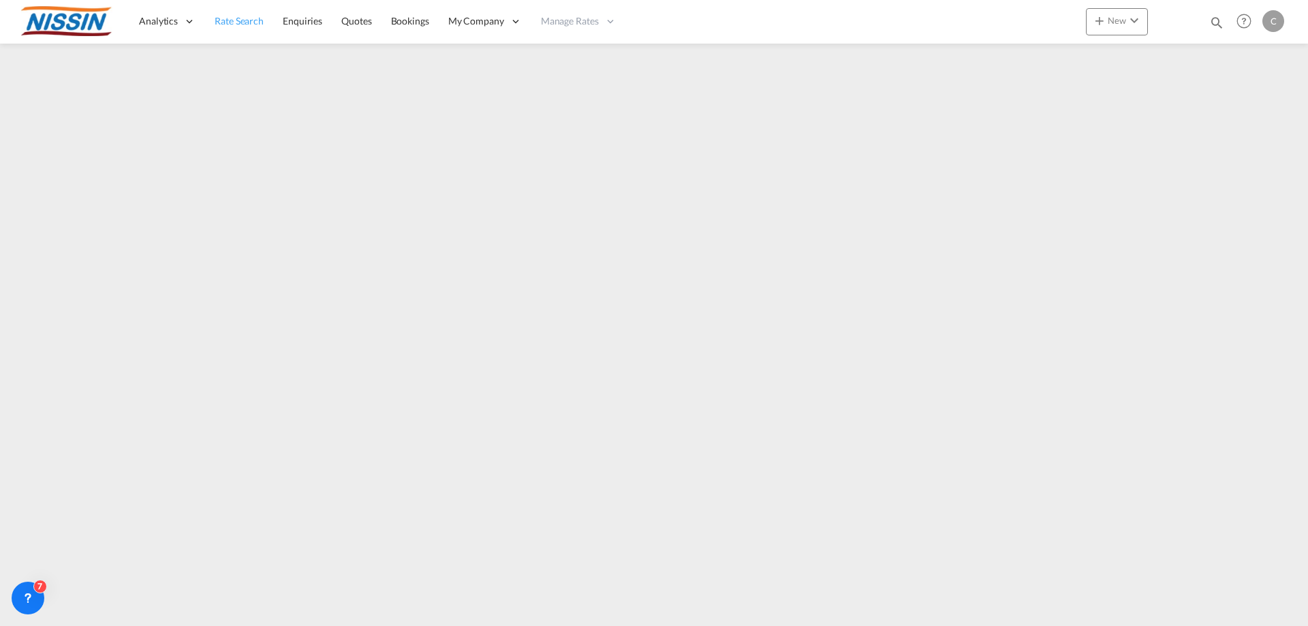
click at [254, 17] on span "Rate Search" at bounding box center [239, 21] width 49 height 12
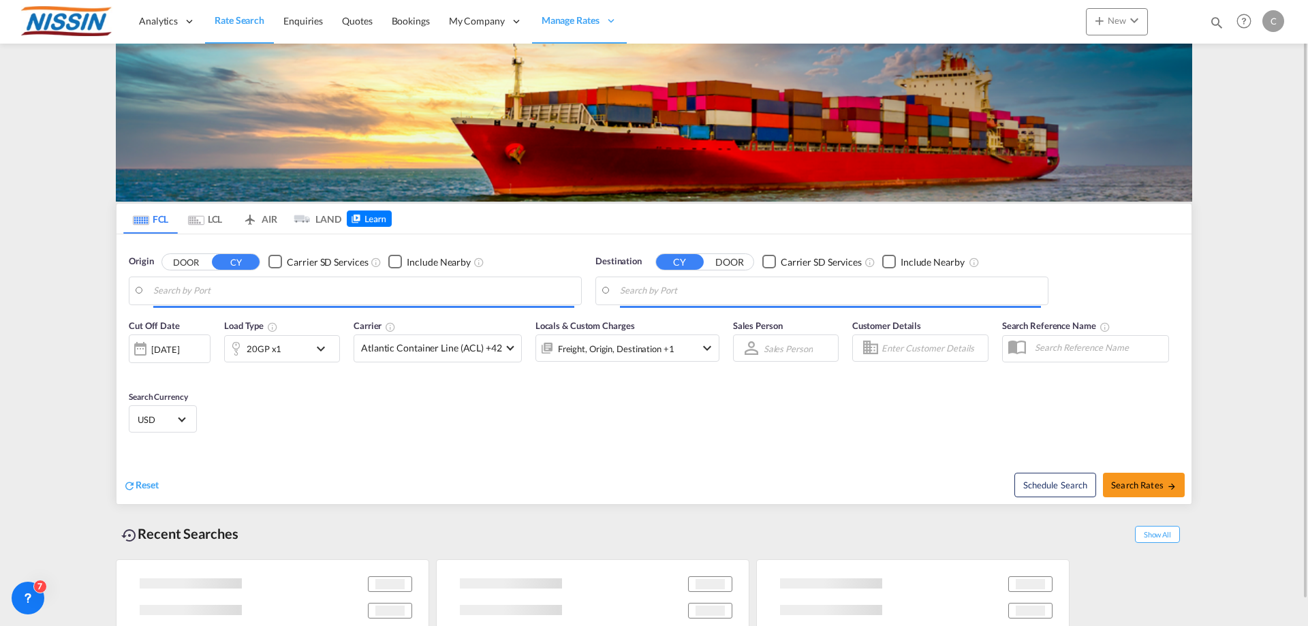
type input "[GEOGRAPHIC_DATA], [GEOGRAPHIC_DATA], USLGB"
type input "[GEOGRAPHIC_DATA], JPTYO"
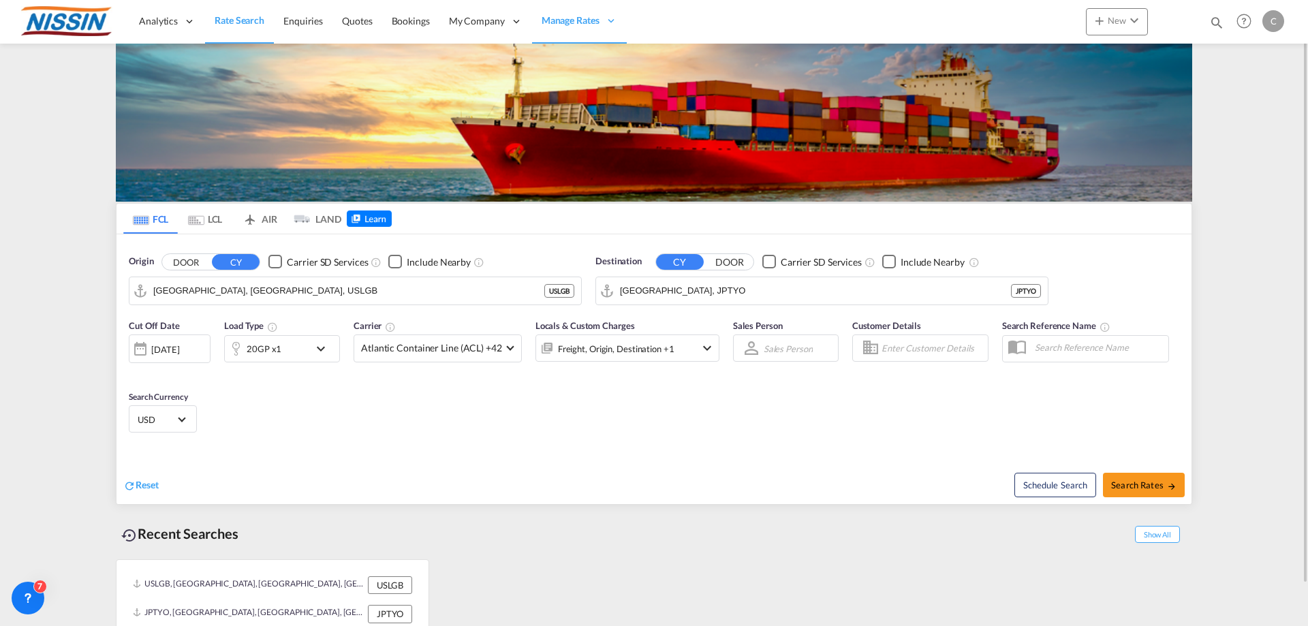
click at [271, 216] on md-tab-item "AIR" at bounding box center [259, 219] width 55 height 30
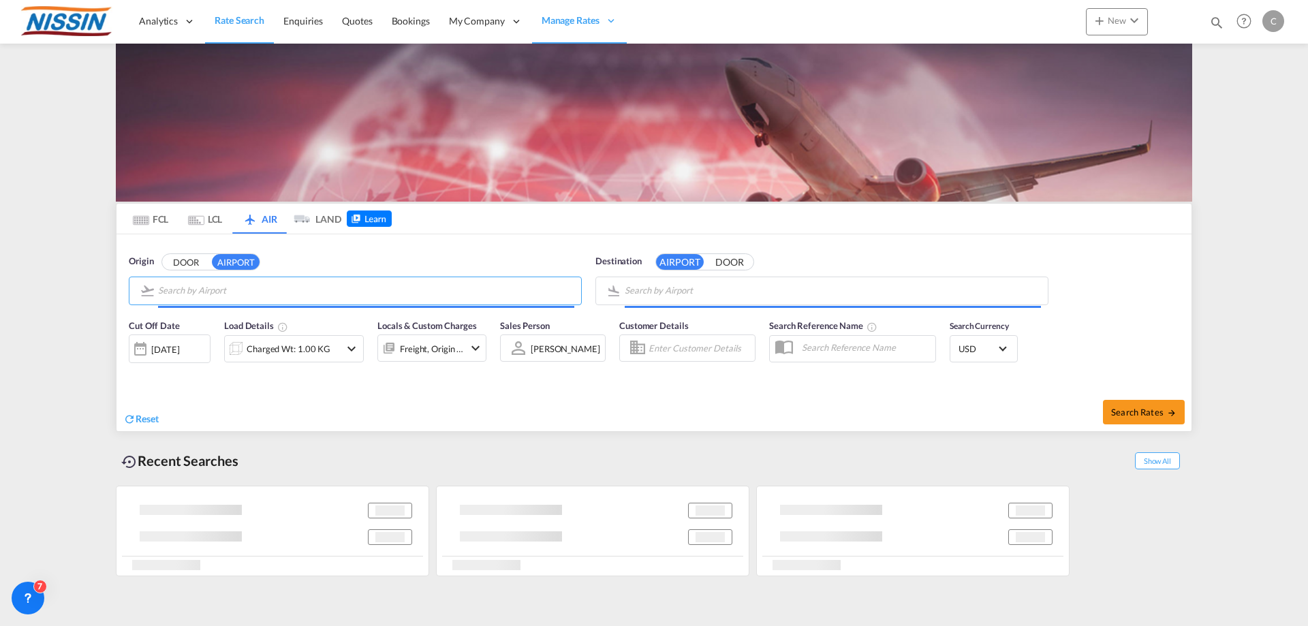
click at [294, 290] on body "Analytics Reports Dashboard Rate Search Enquiries Quotes Bookings" at bounding box center [654, 313] width 1308 height 626
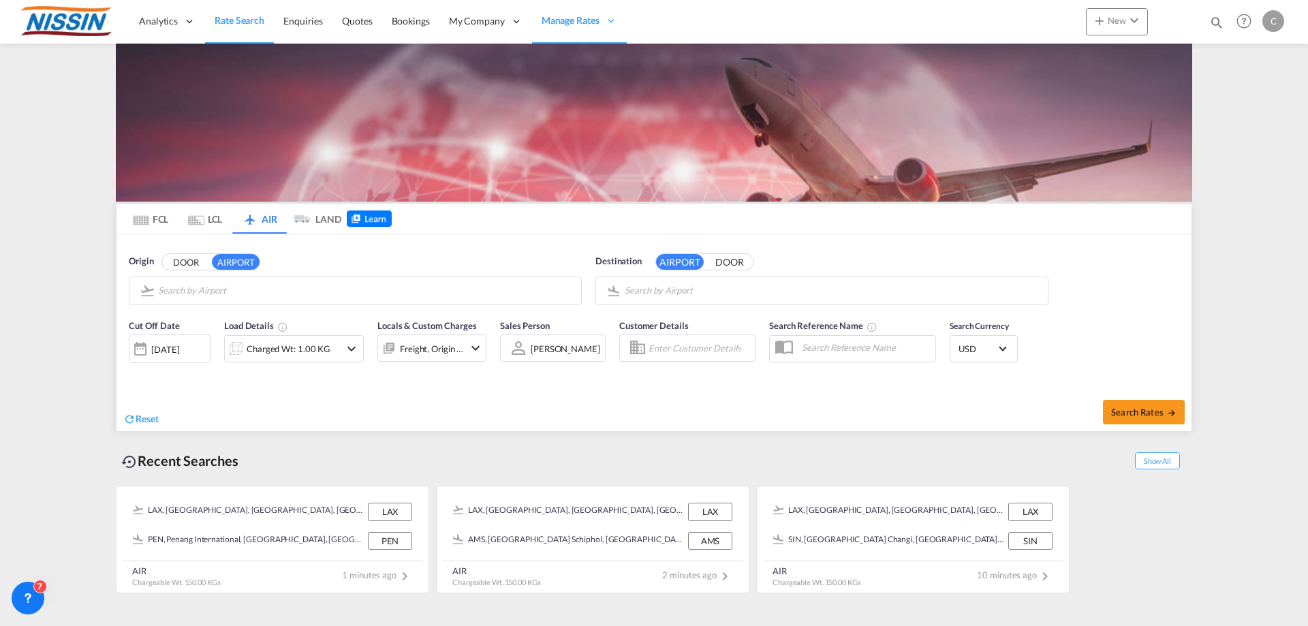
click at [245, 258] on button "AIRPORT" at bounding box center [236, 262] width 48 height 16
click at [245, 286] on body "Analytics Reports Dashboard Rate Search Enquiries Quotes Bookings" at bounding box center [654, 313] width 1308 height 626
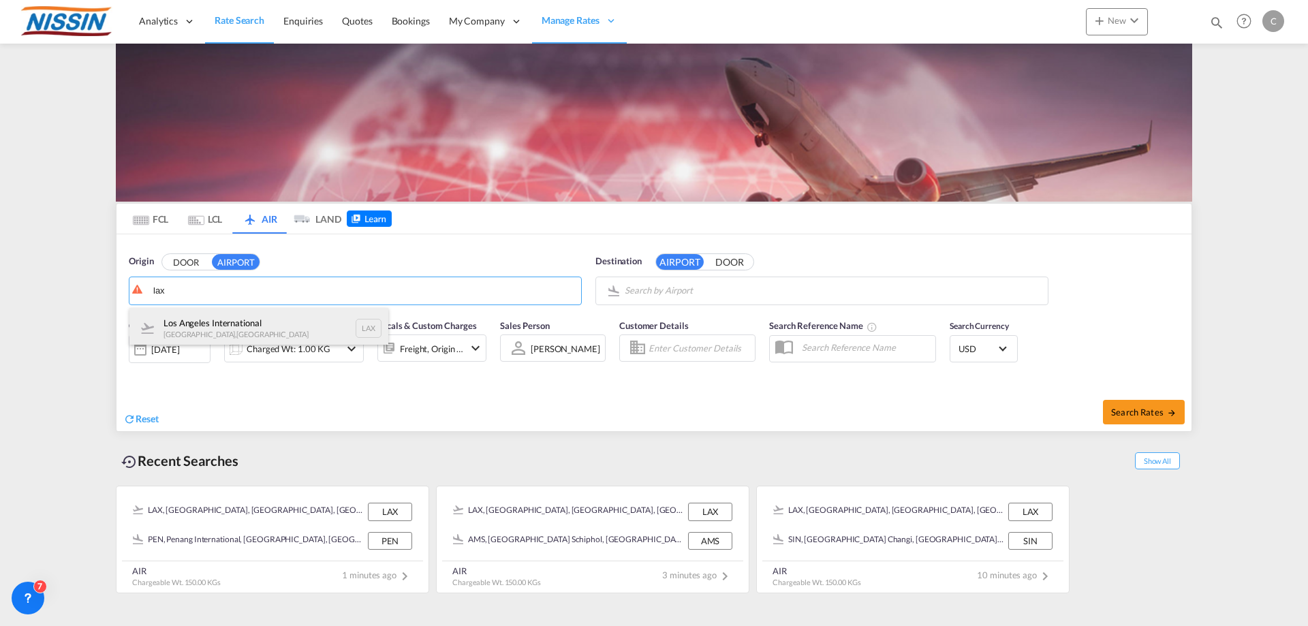
click at [244, 331] on div "Los Angeles International [GEOGRAPHIC_DATA] , [GEOGRAPHIC_DATA] LAX" at bounding box center [258, 328] width 259 height 41
type input "Los Angeles International, [GEOGRAPHIC_DATA], [GEOGRAPHIC_DATA]"
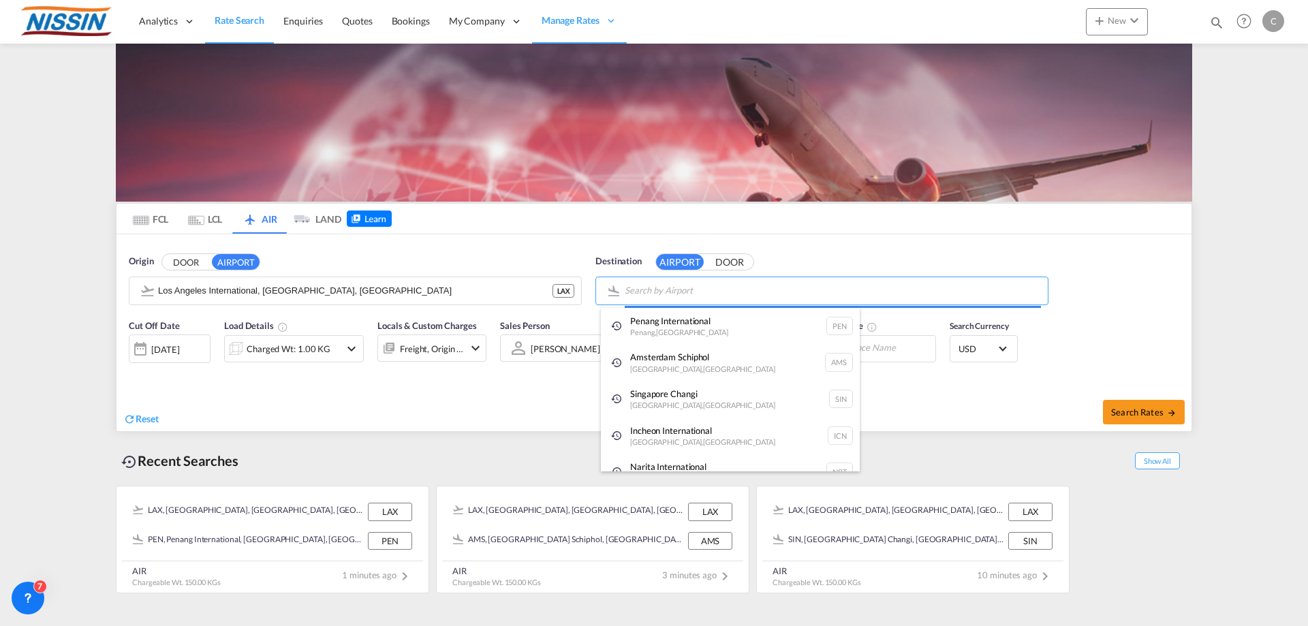
click at [664, 290] on body "Analytics Reports Dashboard Rate Search Enquiries Quotes Bookings" at bounding box center [654, 313] width 1308 height 626
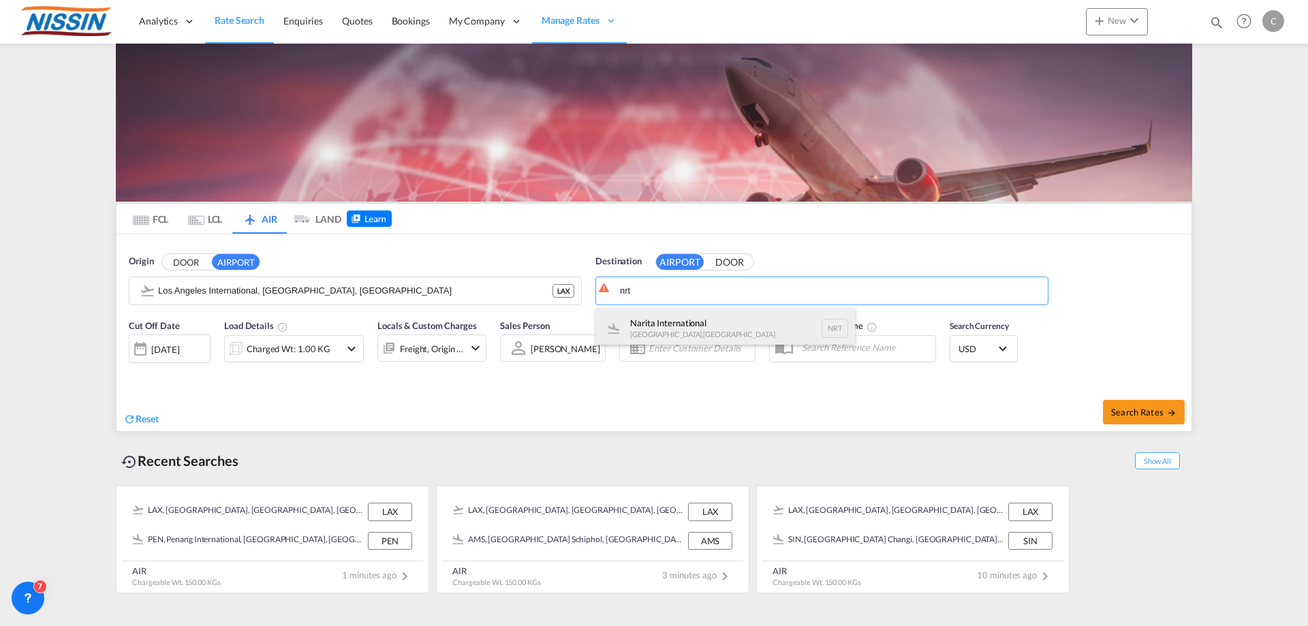
click at [675, 334] on div "Narita International [GEOGRAPHIC_DATA] , [GEOGRAPHIC_DATA] NRT" at bounding box center [725, 328] width 259 height 41
type input "Narita International, [GEOGRAPHIC_DATA], NRT"
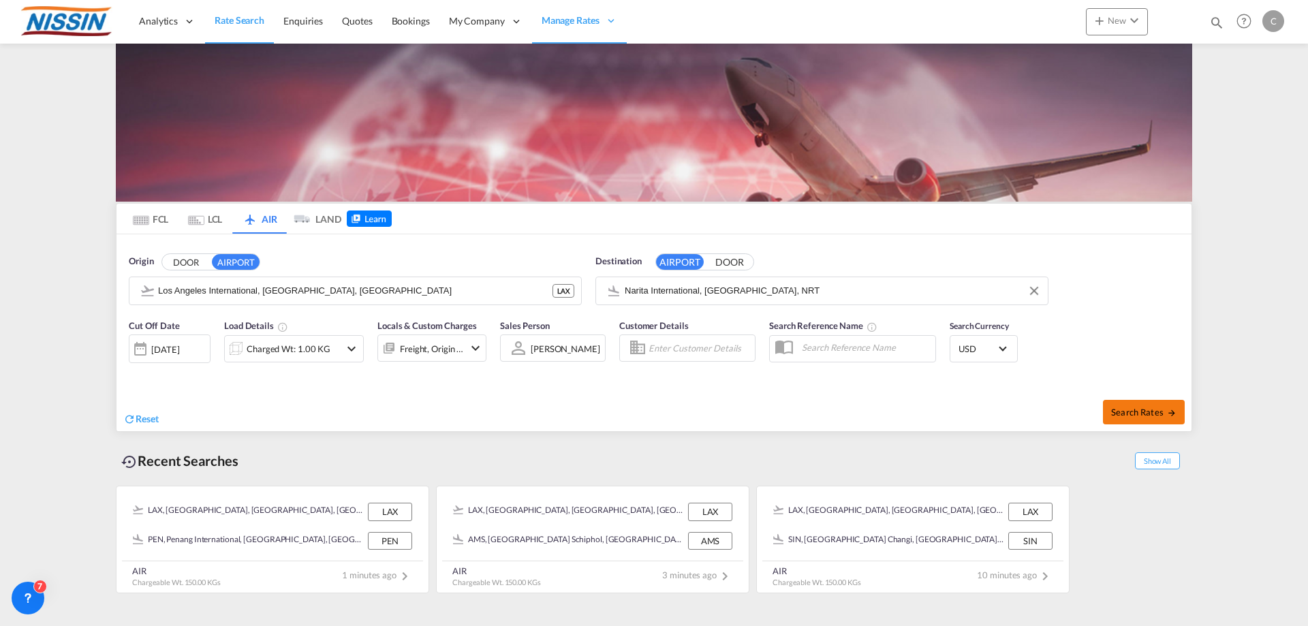
click at [1133, 412] on span "Search Rates" at bounding box center [1144, 412] width 65 height 11
click at [350, 347] on md-icon "icon-chevron-down" at bounding box center [351, 349] width 16 height 16
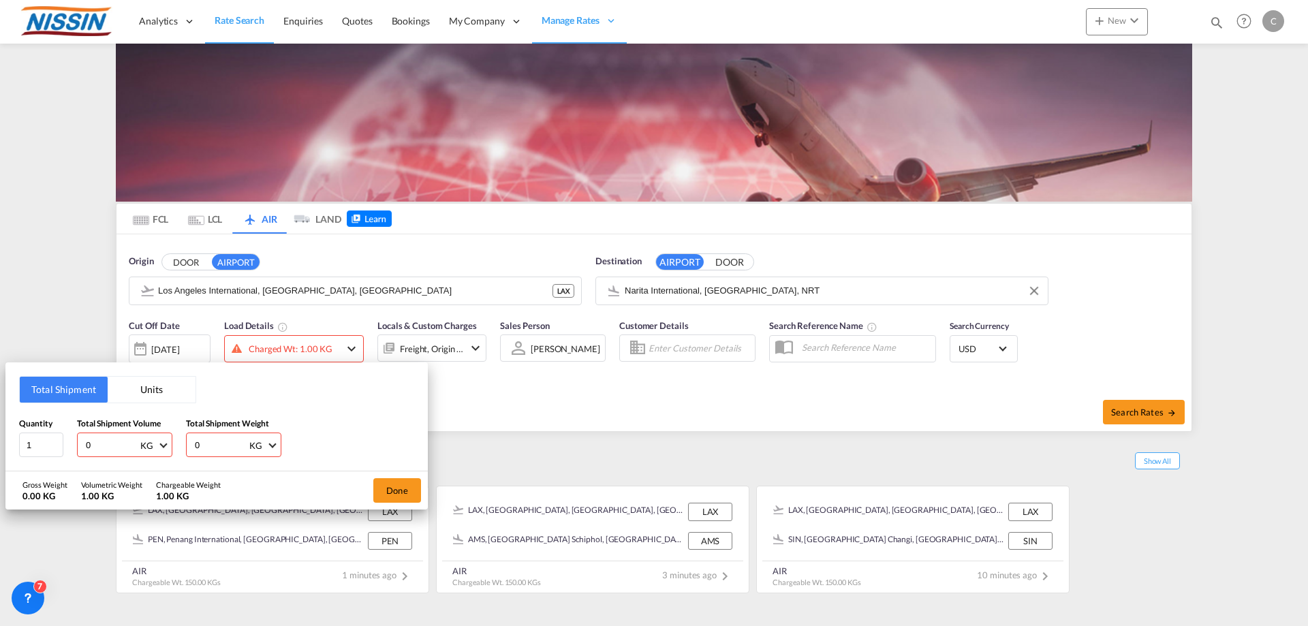
click at [155, 388] on button "Units" at bounding box center [152, 390] width 88 height 26
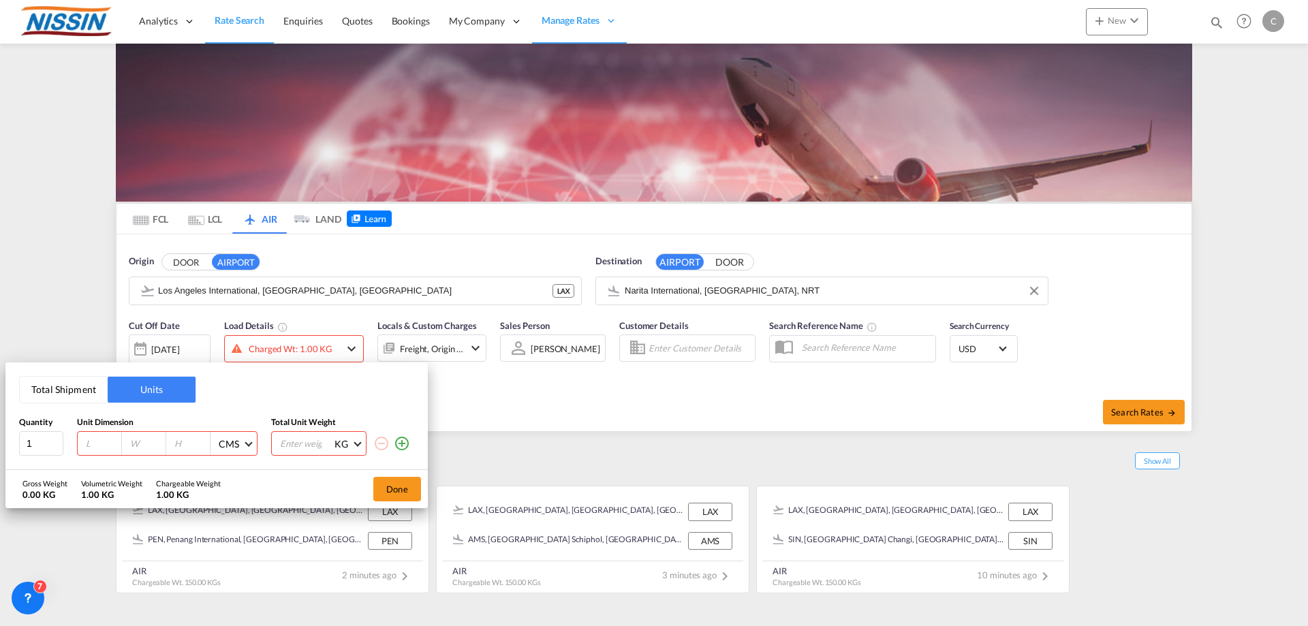
click at [93, 444] on input "number" at bounding box center [103, 444] width 37 height 12
type input "122"
type input "102"
type input "120"
click at [298, 438] on input "number" at bounding box center [306, 443] width 55 height 23
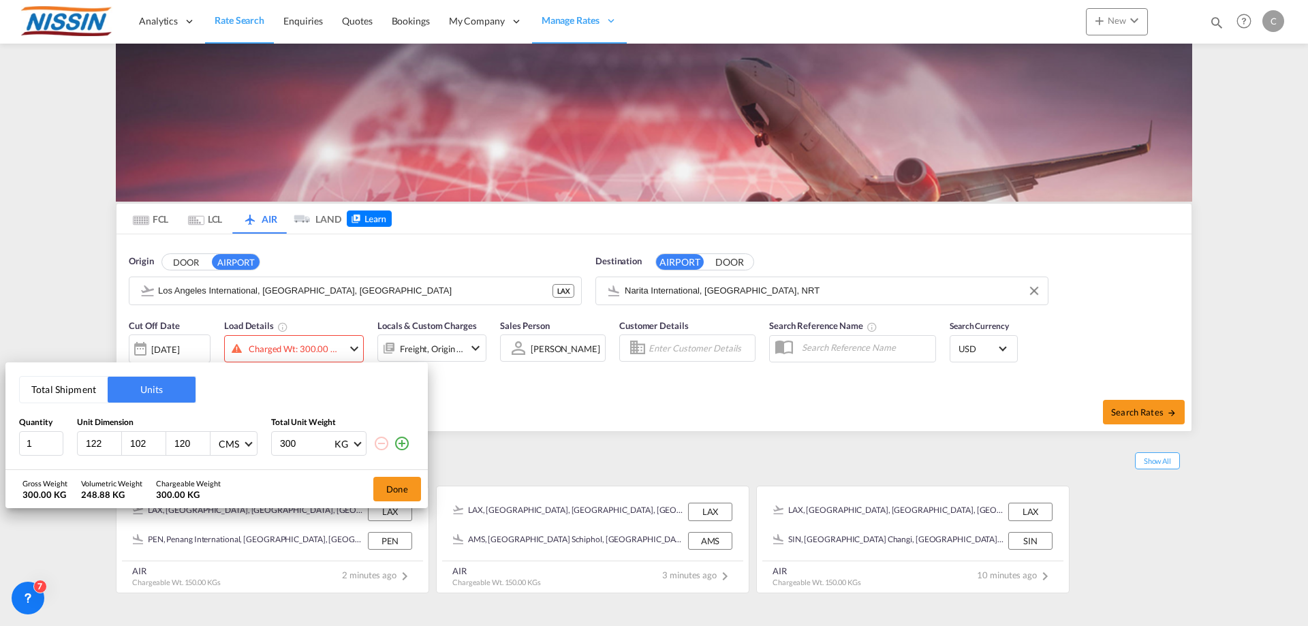
click at [305, 444] on input "300" at bounding box center [306, 443] width 55 height 23
type input "3"
type input "500"
click at [390, 486] on button "Done" at bounding box center [397, 489] width 48 height 25
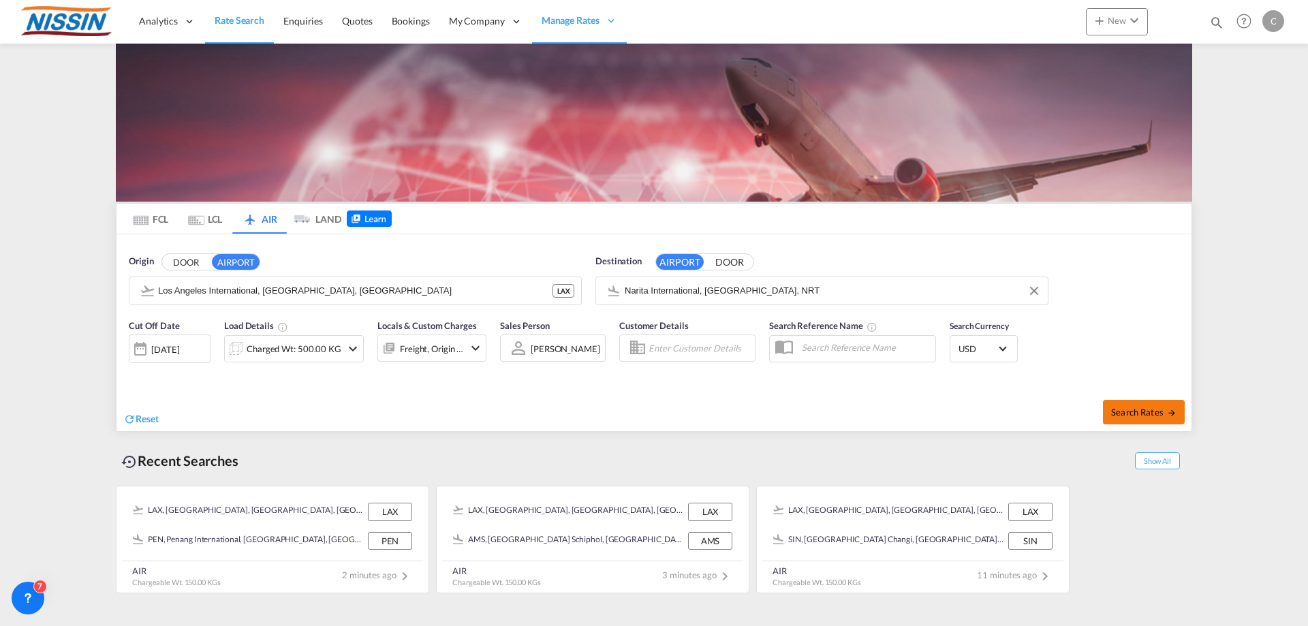
click at [1128, 410] on span "Search Rates" at bounding box center [1144, 412] width 65 height 11
type input "LAX to NRT / [DATE]"
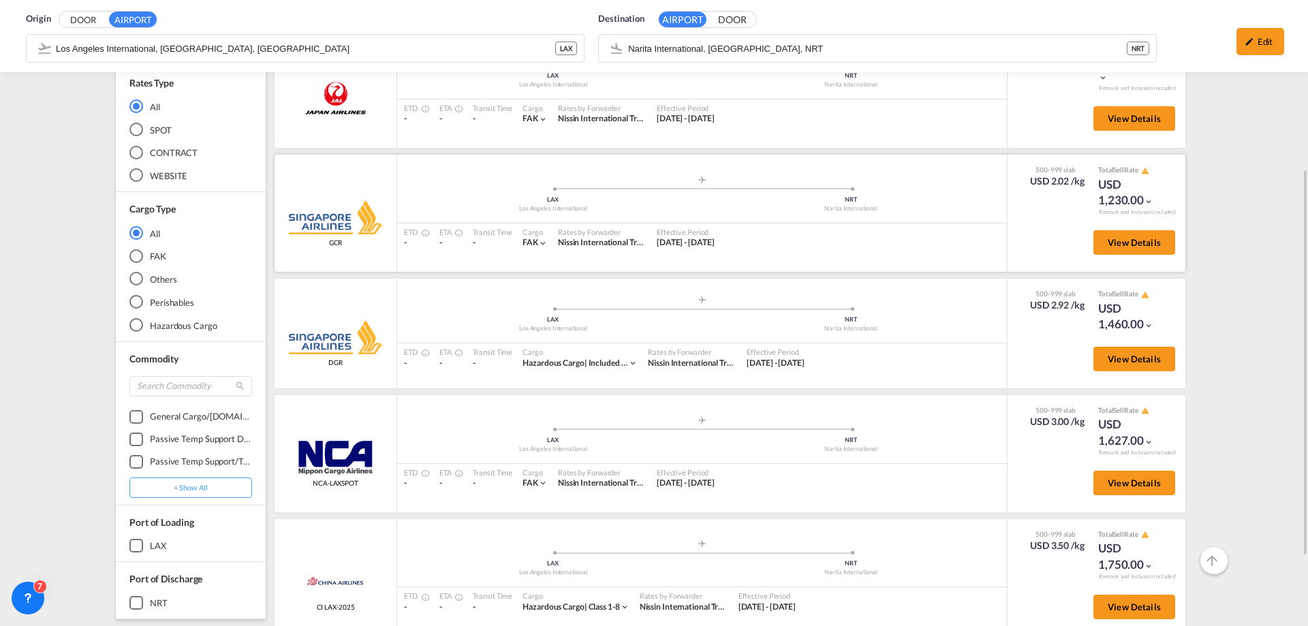
scroll to position [341, 0]
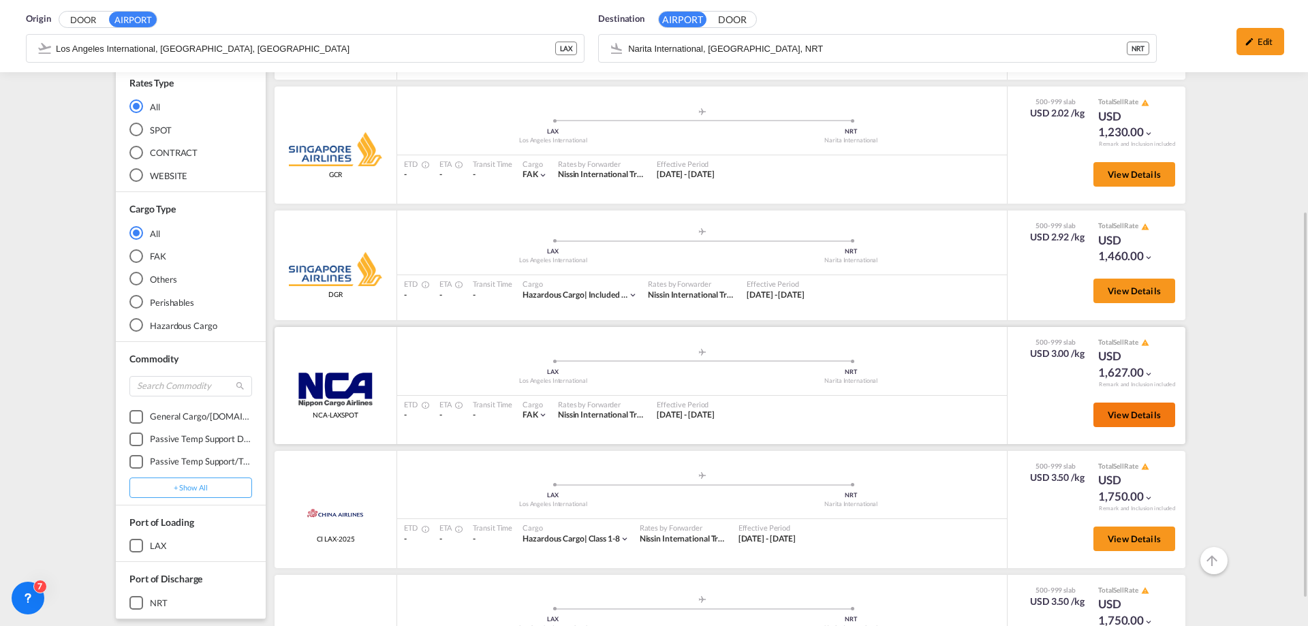
click at [1122, 416] on span "View Details" at bounding box center [1134, 415] width 53 height 11
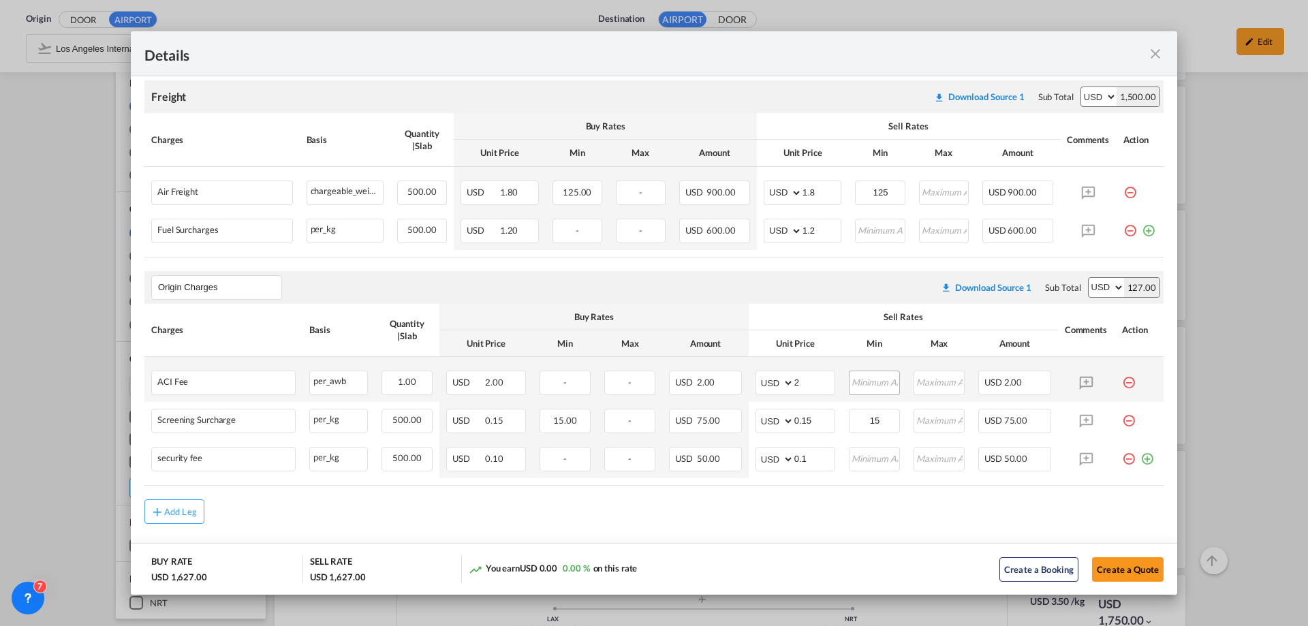
scroll to position [269, 0]
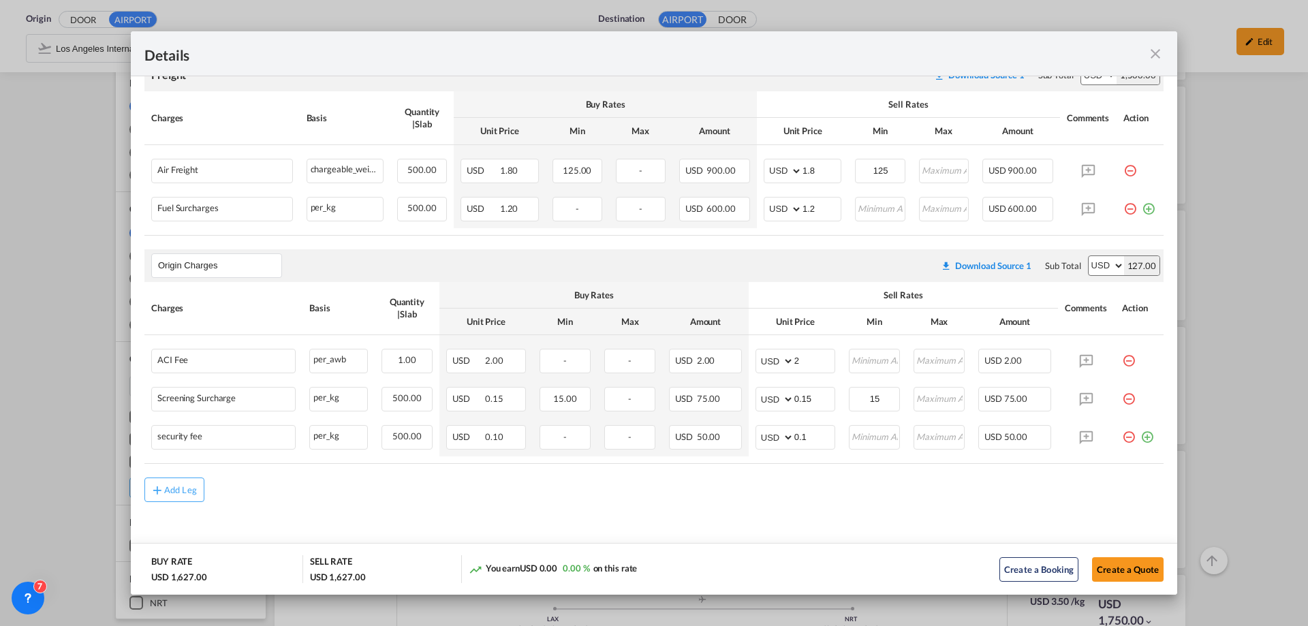
click at [1154, 53] on md-icon "icon-close fg-AAA8AD m-0 cursor" at bounding box center [1156, 54] width 16 height 16
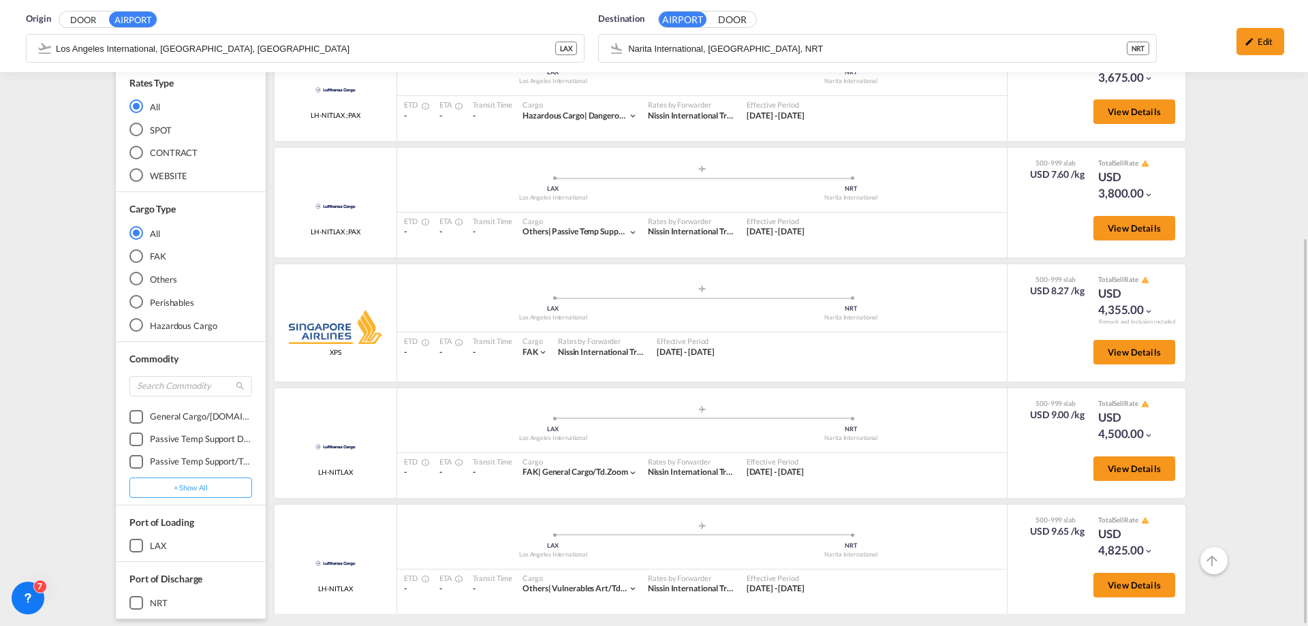
scroll to position [2999, 0]
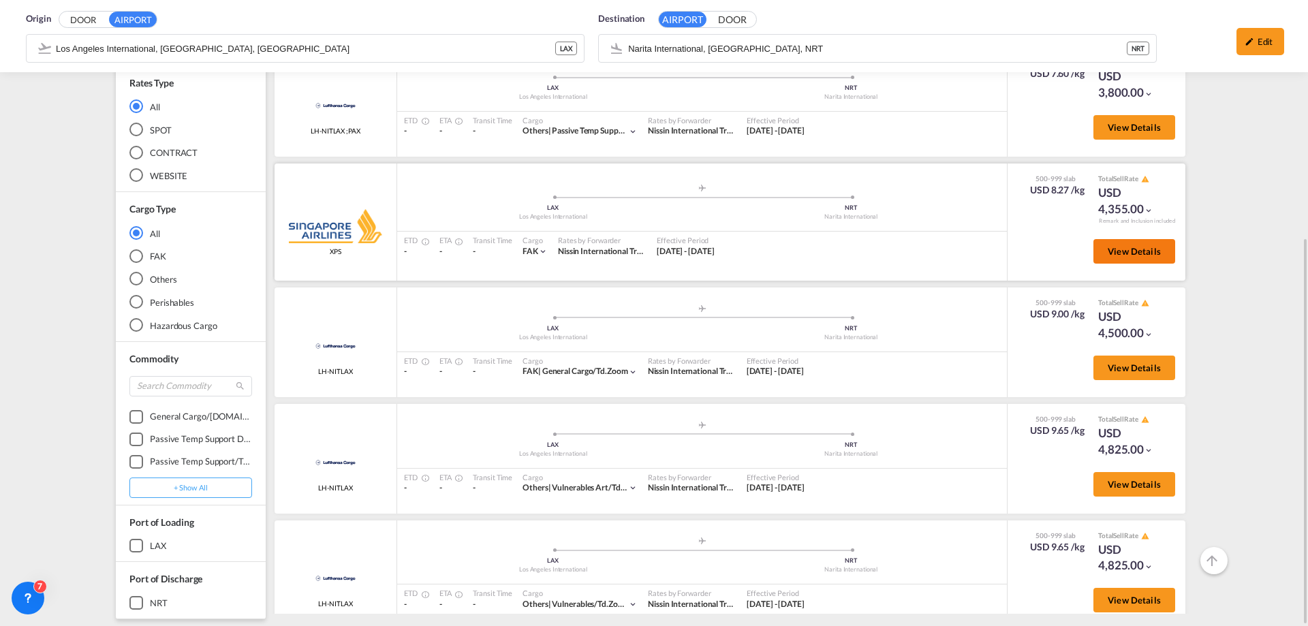
click at [1112, 244] on button "View Details" at bounding box center [1135, 251] width 82 height 25
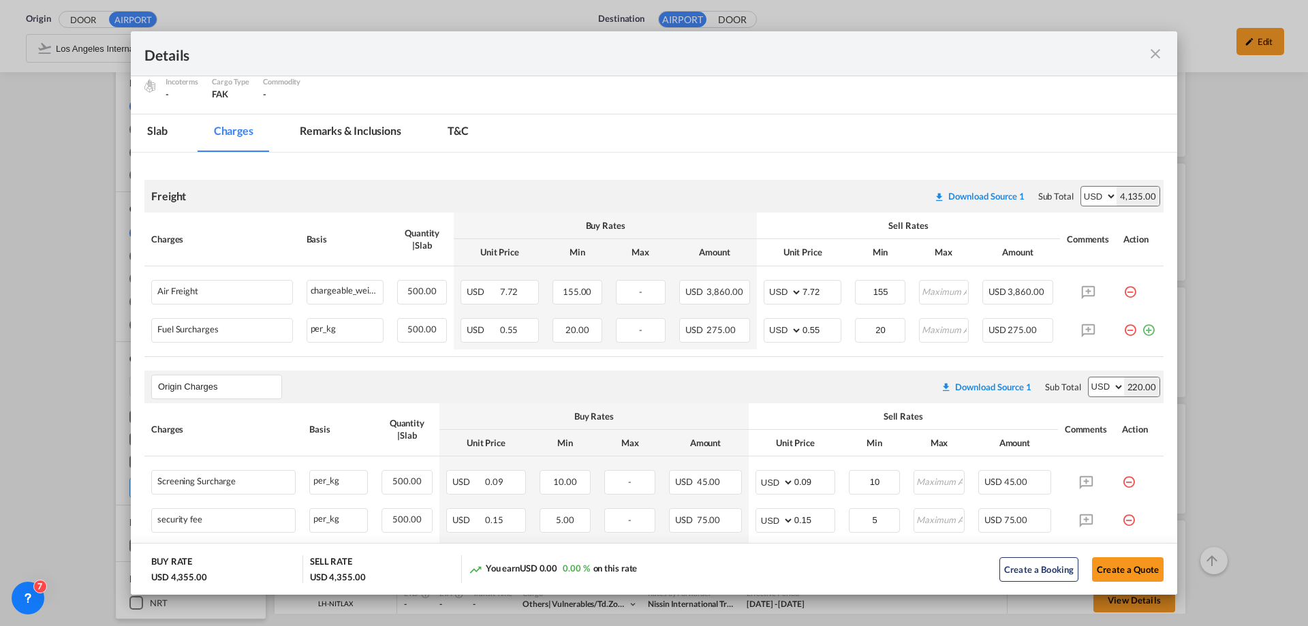
scroll to position [0, 0]
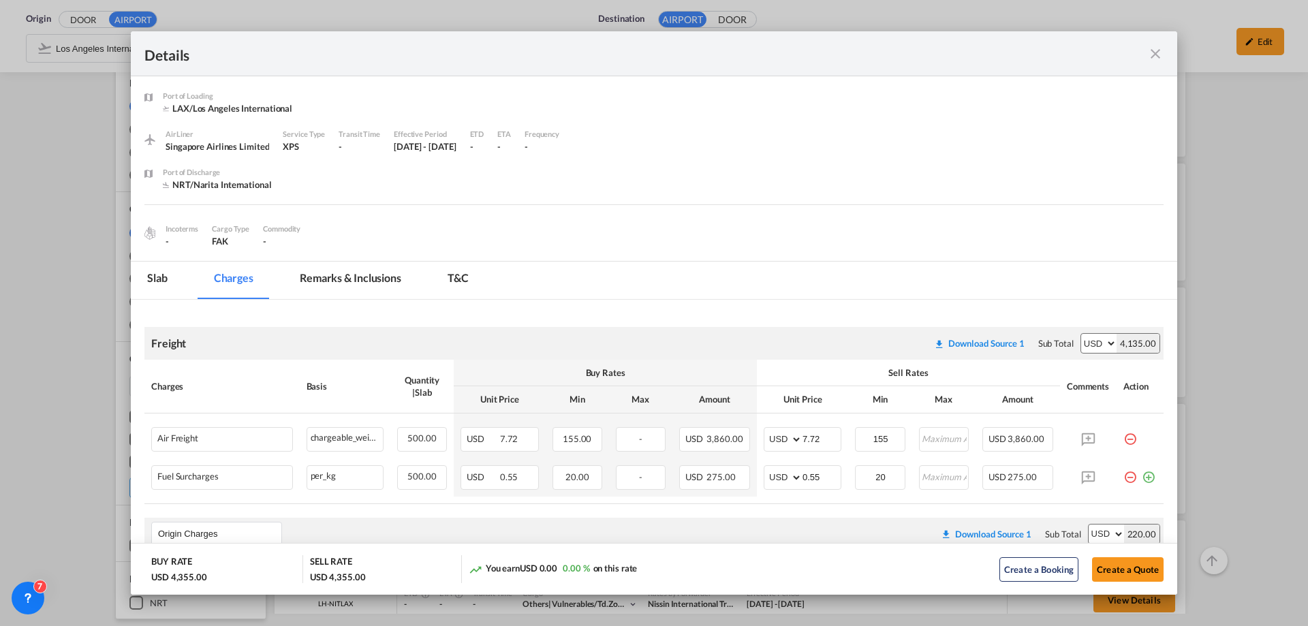
click at [1154, 58] on md-icon "icon-close fg-AAA8AD m-0 cursor" at bounding box center [1156, 54] width 16 height 16
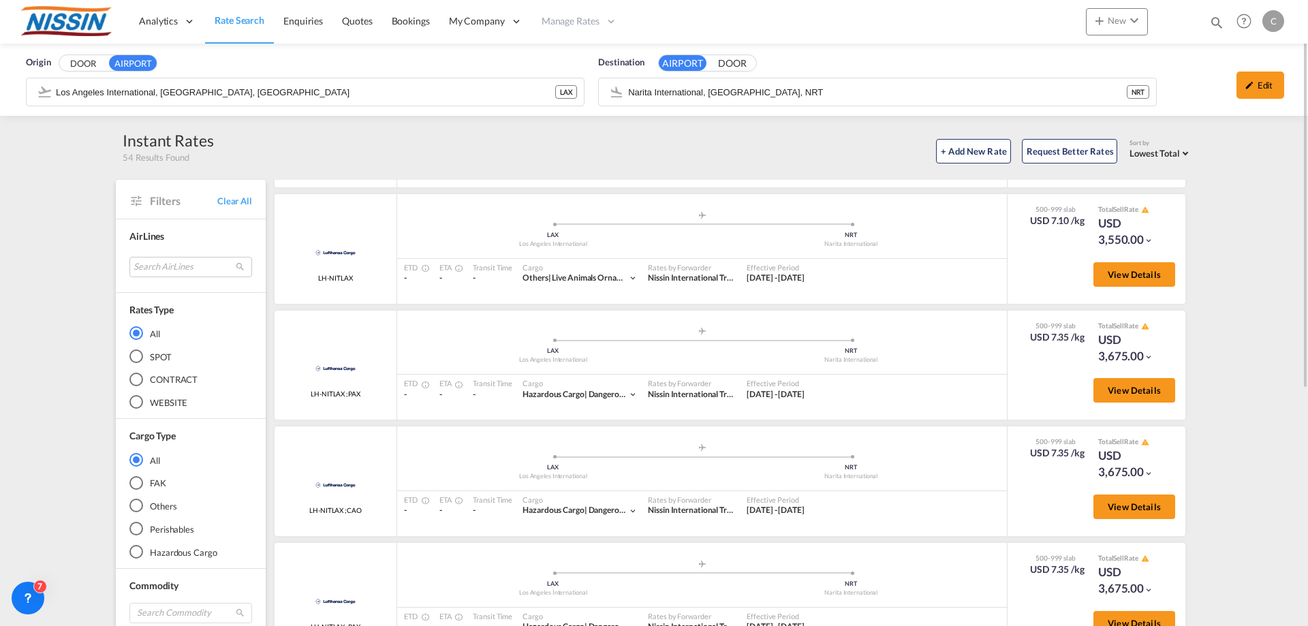
scroll to position [2794, 0]
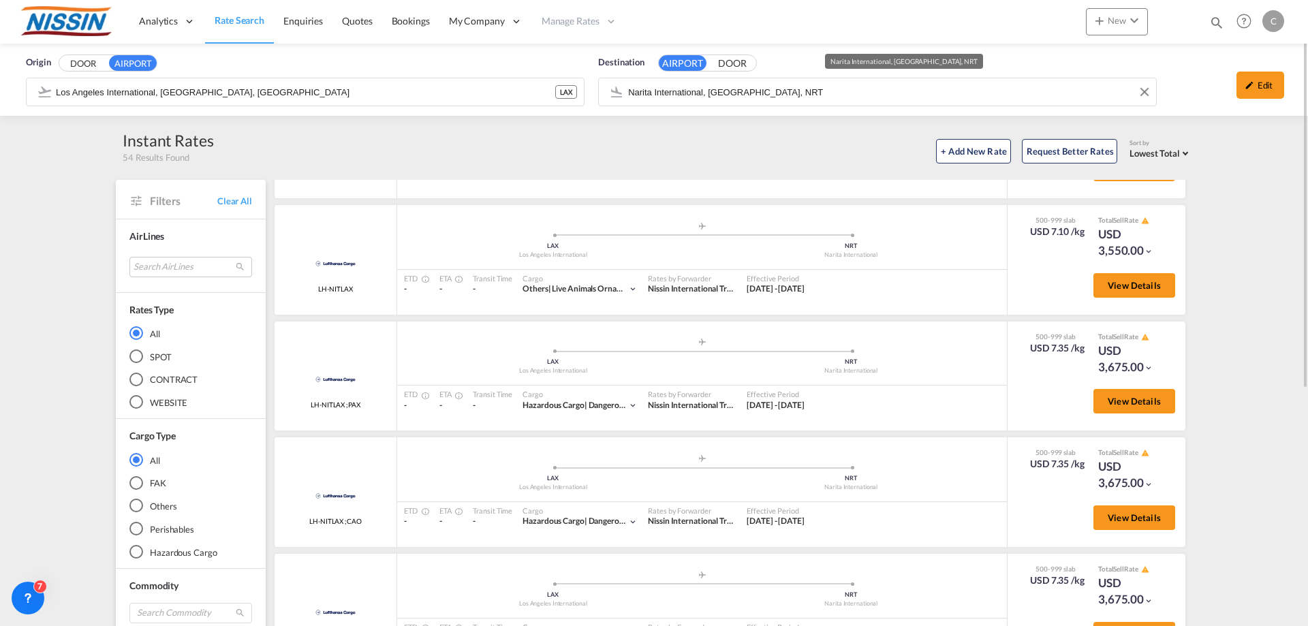
click at [791, 92] on input "Narita International, [GEOGRAPHIC_DATA], NRT" at bounding box center [888, 92] width 521 height 20
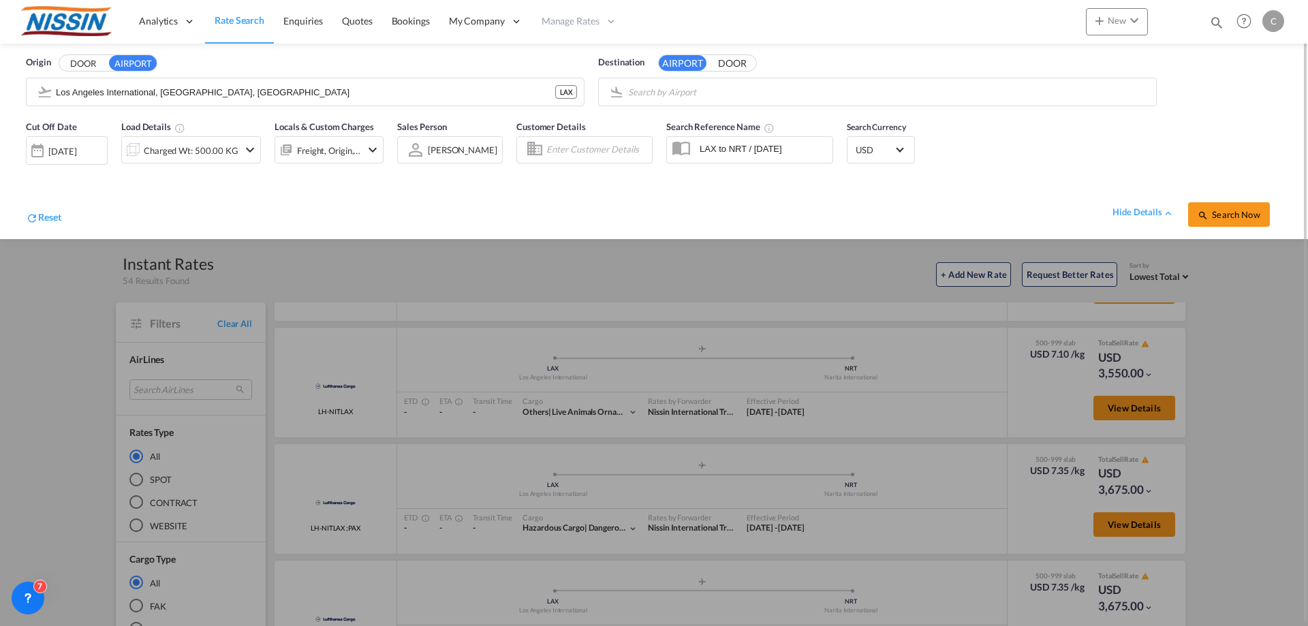
click at [876, 94] on body "Analytics Reports Dashboard Rate Search Enquiries Quotes Bookings" at bounding box center [654, 313] width 1308 height 626
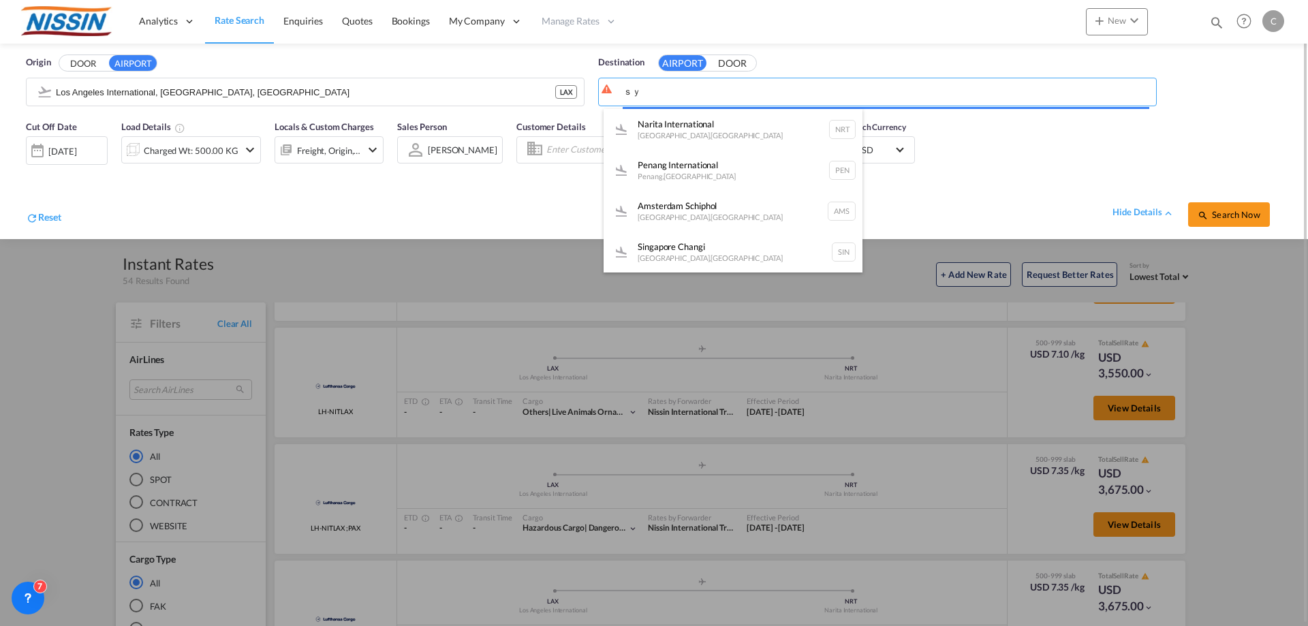
type input "ｓ"
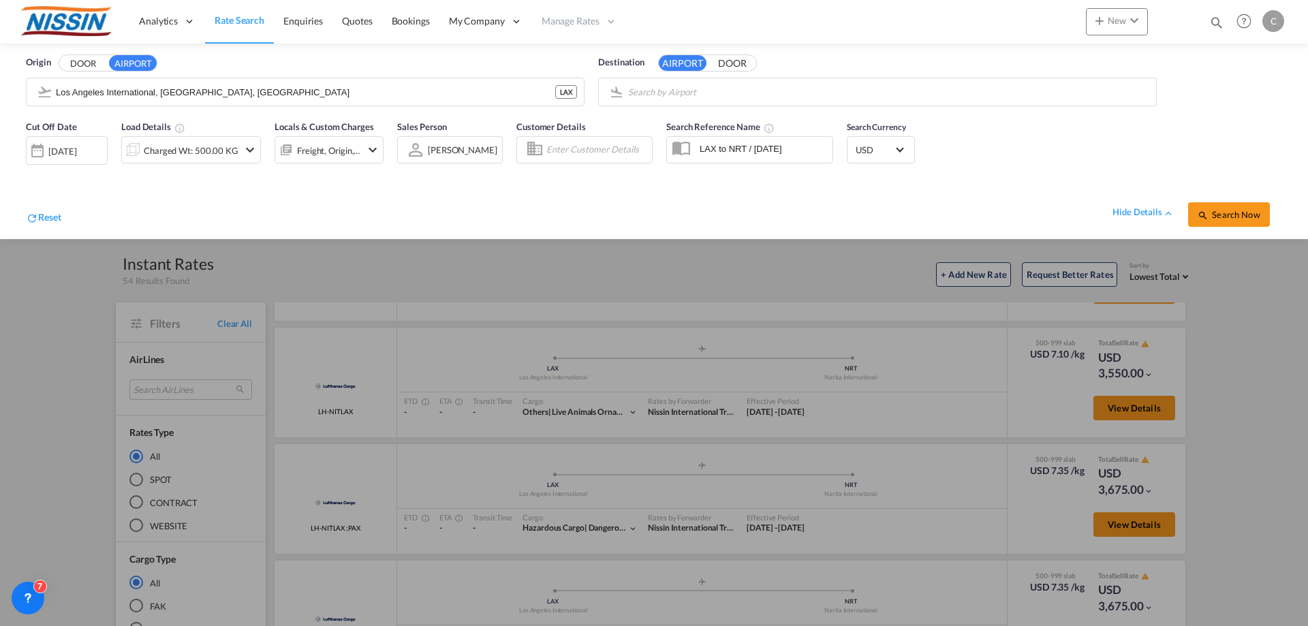
click at [838, 89] on body "Analytics Reports Dashboard Rate Search Enquiries Quotes Bookings" at bounding box center [654, 313] width 1308 height 626
click at [727, 120] on div "Dubai International [GEOGRAPHIC_DATA] , [GEOGRAPHIC_DATA] DXB" at bounding box center [728, 129] width 259 height 41
type input "Dubai International, [GEOGRAPHIC_DATA], DXB"
click at [1229, 219] on span "Search Now" at bounding box center [1229, 214] width 62 height 11
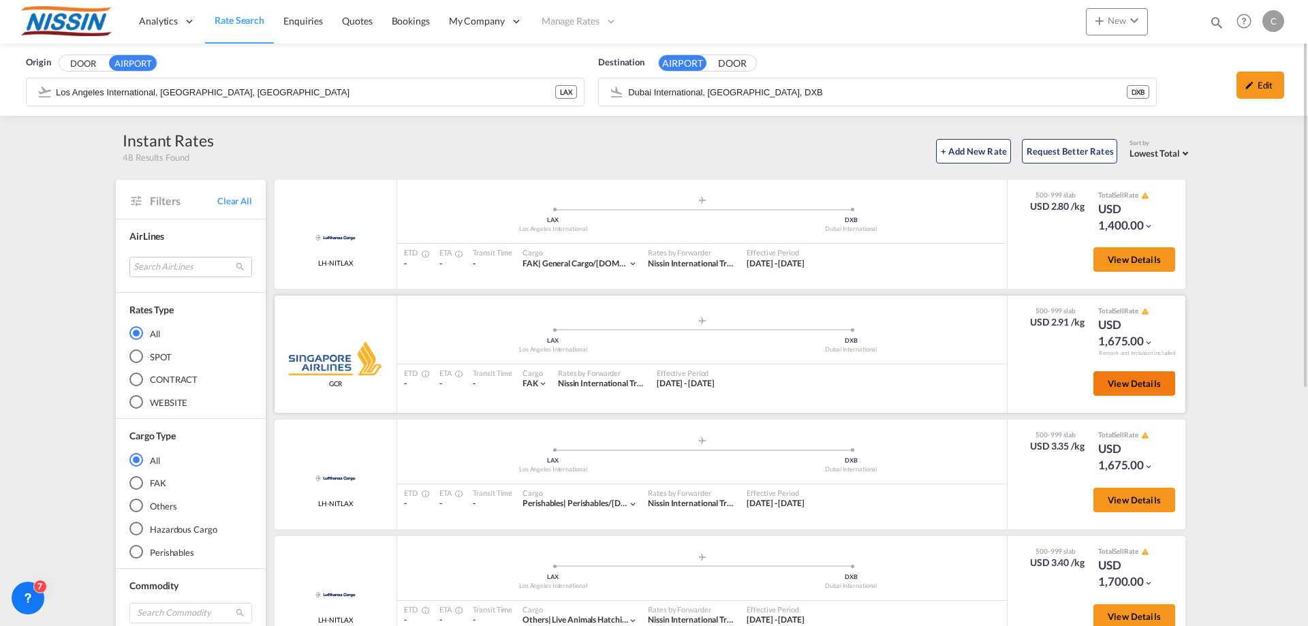
click at [1126, 386] on span "View Details" at bounding box center [1134, 383] width 53 height 11
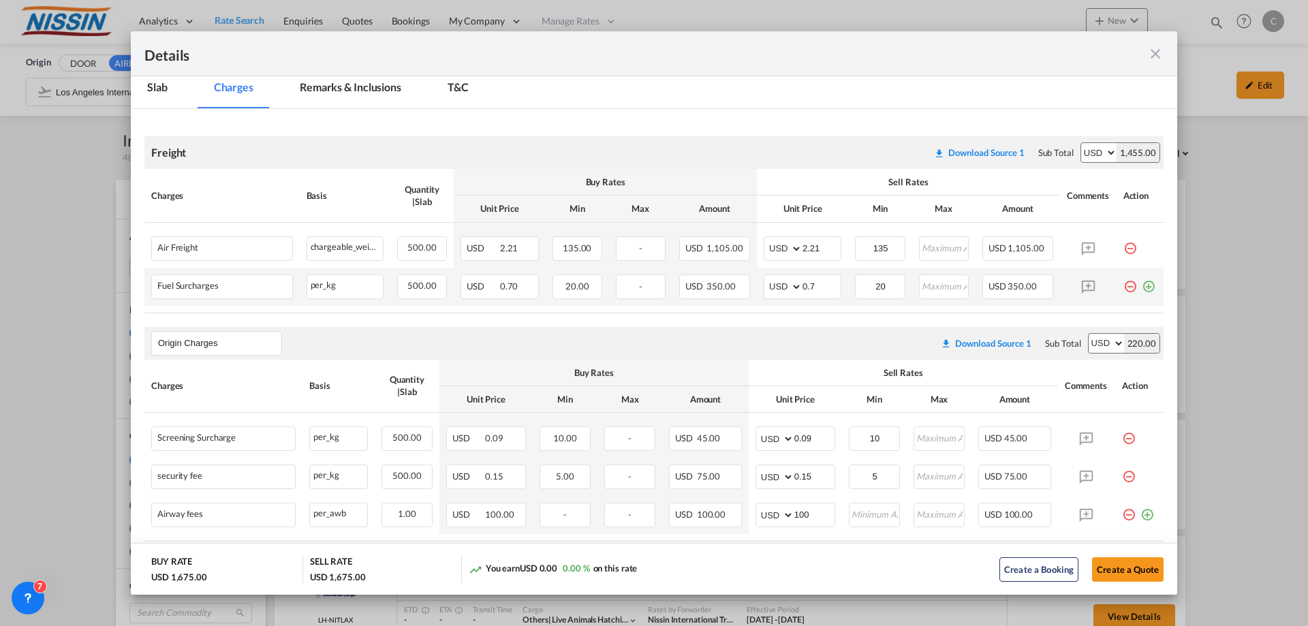
scroll to position [269, 0]
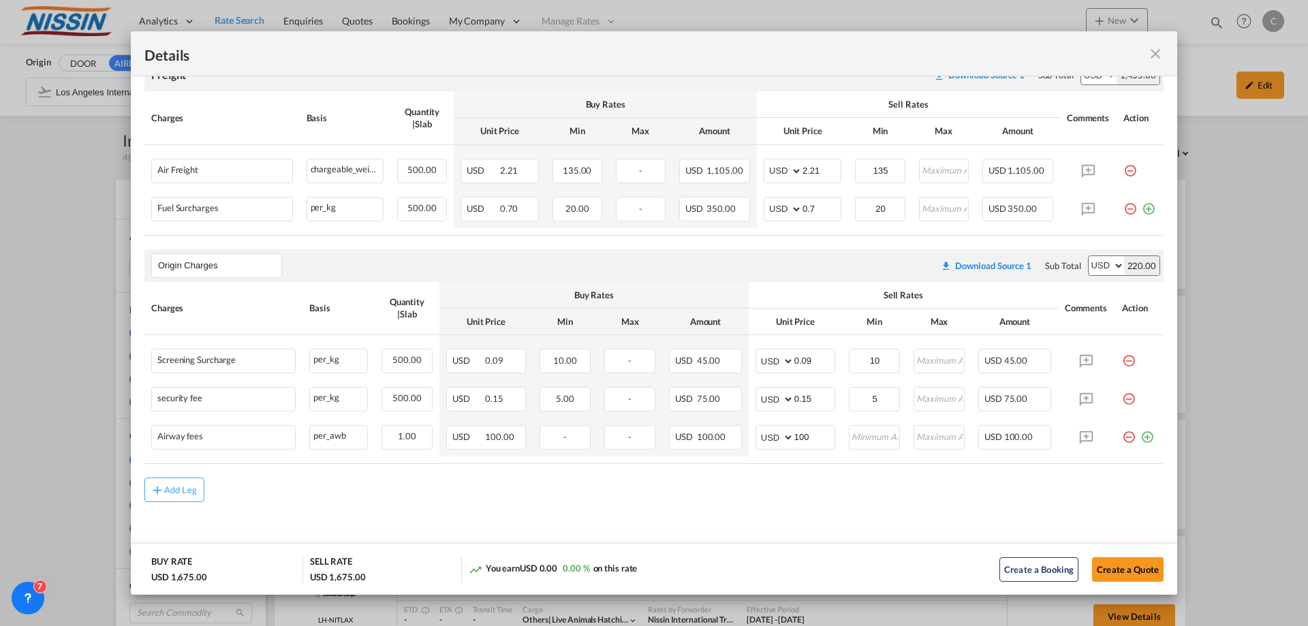
click at [1158, 49] on md-icon "icon-close fg-AAA8AD m-0 cursor" at bounding box center [1156, 54] width 16 height 16
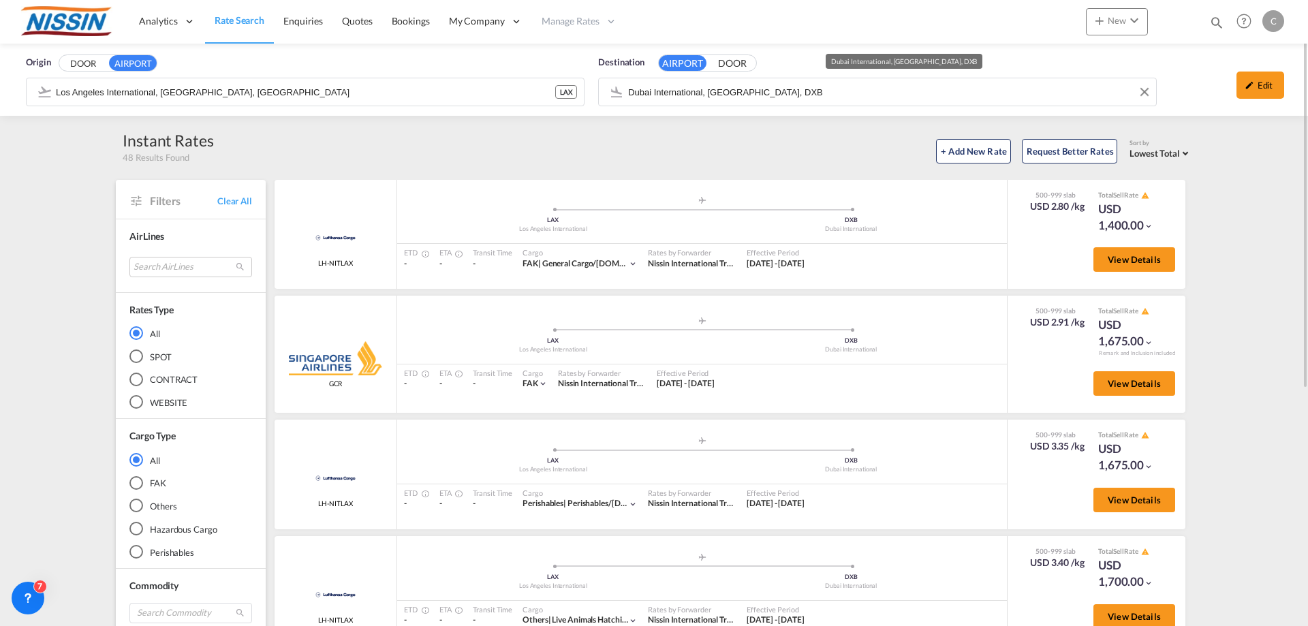
click at [848, 97] on input "Dubai International, [GEOGRAPHIC_DATA], DXB" at bounding box center [888, 92] width 521 height 20
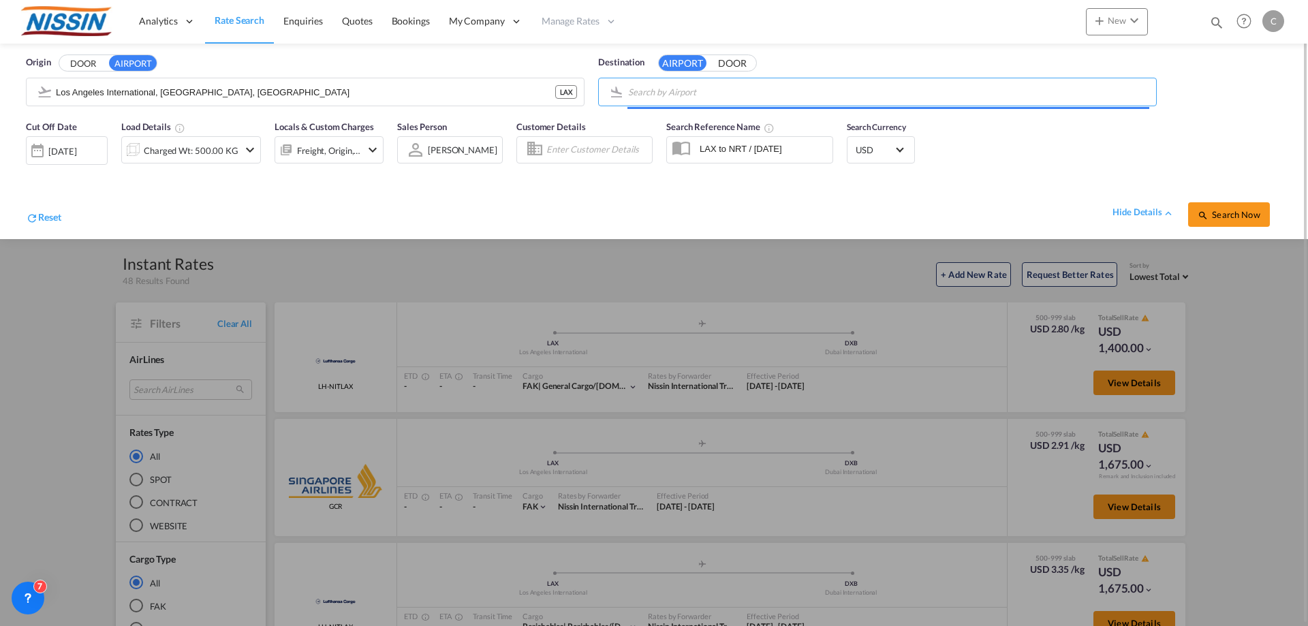
type input "d"
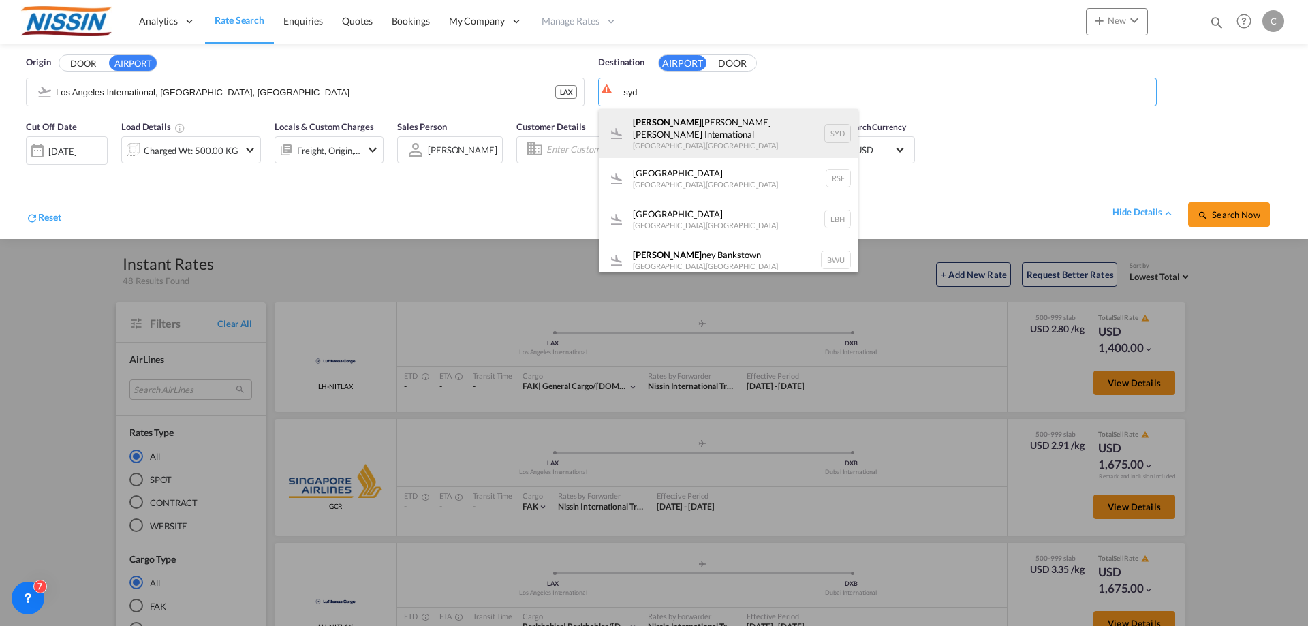
click at [750, 114] on div "[PERSON_NAME] Kingsford [PERSON_NAME] International [GEOGRAPHIC_DATA] , [GEOGRA…" at bounding box center [728, 133] width 259 height 49
type input "[PERSON_NAME] [PERSON_NAME] International, [GEOGRAPHIC_DATA], SYD"
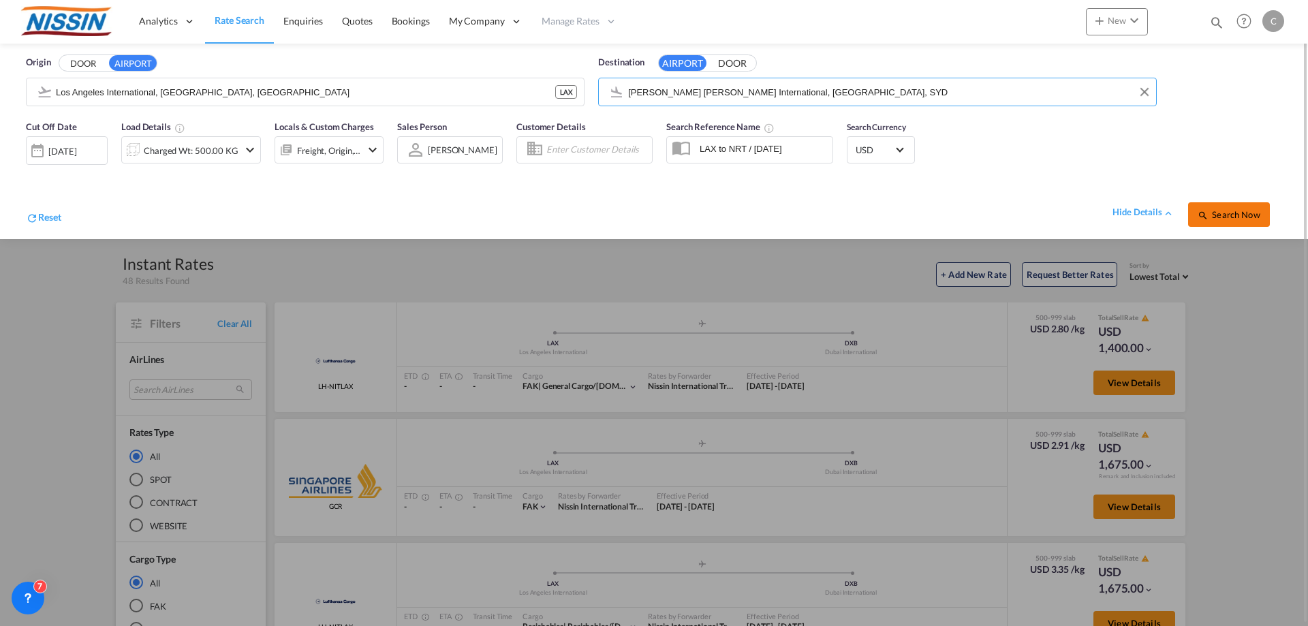
click at [1214, 219] on span "Search Now" at bounding box center [1229, 214] width 62 height 11
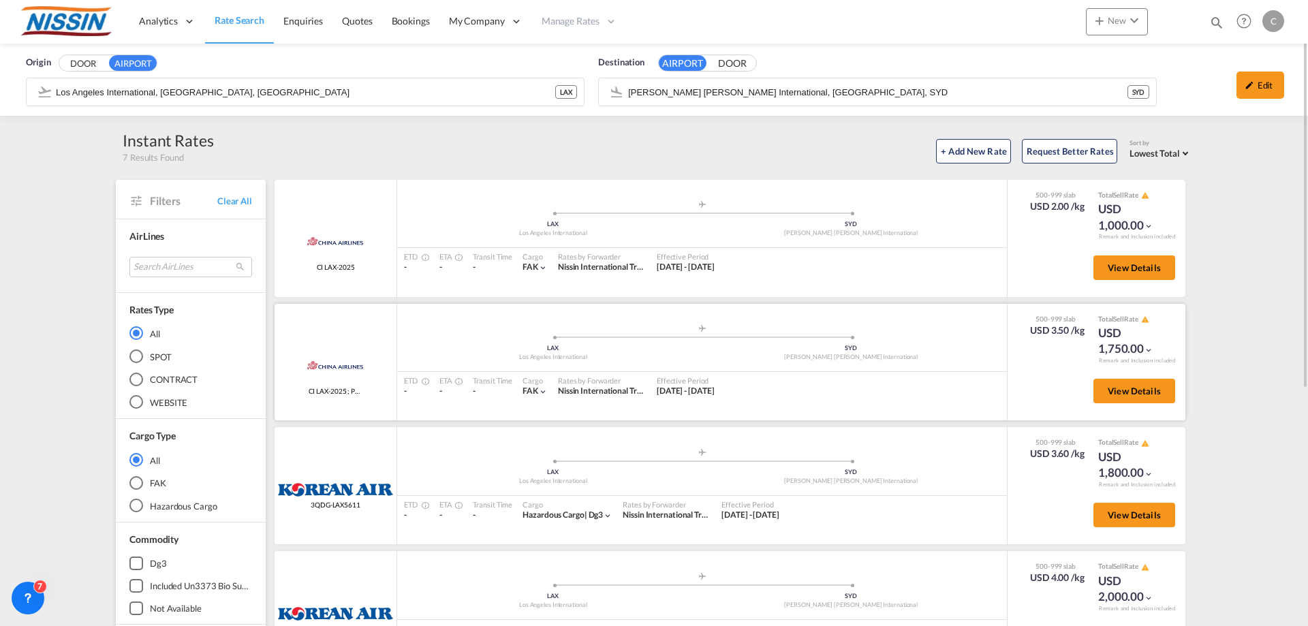
scroll to position [204, 0]
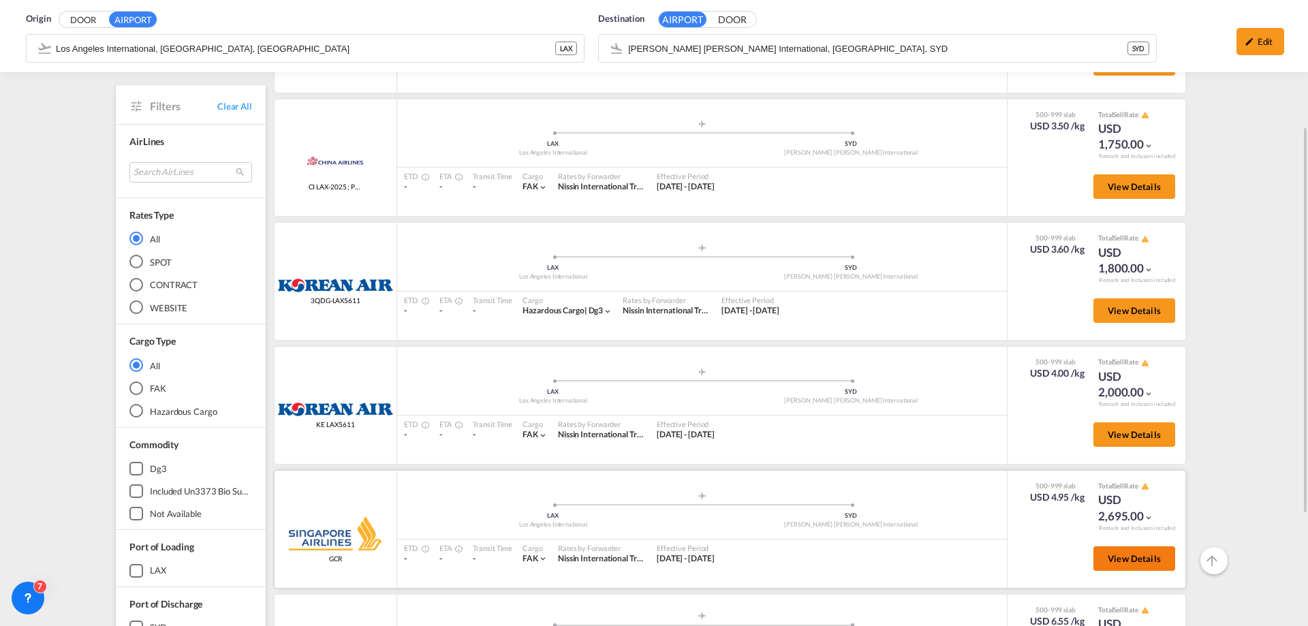
click at [1147, 562] on span "View Details" at bounding box center [1134, 558] width 53 height 11
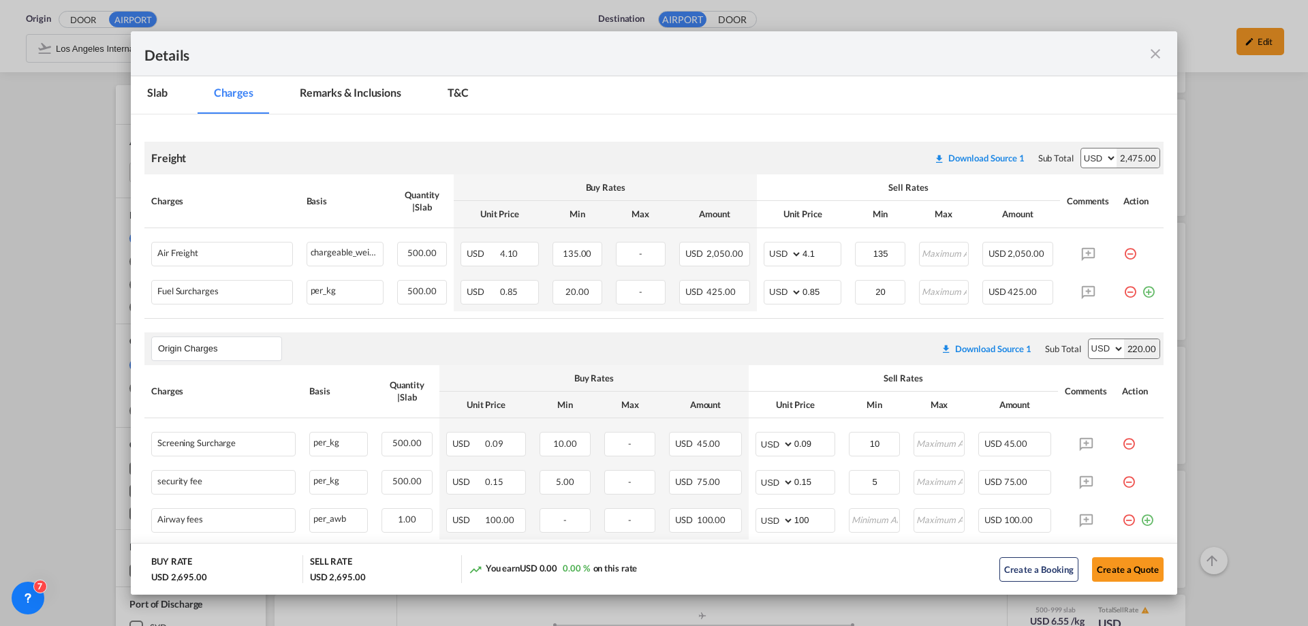
scroll to position [0, 0]
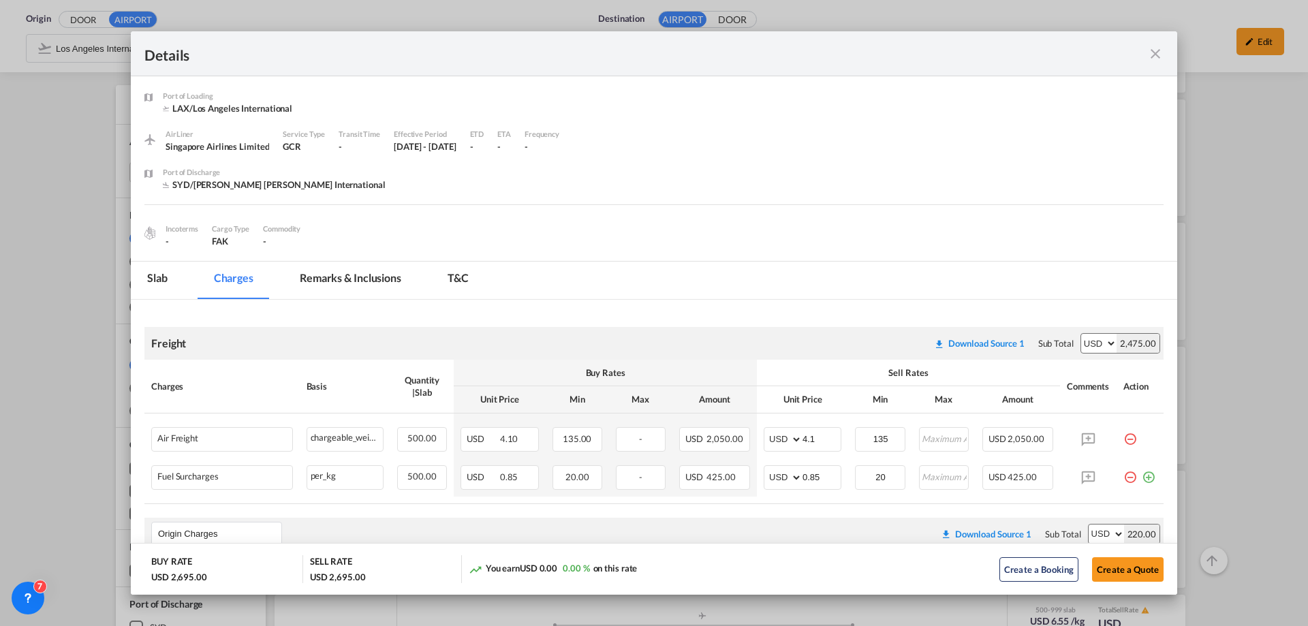
click at [1150, 48] on md-icon "icon-close fg-AAA8AD m-0 cursor" at bounding box center [1156, 54] width 16 height 16
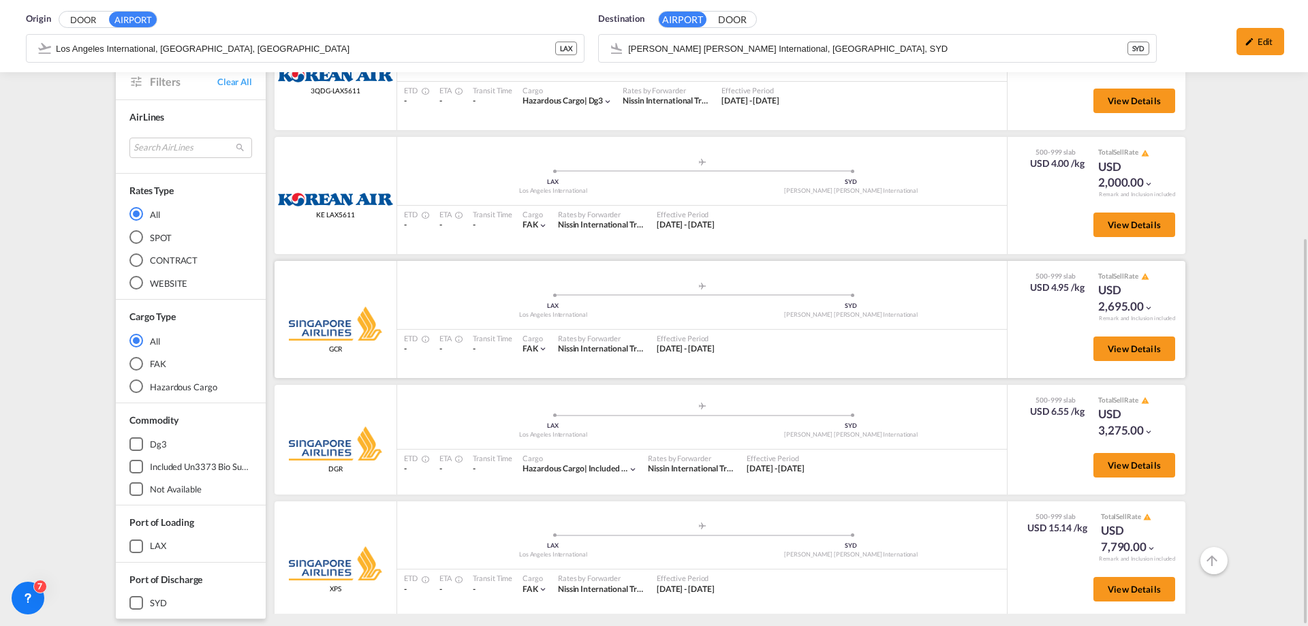
scroll to position [42, 0]
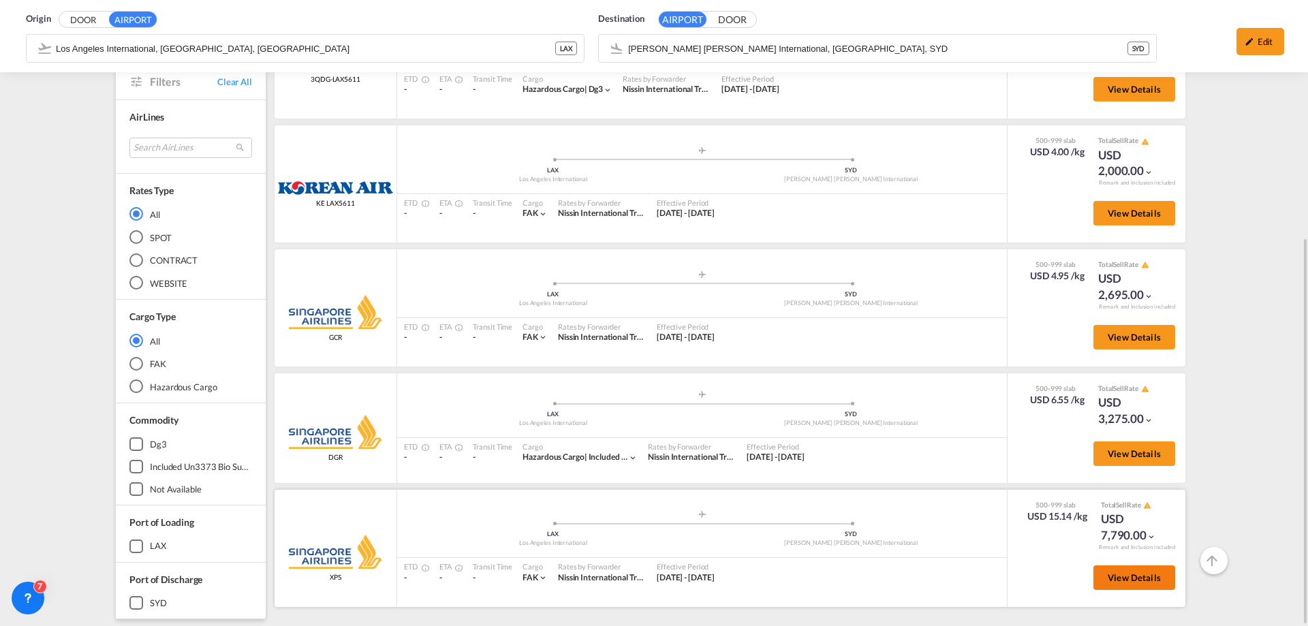
click at [1134, 574] on span "View Details" at bounding box center [1134, 577] width 53 height 11
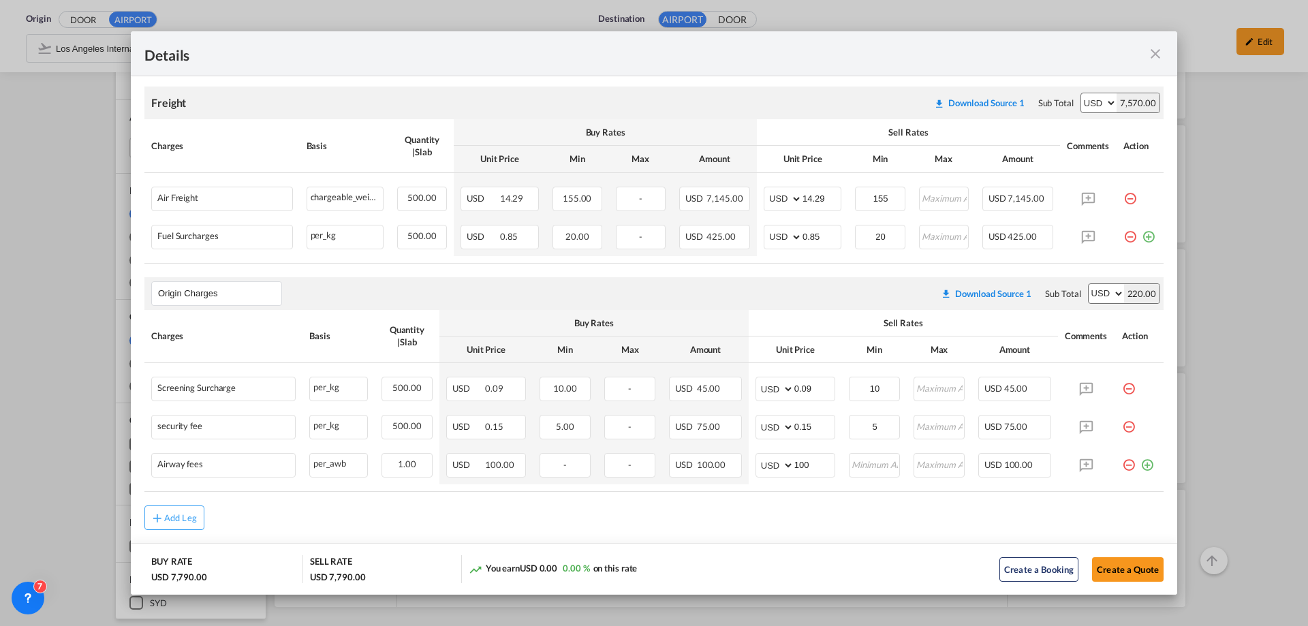
scroll to position [269, 0]
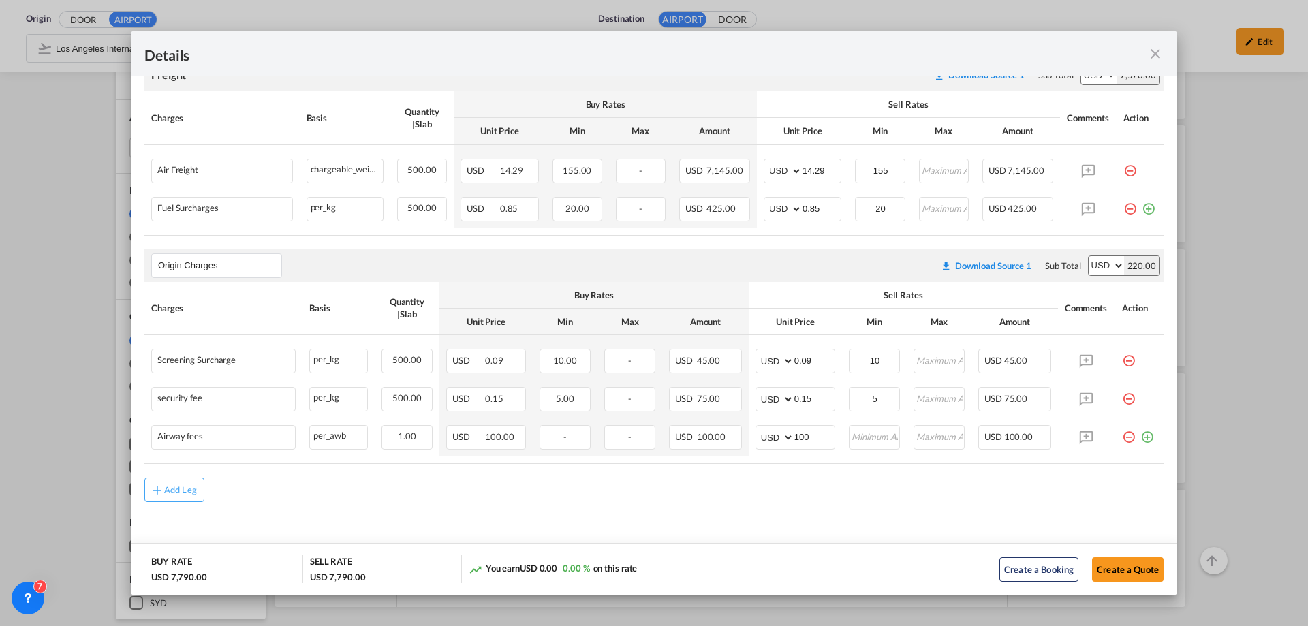
click at [1156, 48] on md-icon "icon-close fg-AAA8AD m-0 cursor" at bounding box center [1156, 54] width 16 height 16
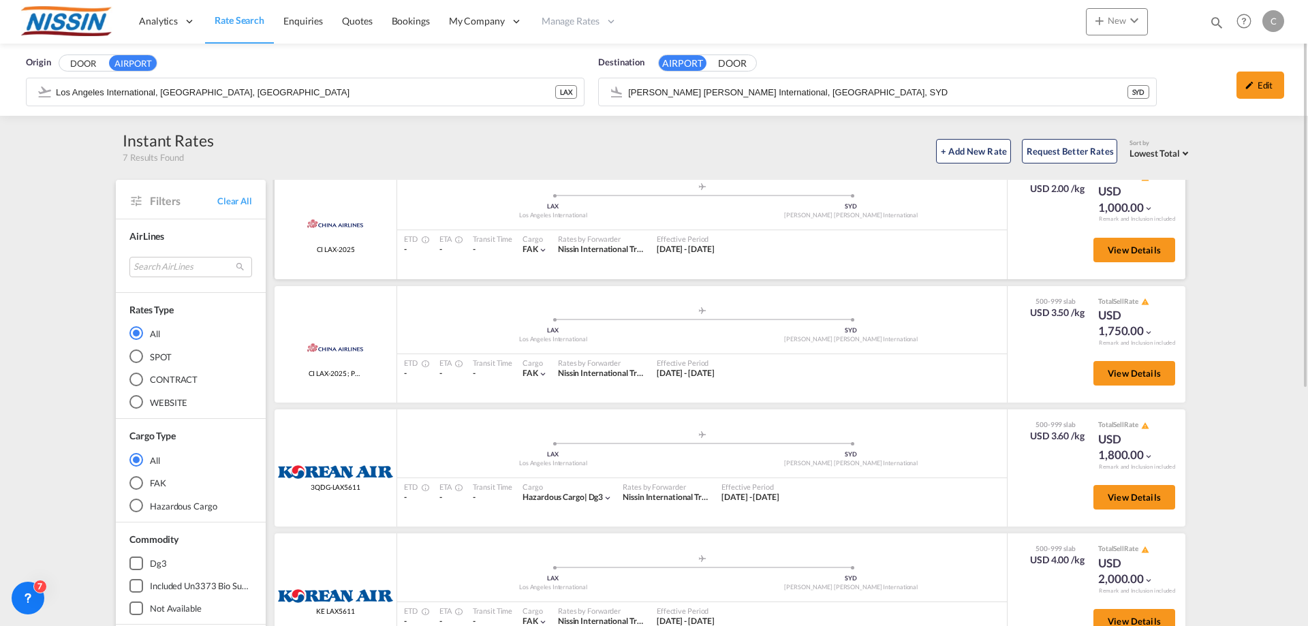
scroll to position [0, 0]
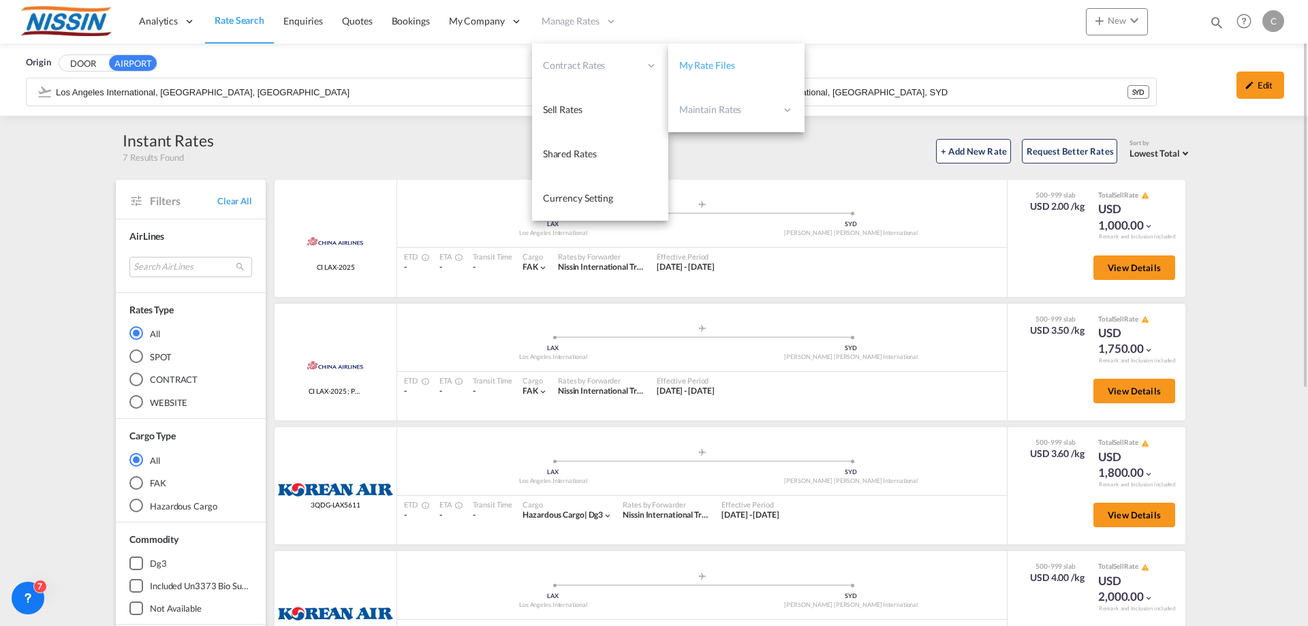
click at [732, 64] on span "My Rate Files" at bounding box center [707, 65] width 56 height 12
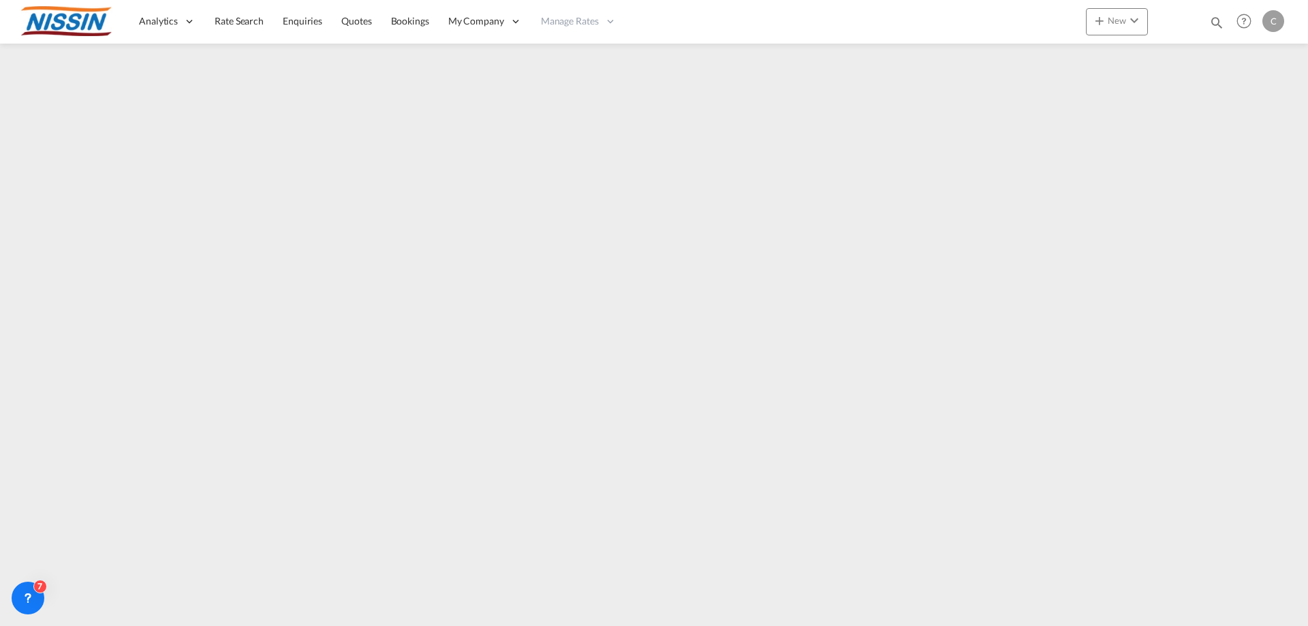
click at [1073, 611] on div at bounding box center [654, 329] width 1308 height 570
